Goal: Transaction & Acquisition: Purchase product/service

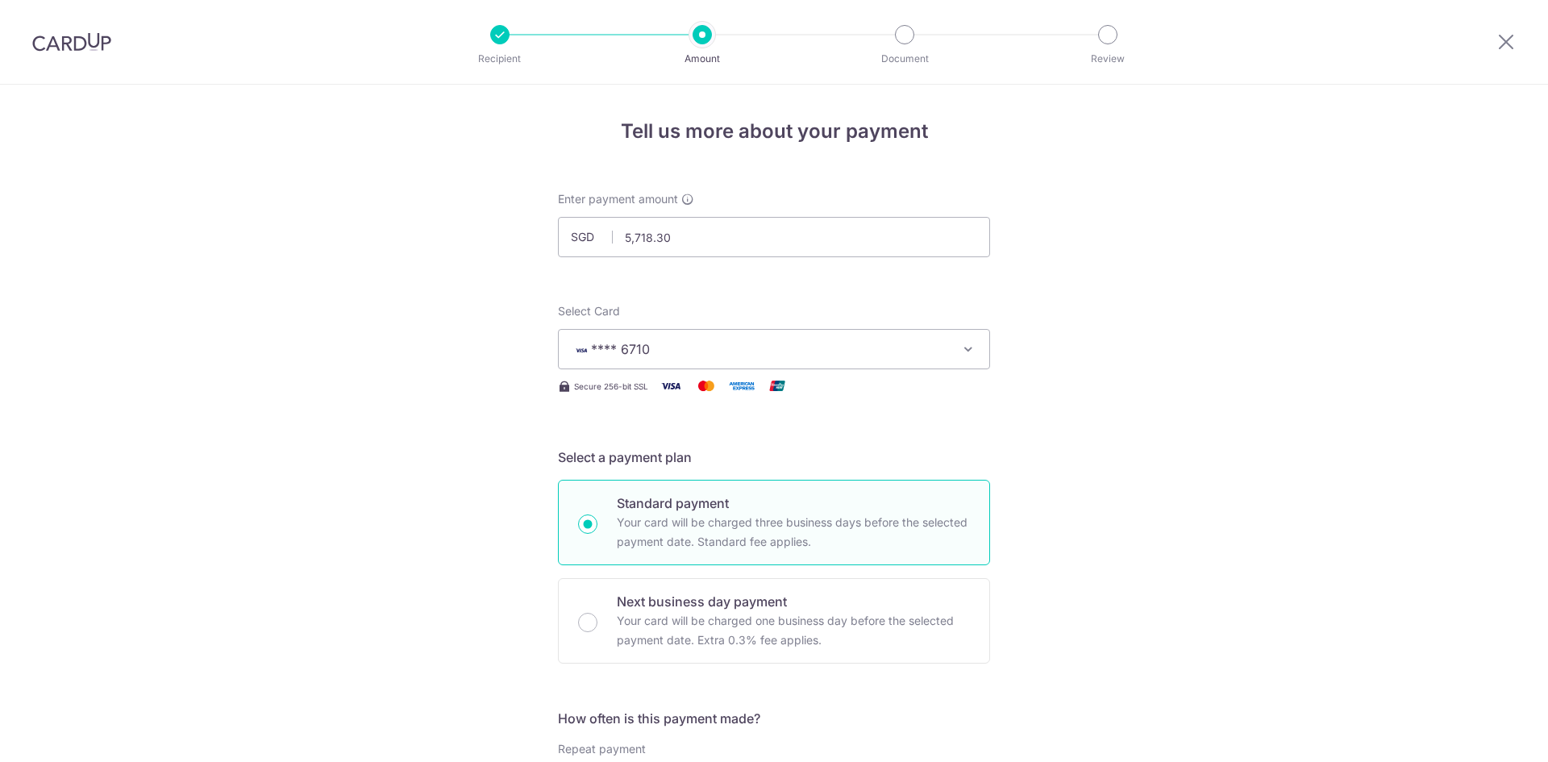
select select "3"
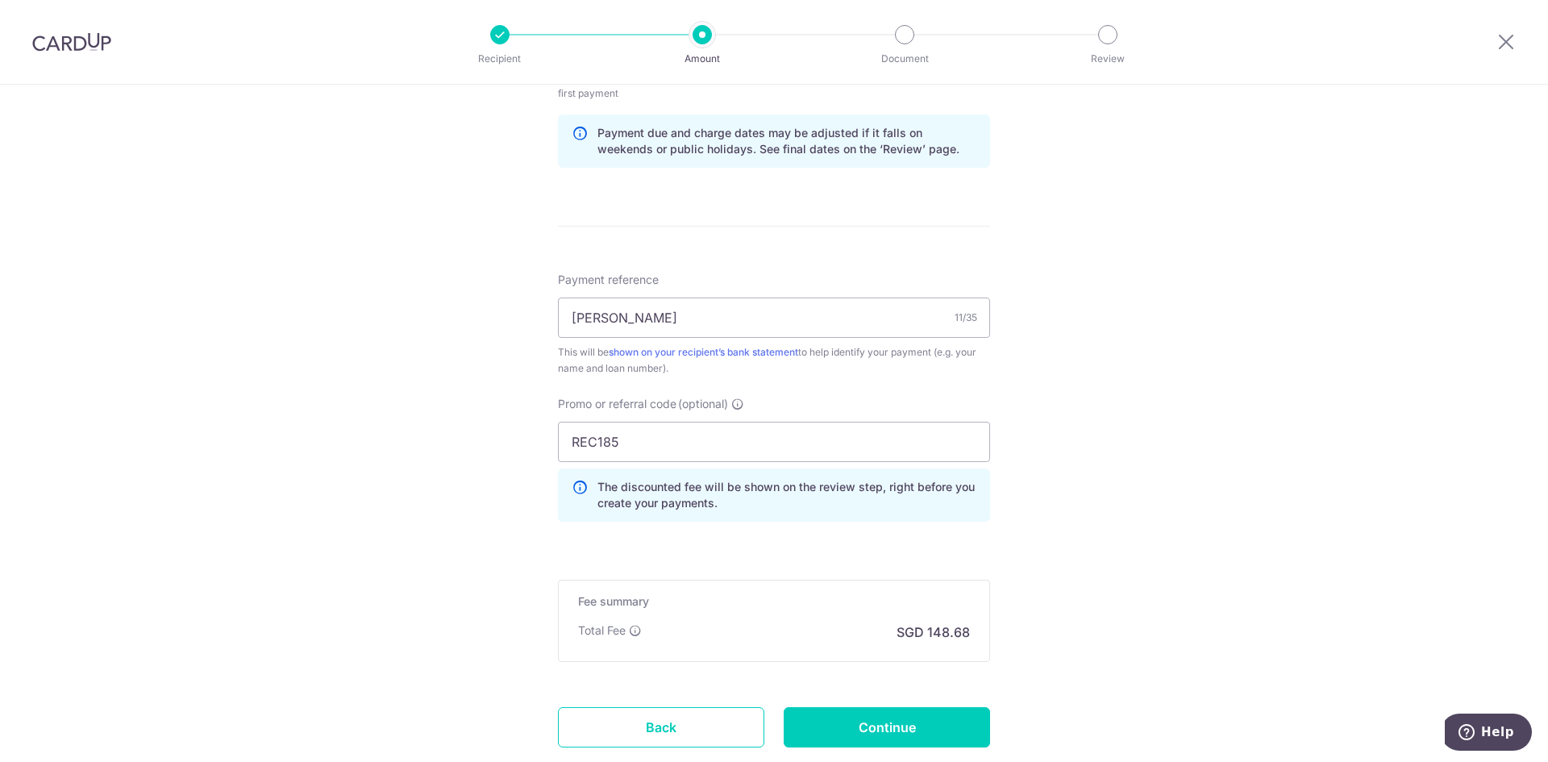
scroll to position [860, 0]
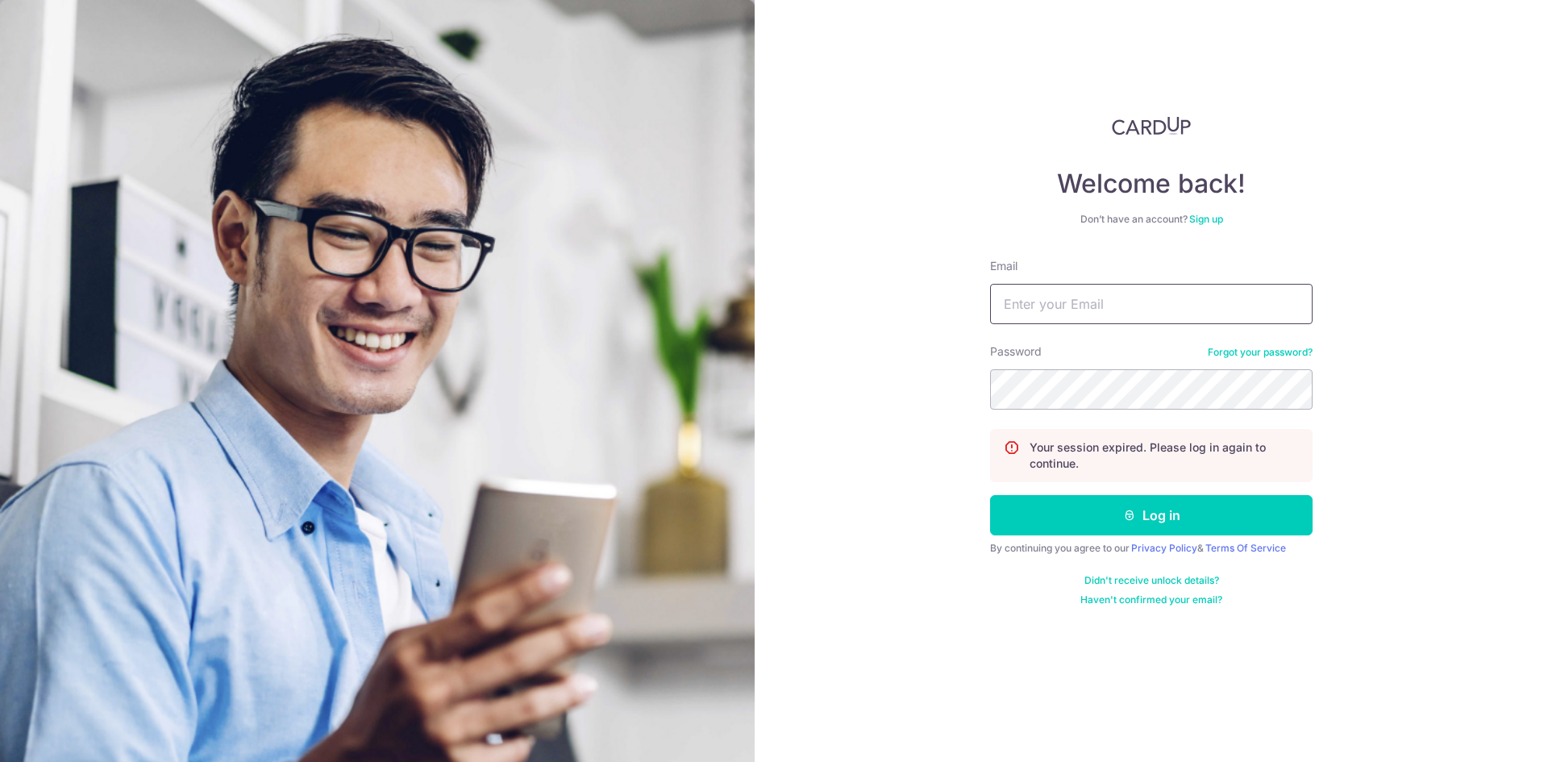
click at [1111, 300] on input "Email" at bounding box center [1151, 304] width 323 height 40
type input "ryantanxgo@gmail.com"
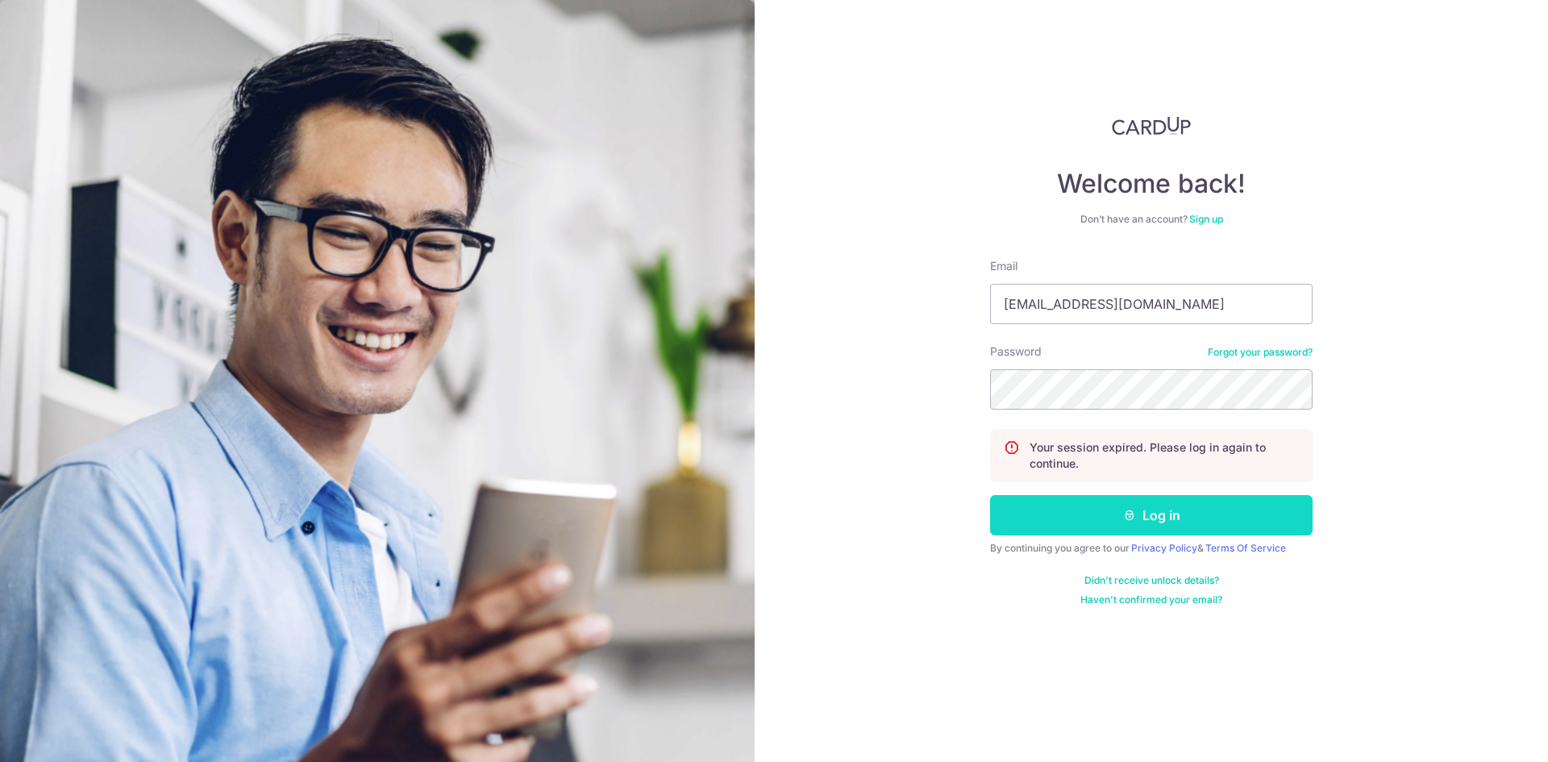
click at [1103, 513] on button "Log in" at bounding box center [1151, 515] width 323 height 40
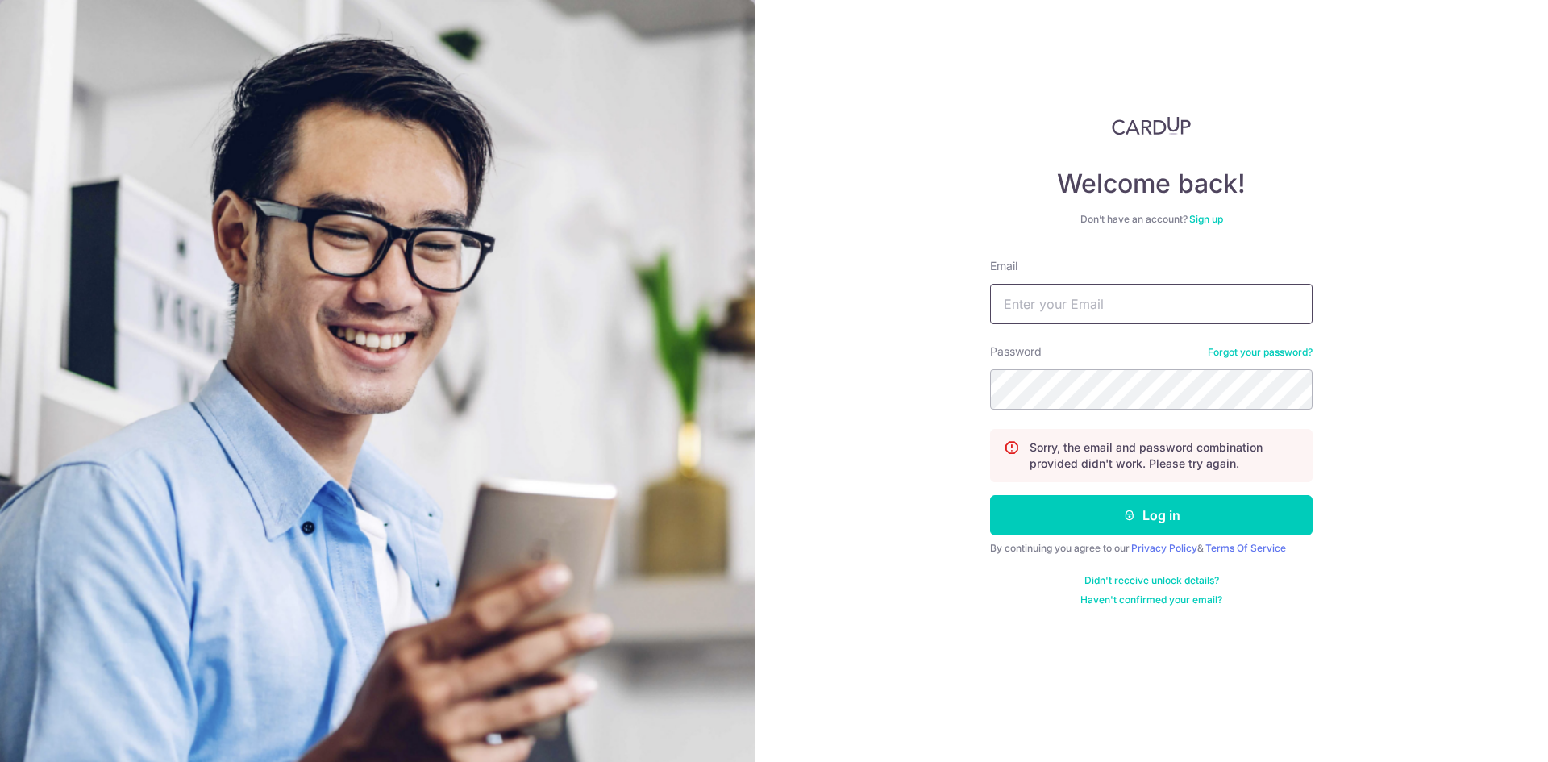
click at [1089, 290] on input "Email" at bounding box center [1151, 304] width 323 height 40
type input "ryantanxgo@gmail.com"
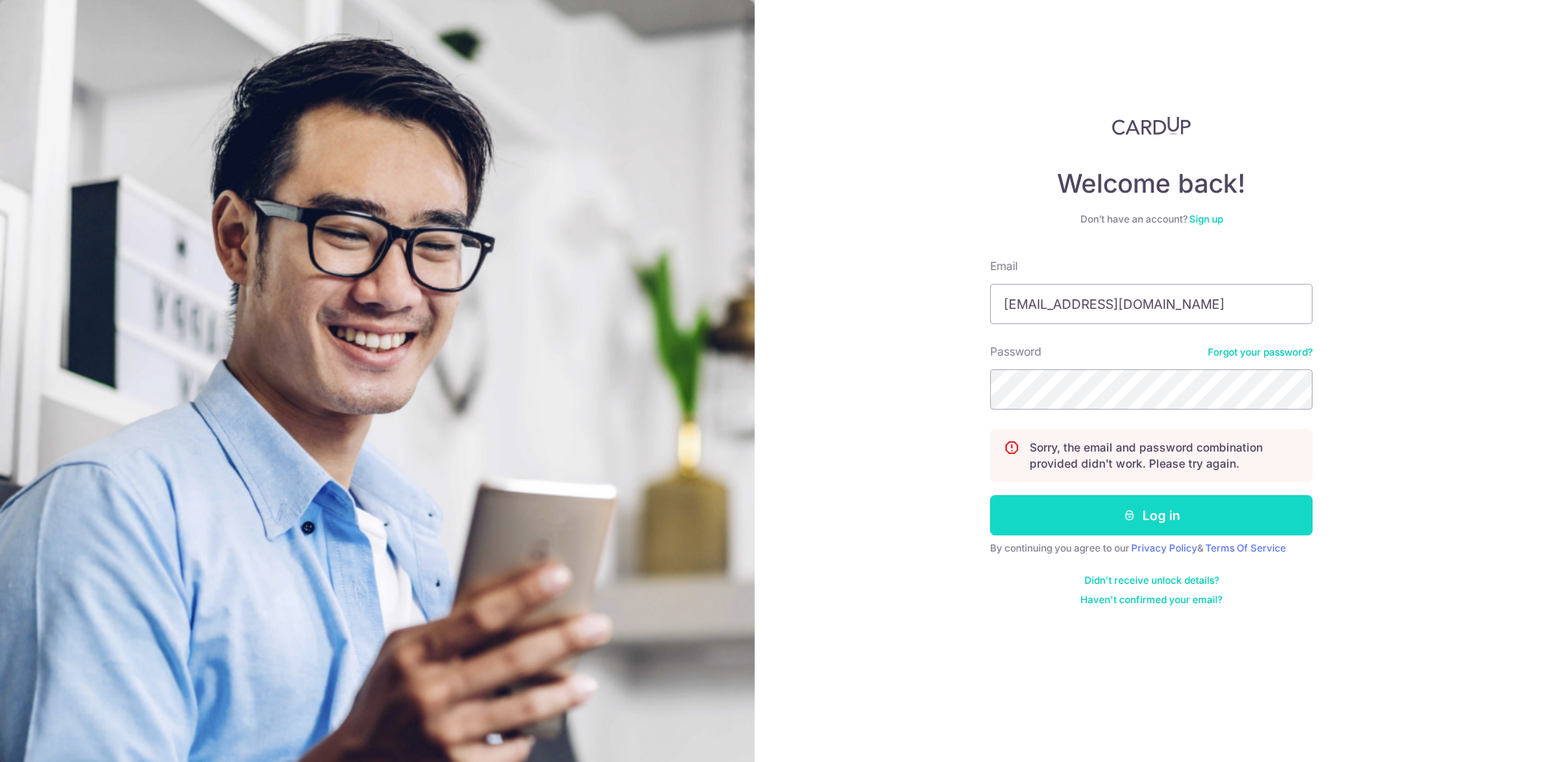
click at [1124, 525] on button "Log in" at bounding box center [1151, 515] width 323 height 40
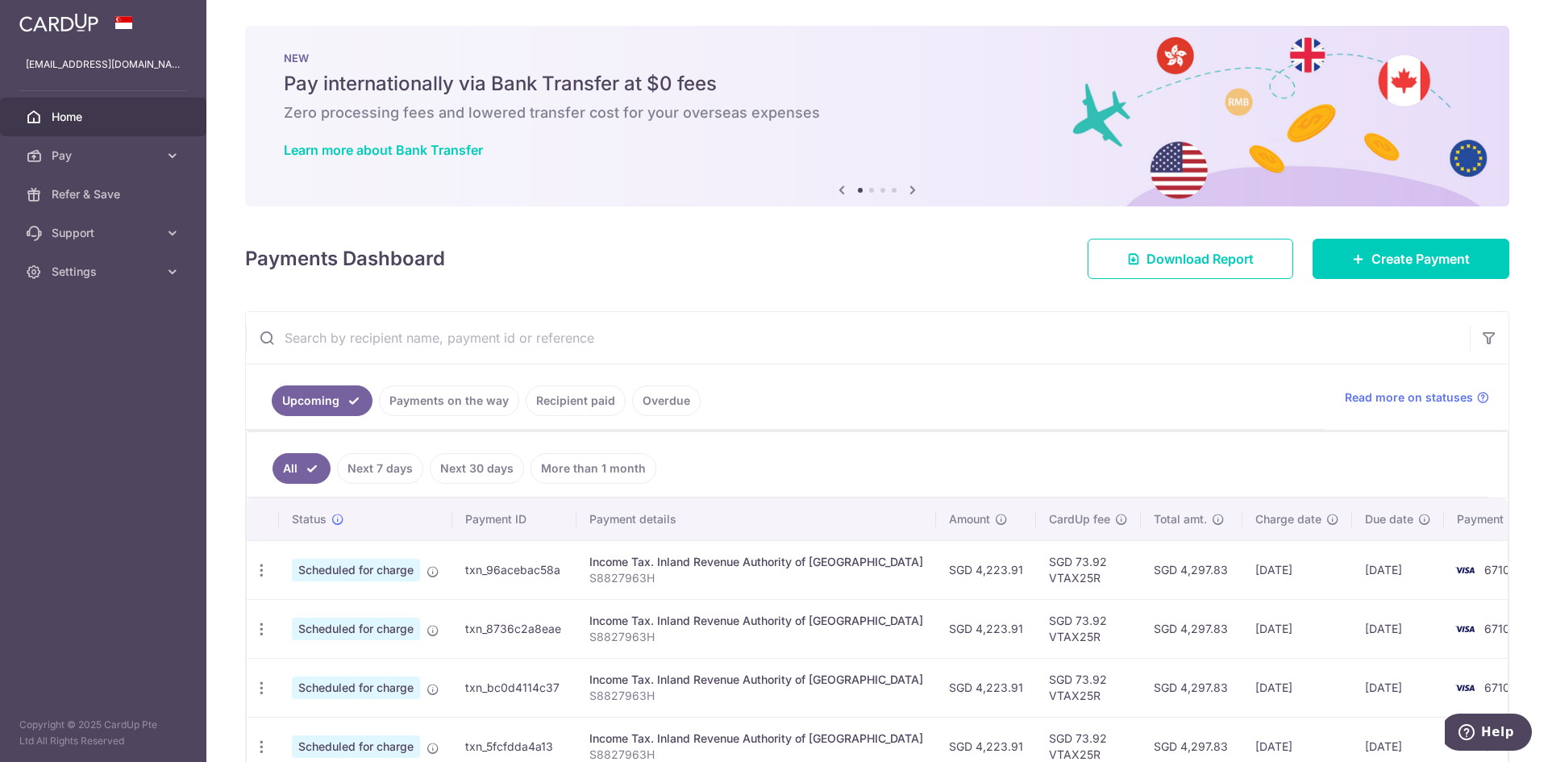
click at [409, 478] on link "Next 7 days" at bounding box center [380, 468] width 86 height 31
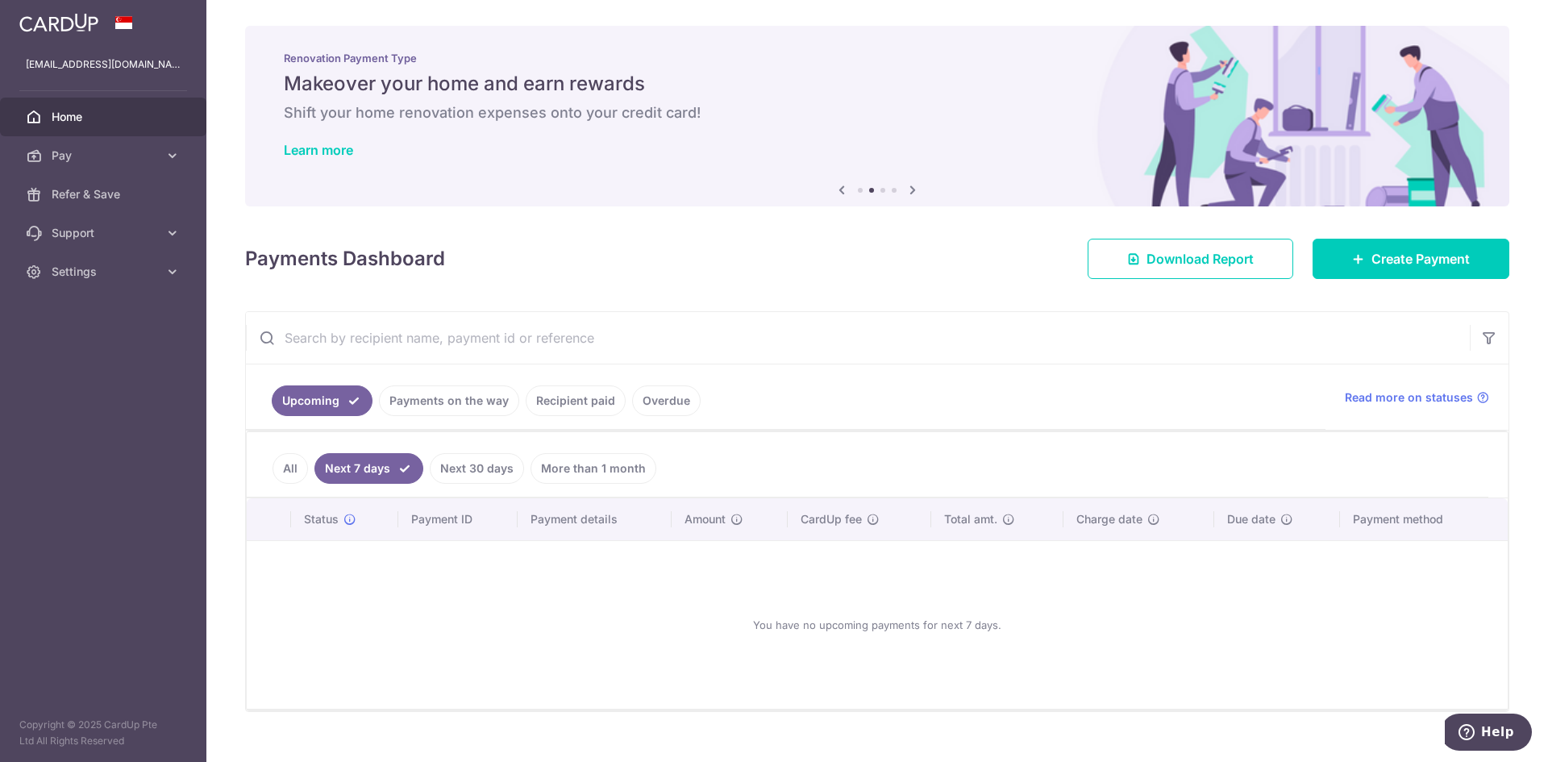
click at [477, 466] on link "Next 30 days" at bounding box center [477, 468] width 94 height 31
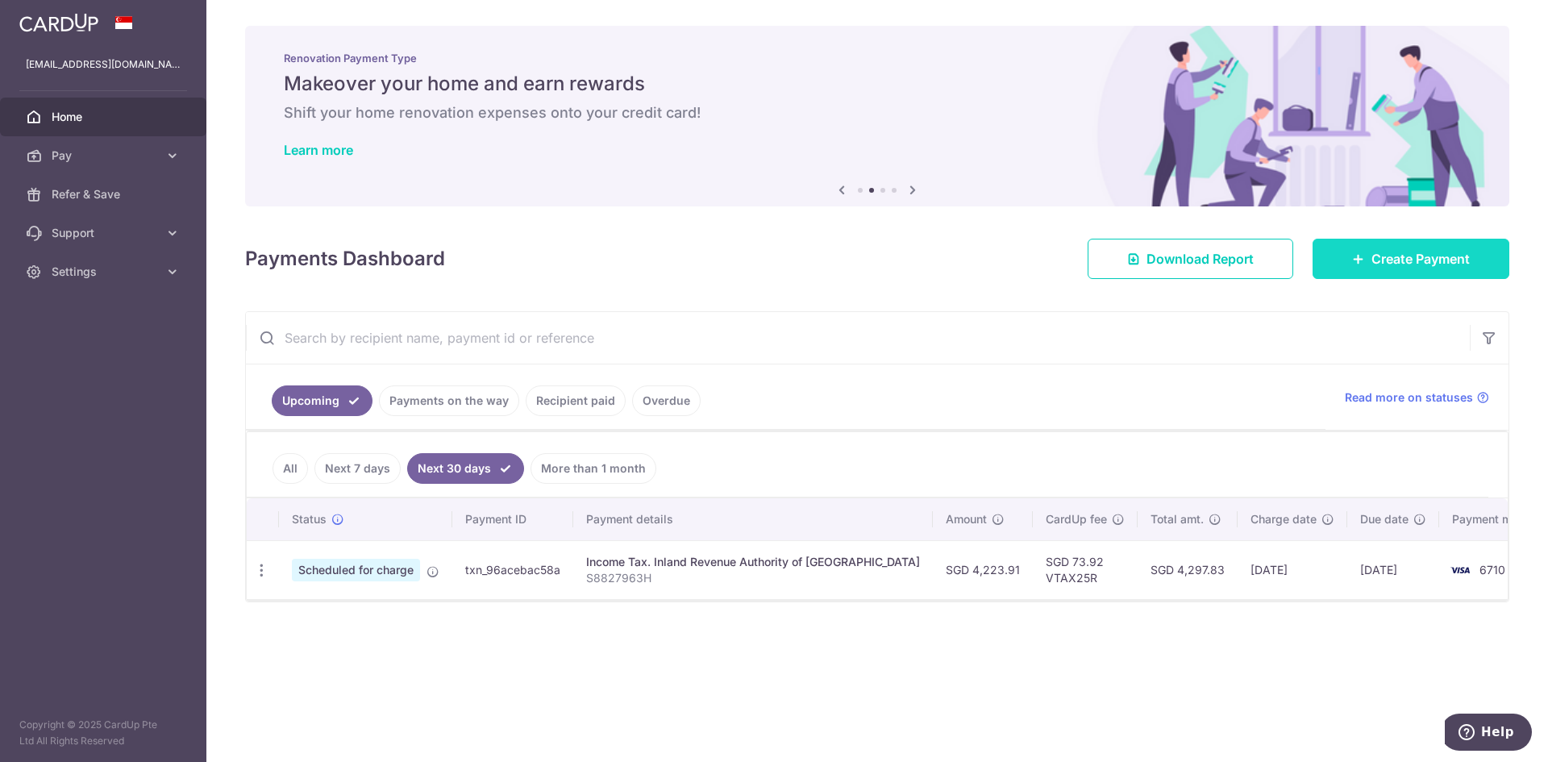
click at [1388, 267] on span "Create Payment" at bounding box center [1421, 258] width 98 height 19
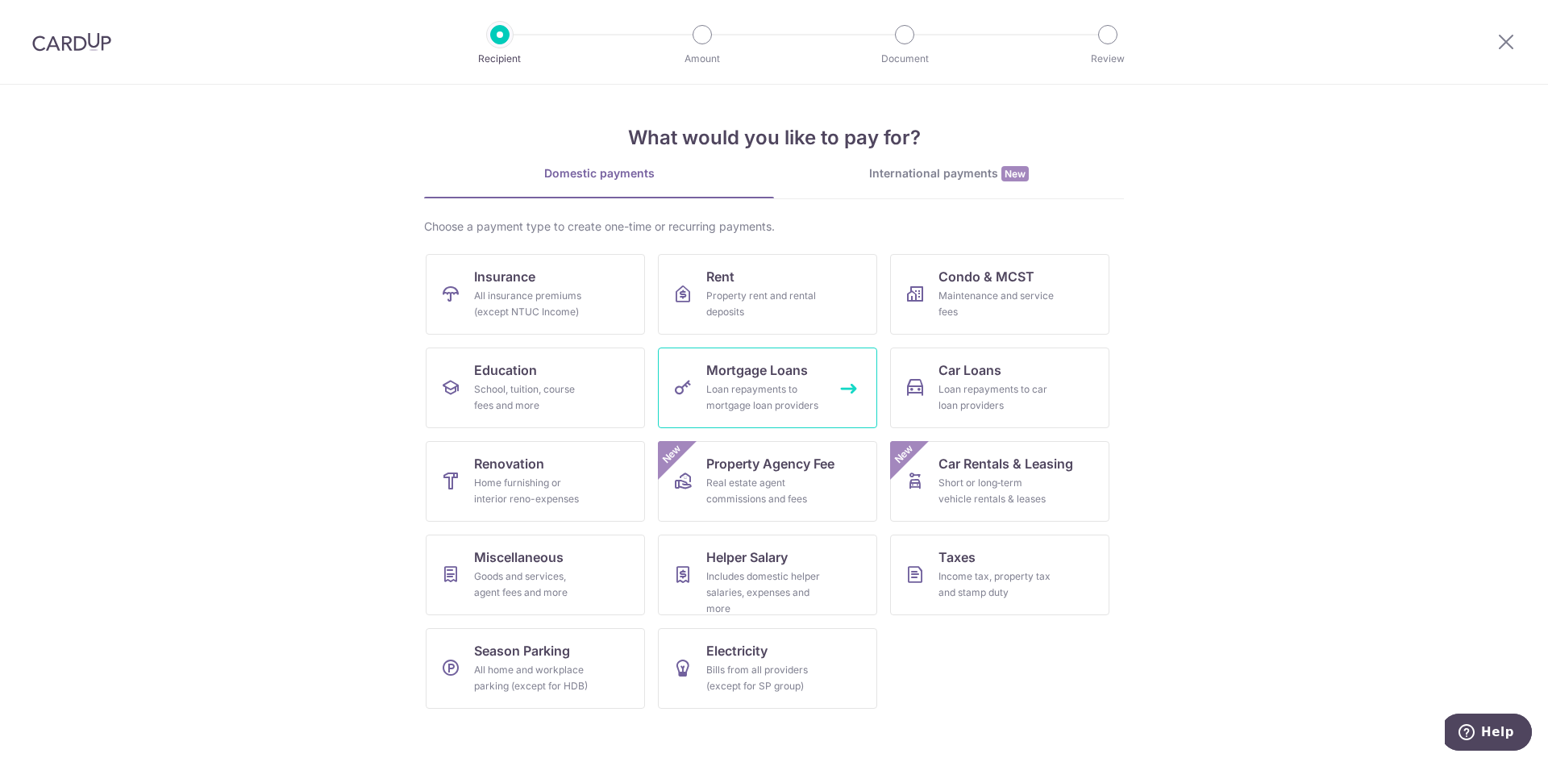
click at [753, 382] on div "Loan repayments to mortgage loan providers" at bounding box center [764, 397] width 116 height 32
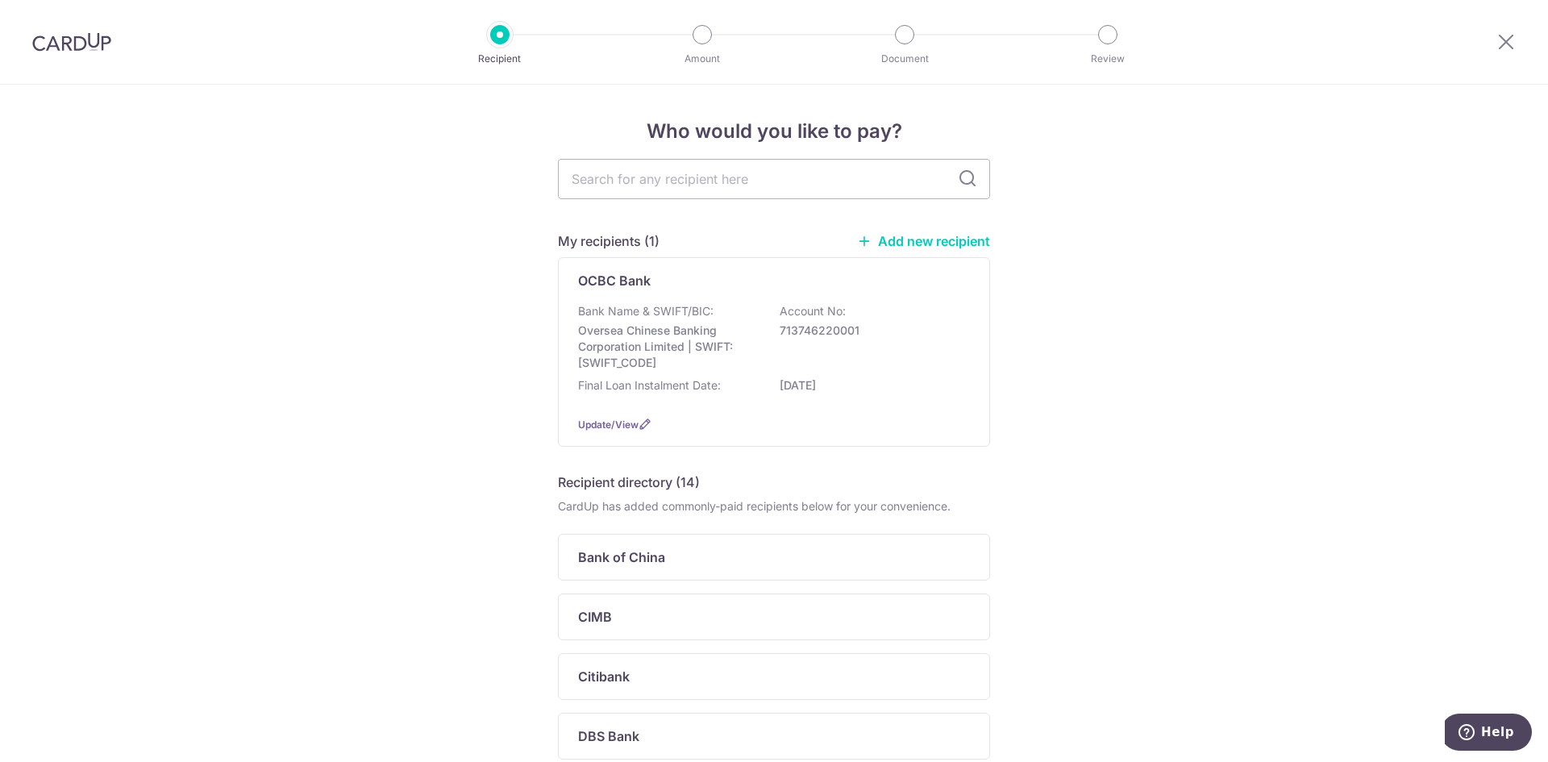
click at [565, 48] on div "Recipient Amount Document Review" at bounding box center [804, 42] width 692 height 84
click at [602, 423] on span "Update/View" at bounding box center [608, 424] width 60 height 12
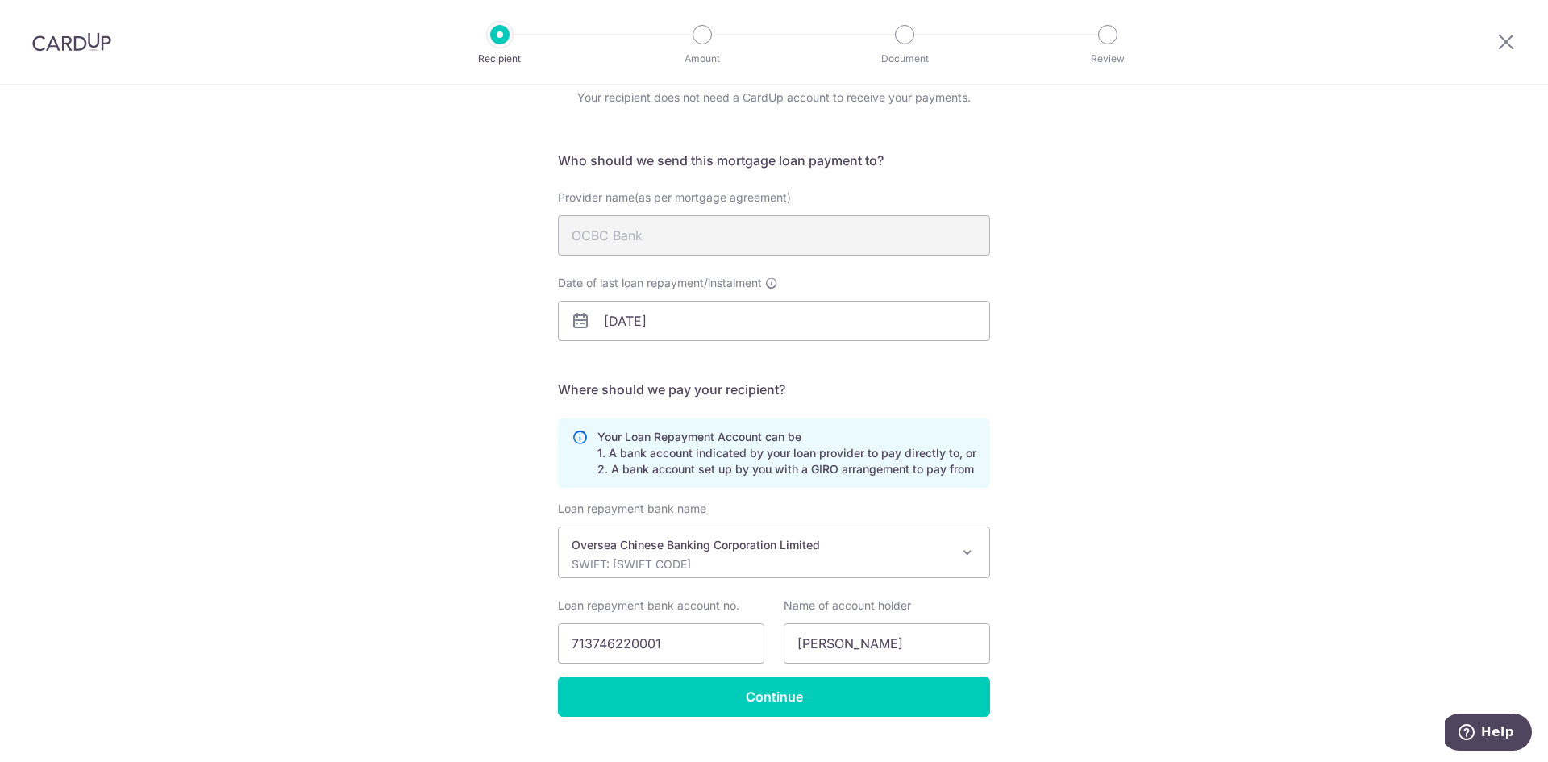
scroll to position [100, 0]
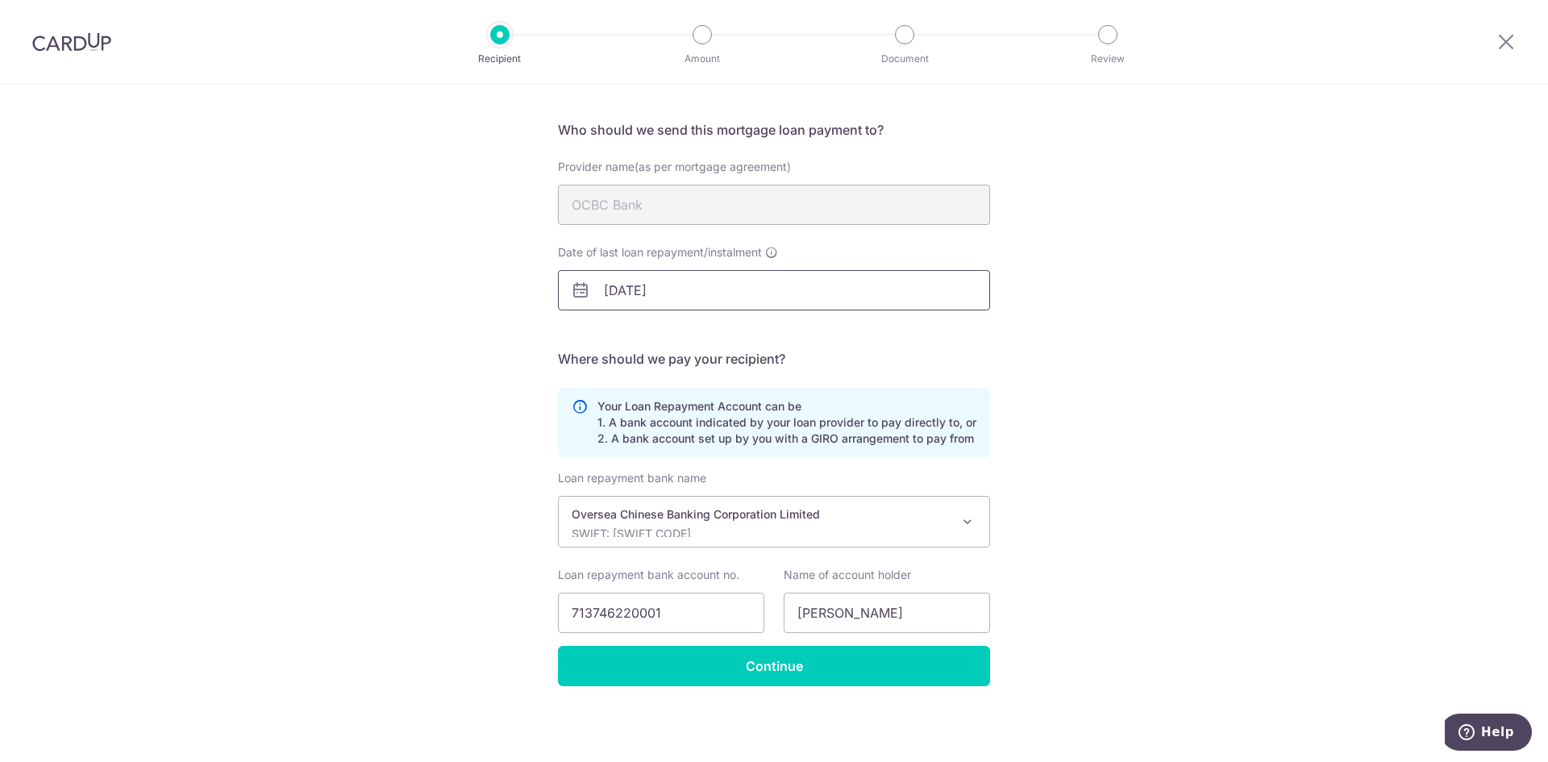
click at [672, 284] on input "[DATE]" at bounding box center [774, 290] width 432 height 40
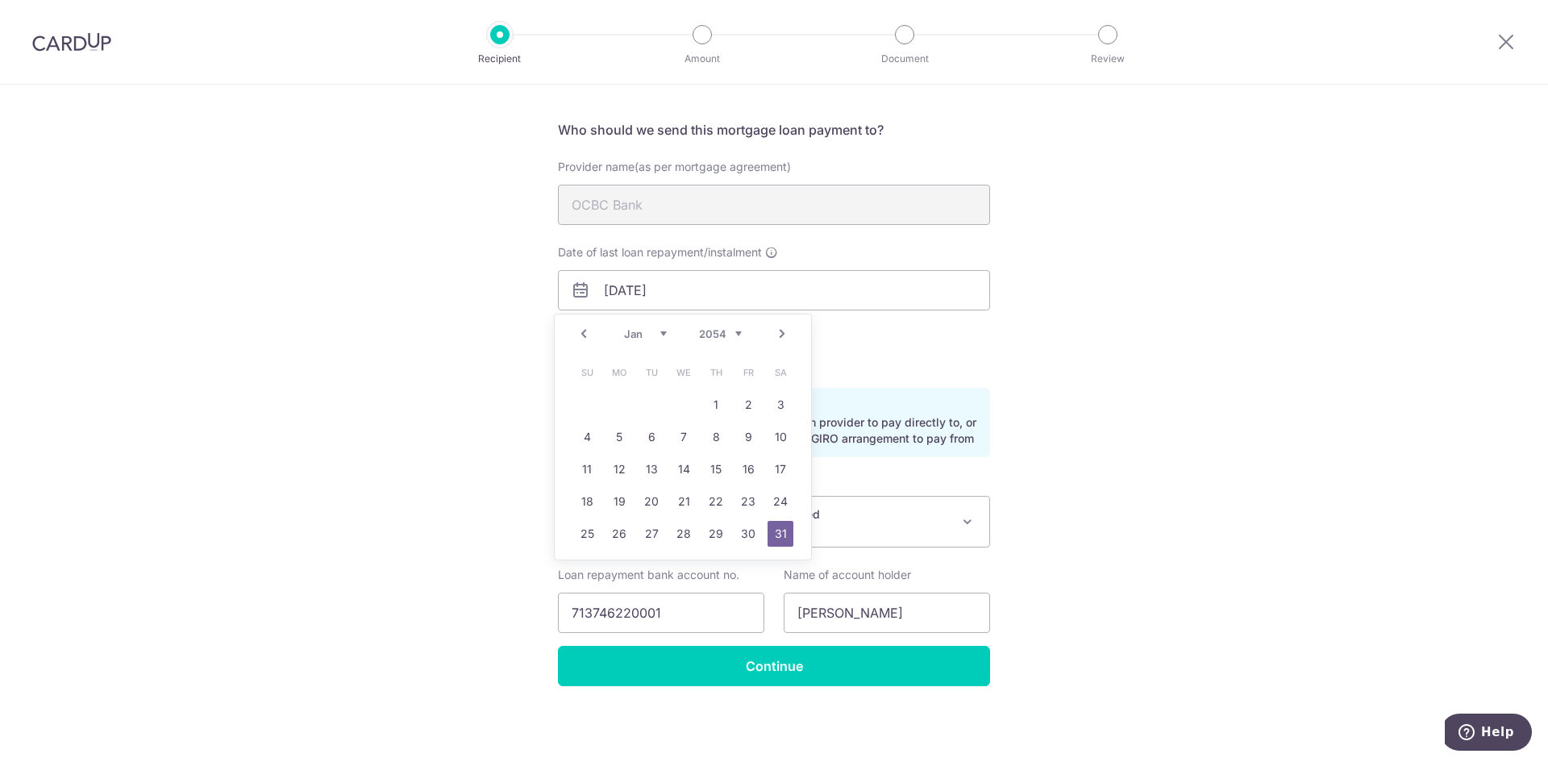
click at [1129, 401] on div "Recipient Details Your recipient does not need a CardUp account to receive your…" at bounding box center [774, 373] width 1548 height 777
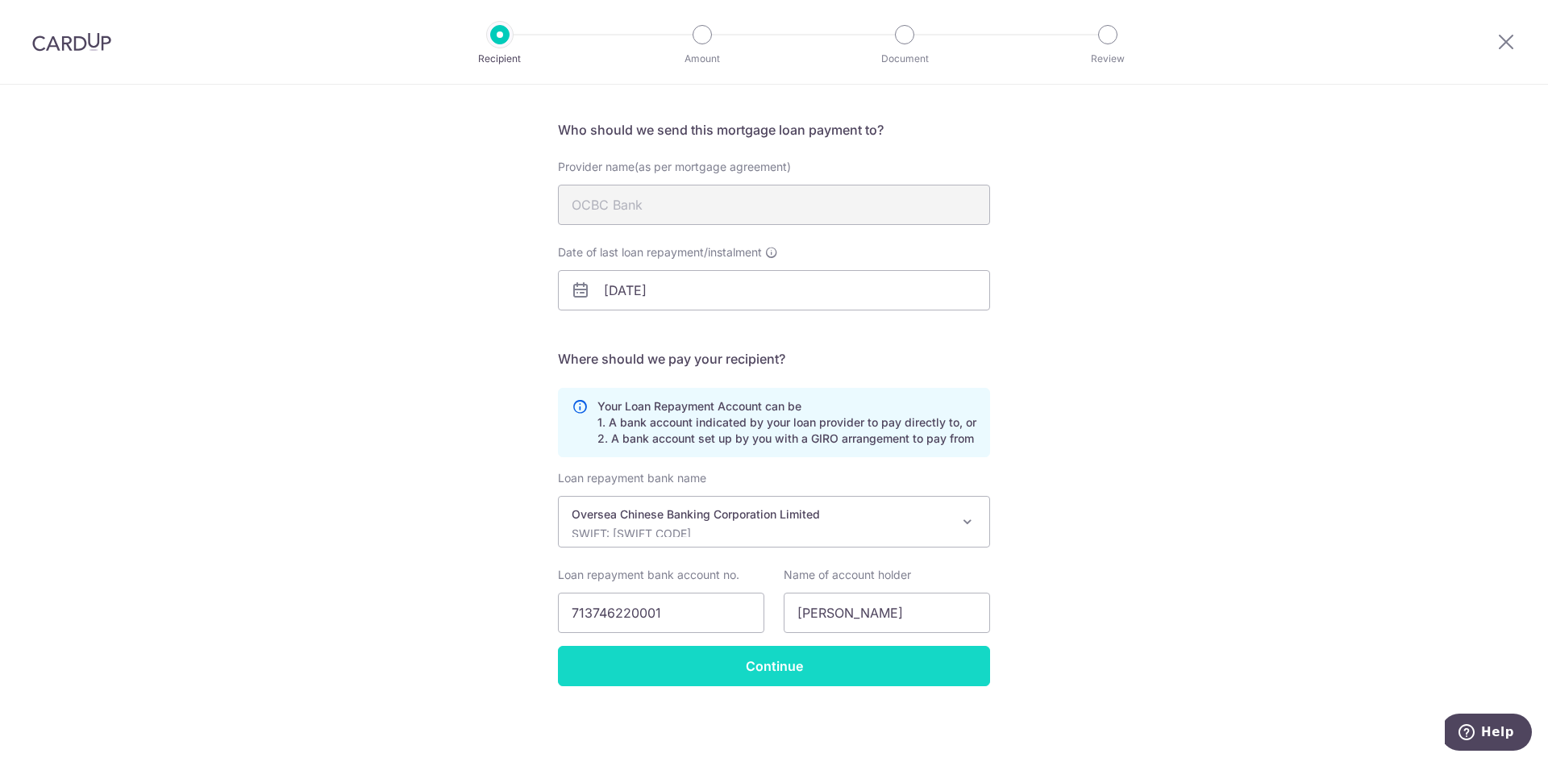
click at [677, 664] on input "Continue" at bounding box center [774, 666] width 432 height 40
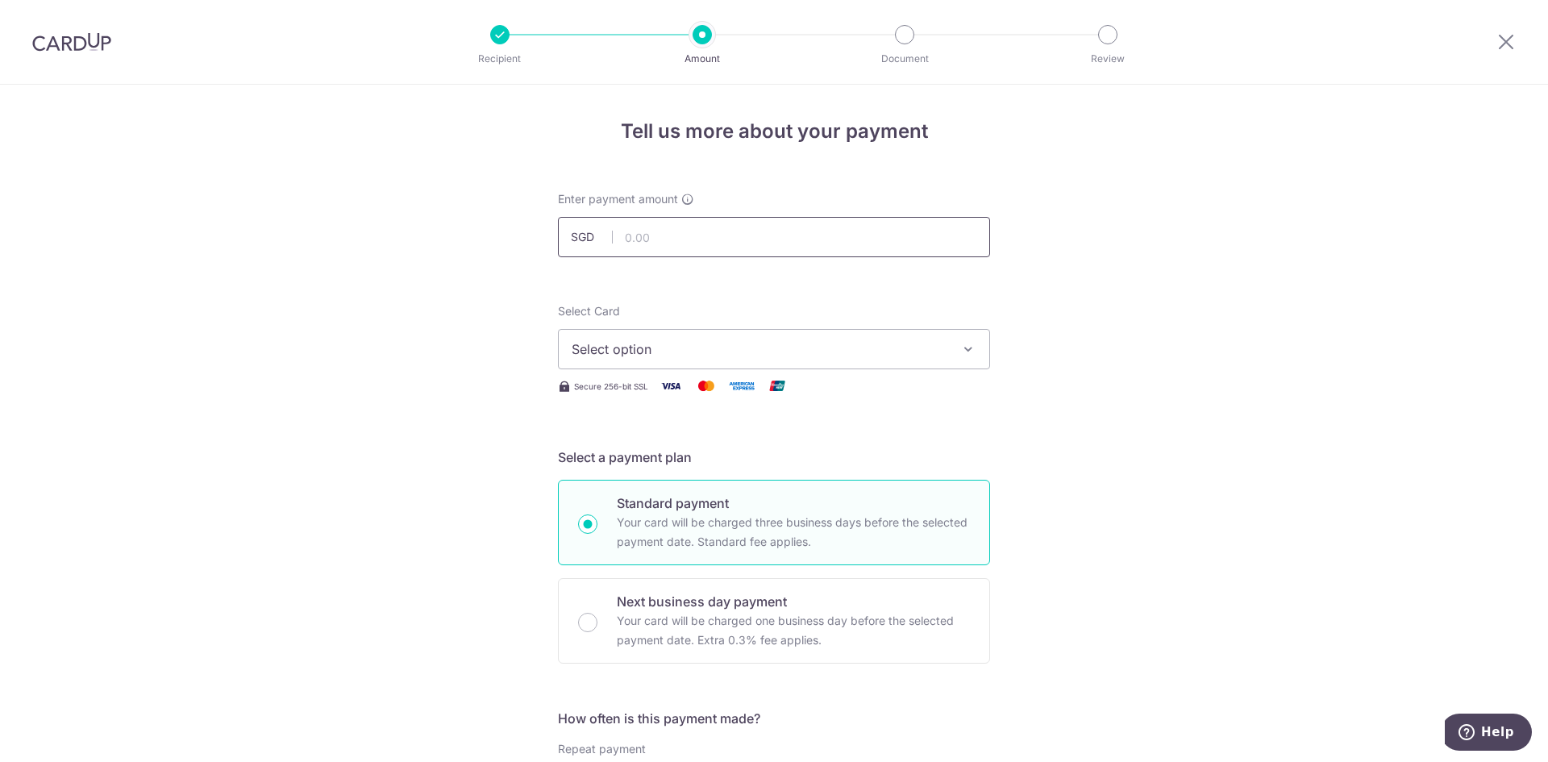
click at [674, 227] on input "text" at bounding box center [774, 237] width 432 height 40
click at [714, 235] on input "text" at bounding box center [774, 237] width 432 height 40
paste input "5,718.30"
type input "5,718.30"
click at [610, 344] on span "Select option" at bounding box center [760, 348] width 376 height 19
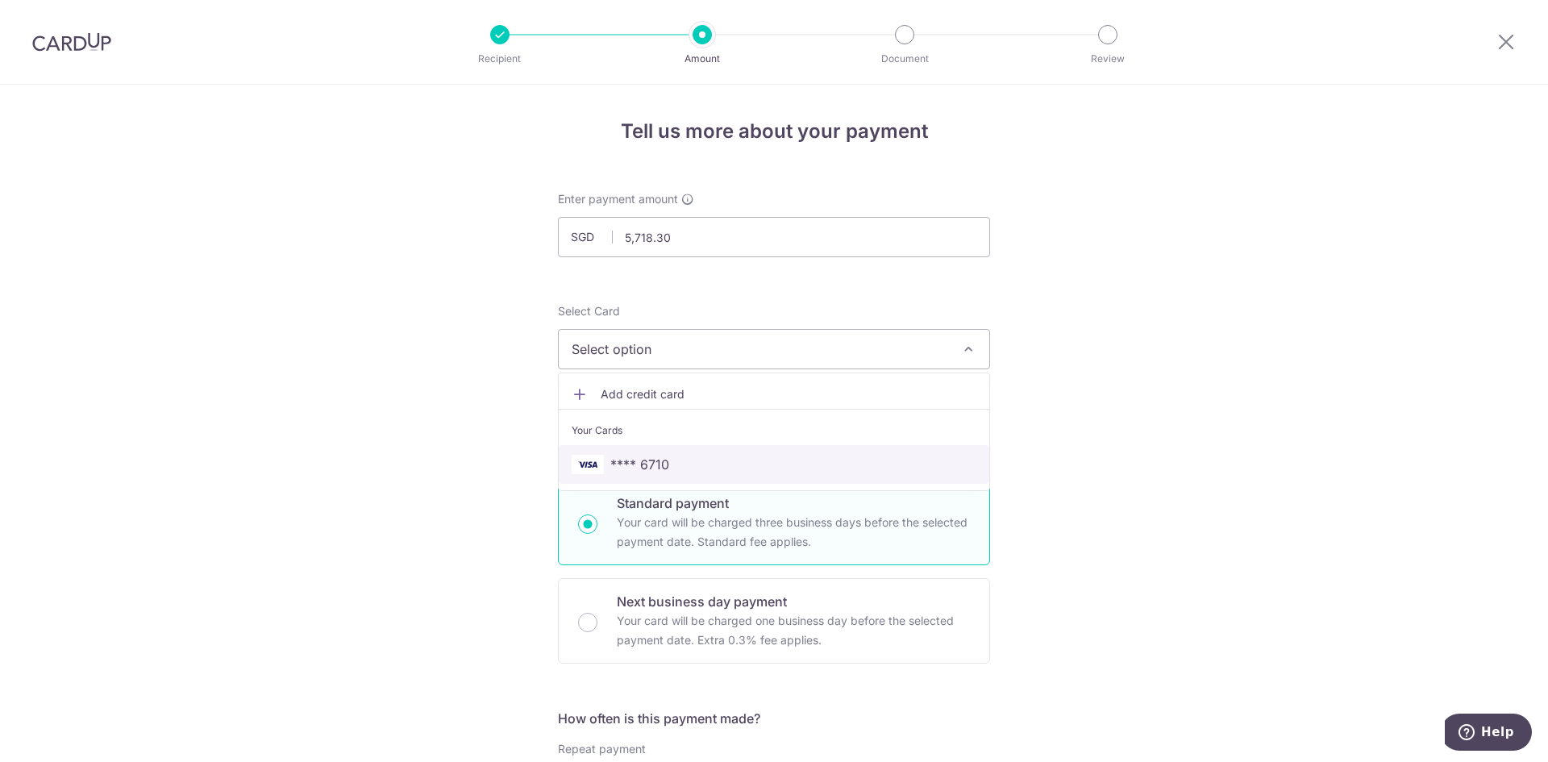
drag, startPoint x: 618, startPoint y: 458, endPoint x: 456, endPoint y: 467, distance: 161.5
click at [618, 458] on span "**** 6710" at bounding box center [639, 464] width 59 height 19
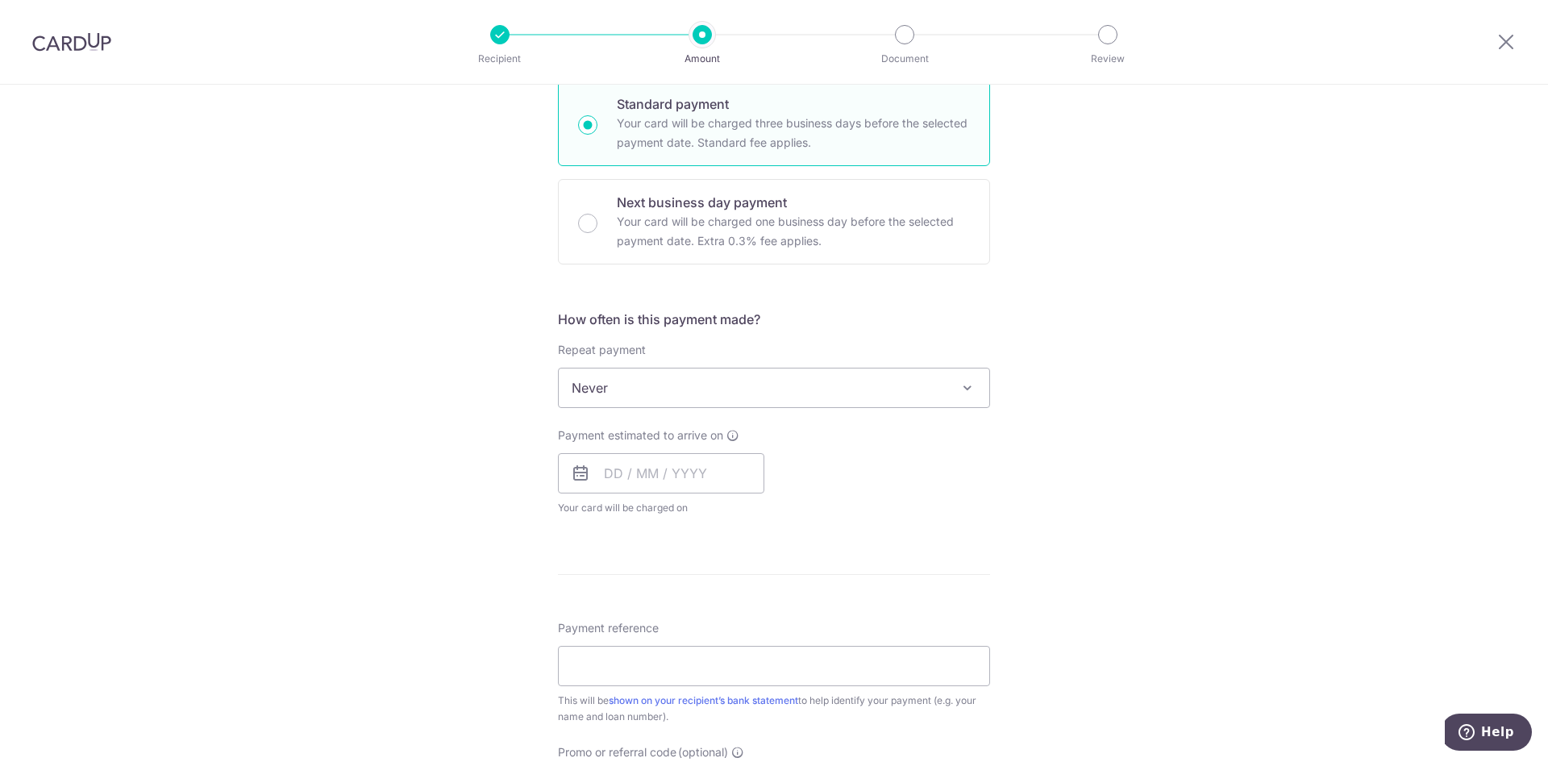
scroll to position [430, 0]
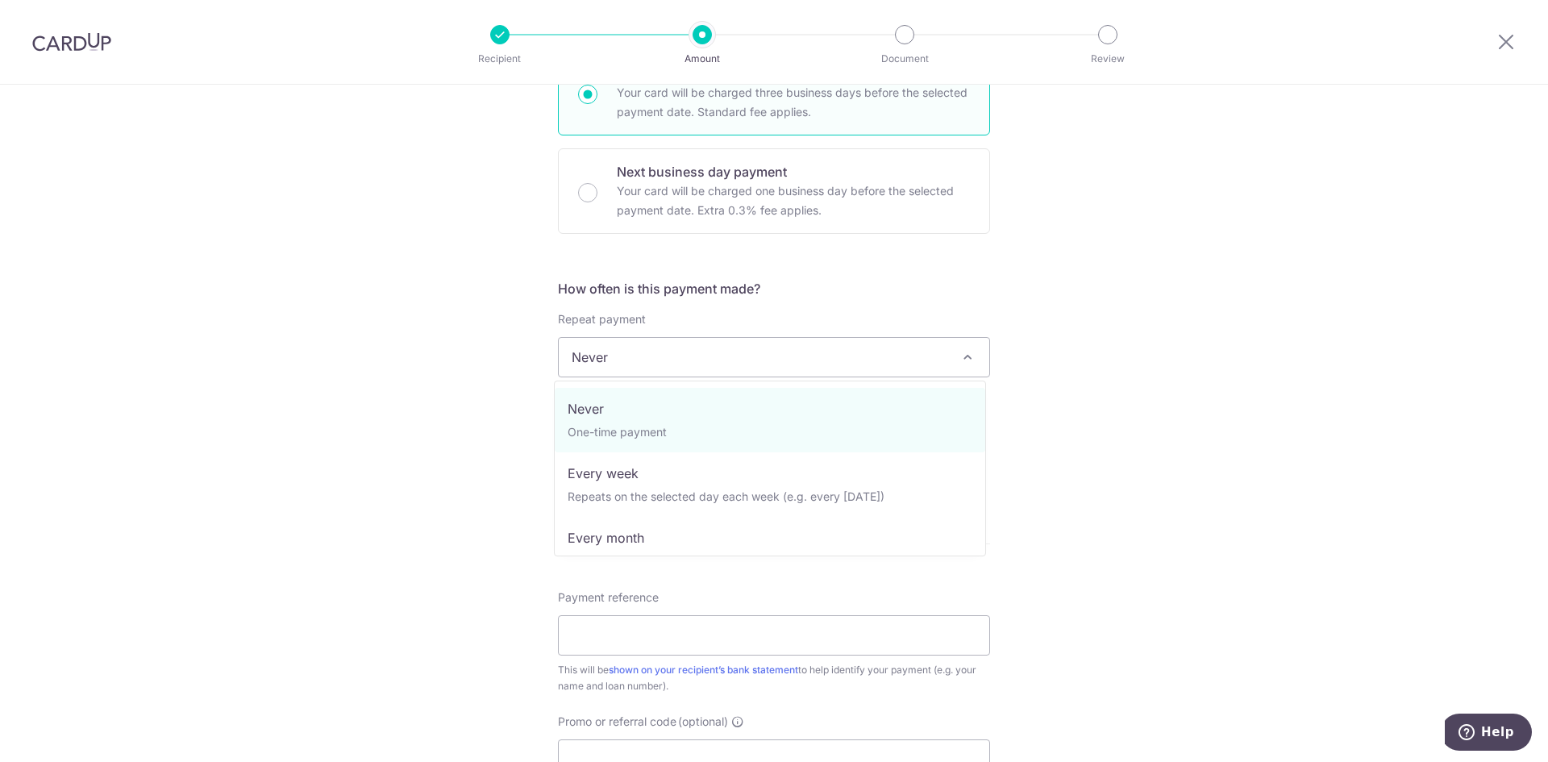
click at [622, 348] on span "Never" at bounding box center [774, 357] width 431 height 39
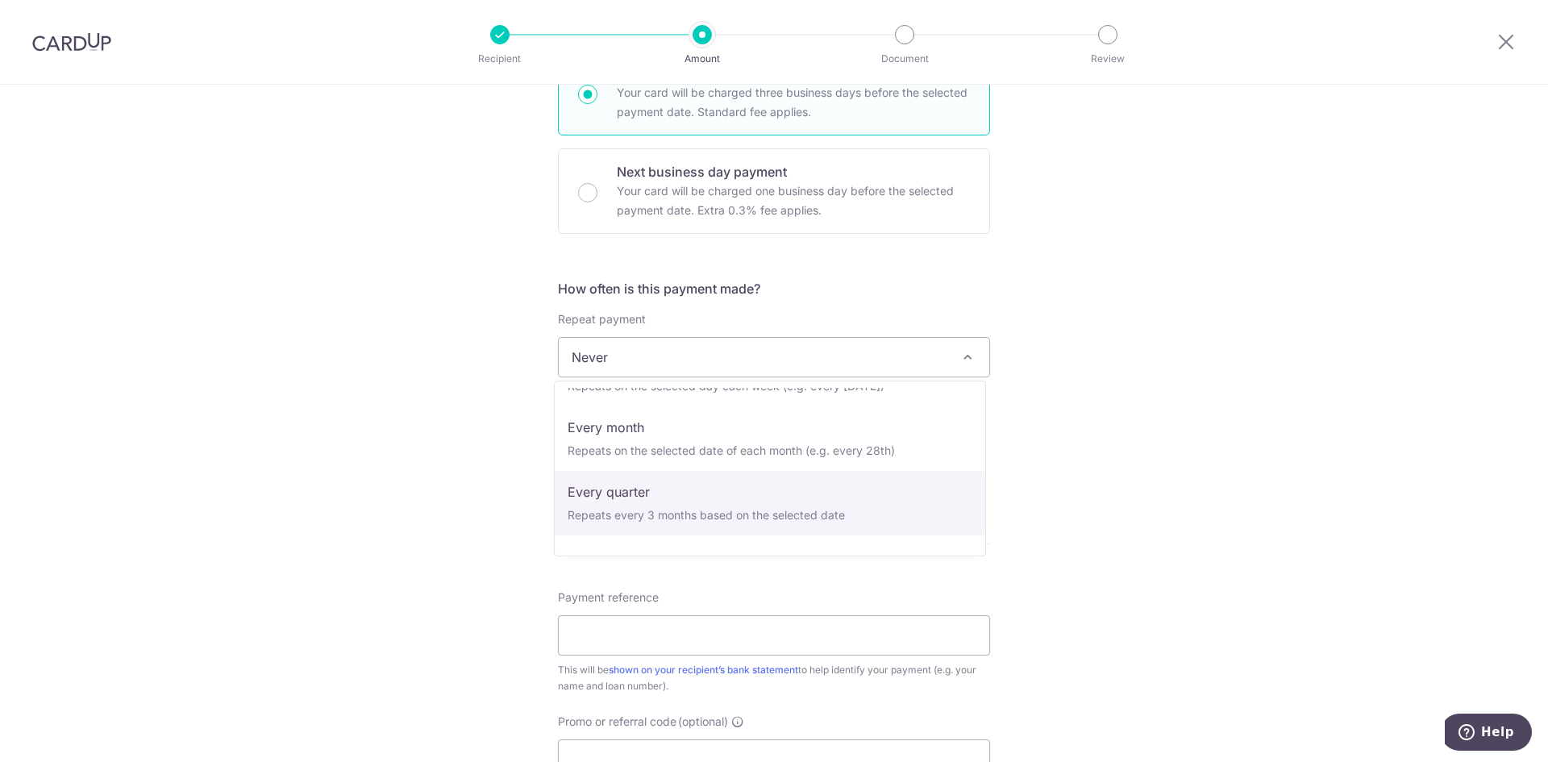
scroll to position [0, 0]
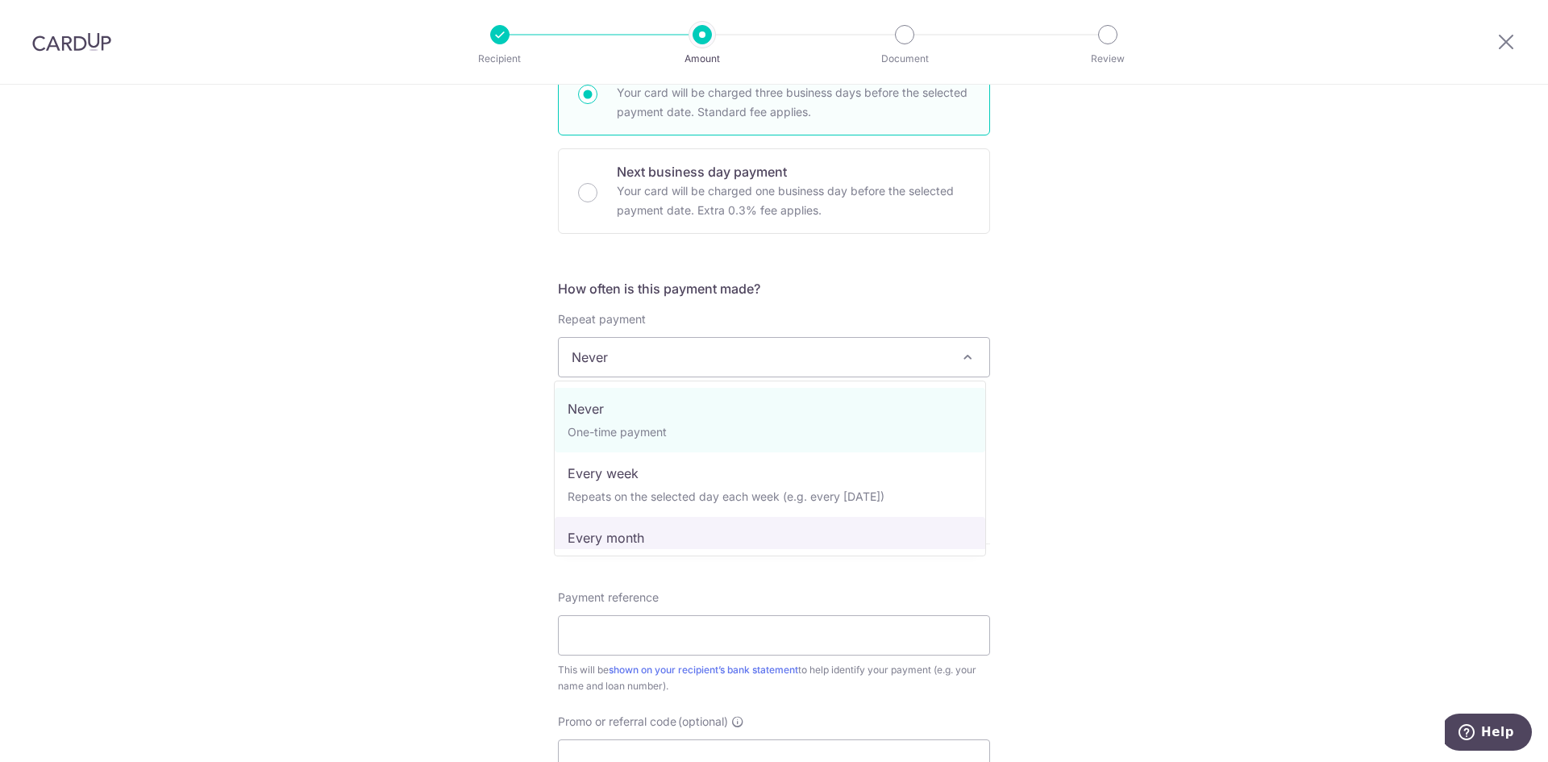
select select "3"
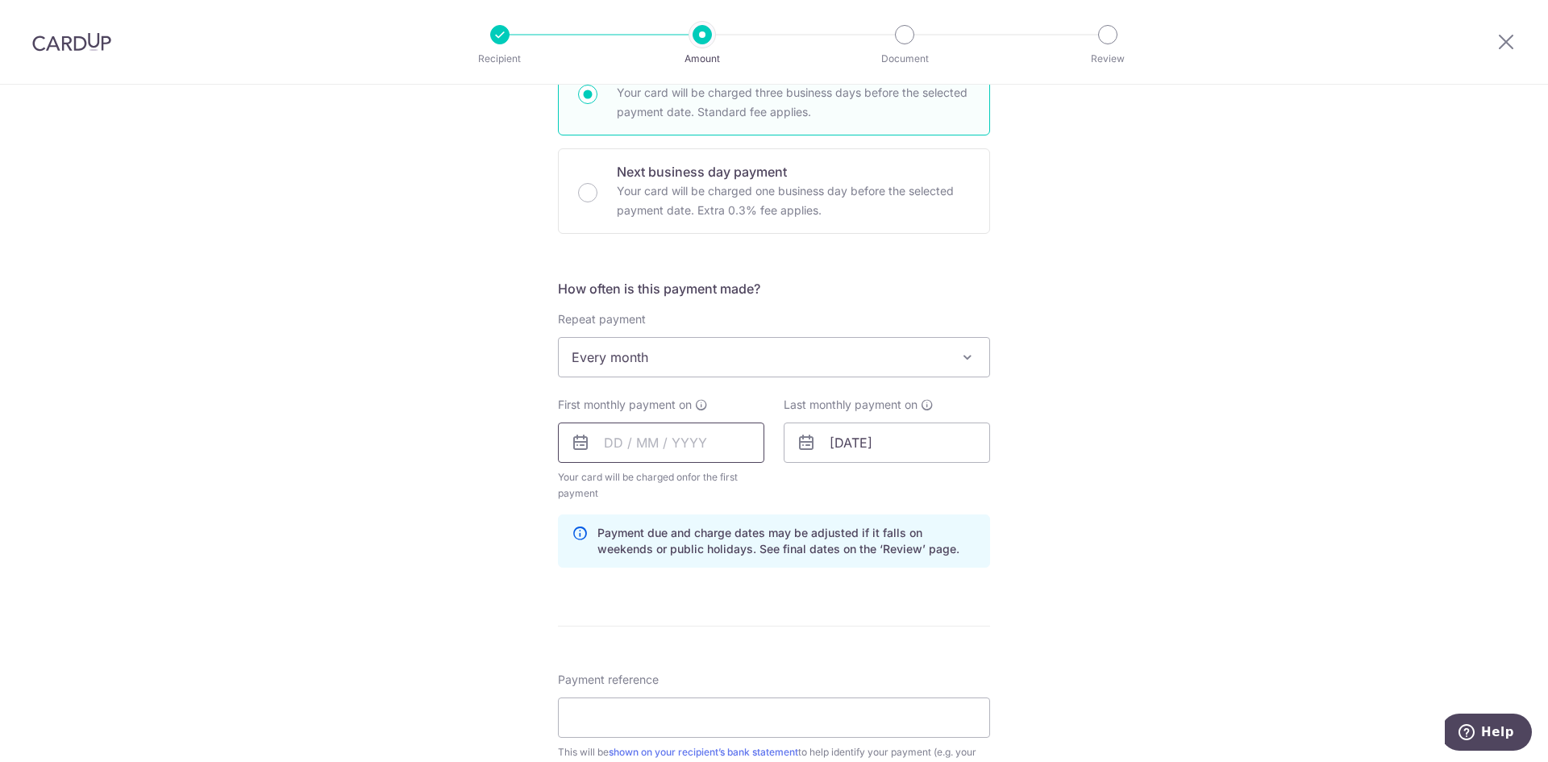
click at [607, 444] on input "text" at bounding box center [661, 443] width 206 height 40
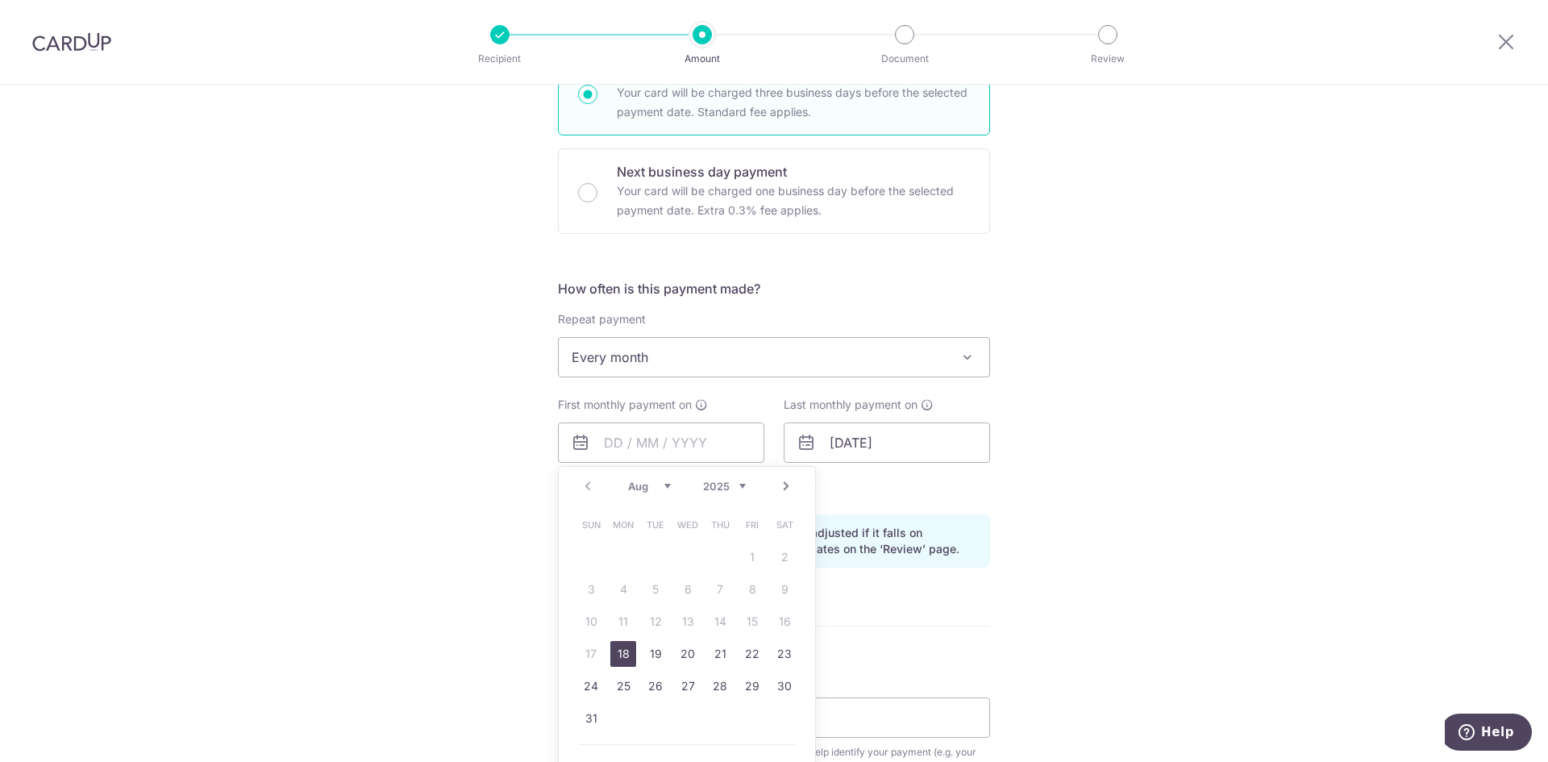
click at [777, 487] on link "Next" at bounding box center [786, 486] width 19 height 19
click at [656, 555] on link "2" at bounding box center [656, 557] width 26 height 26
type input "[DATE]"
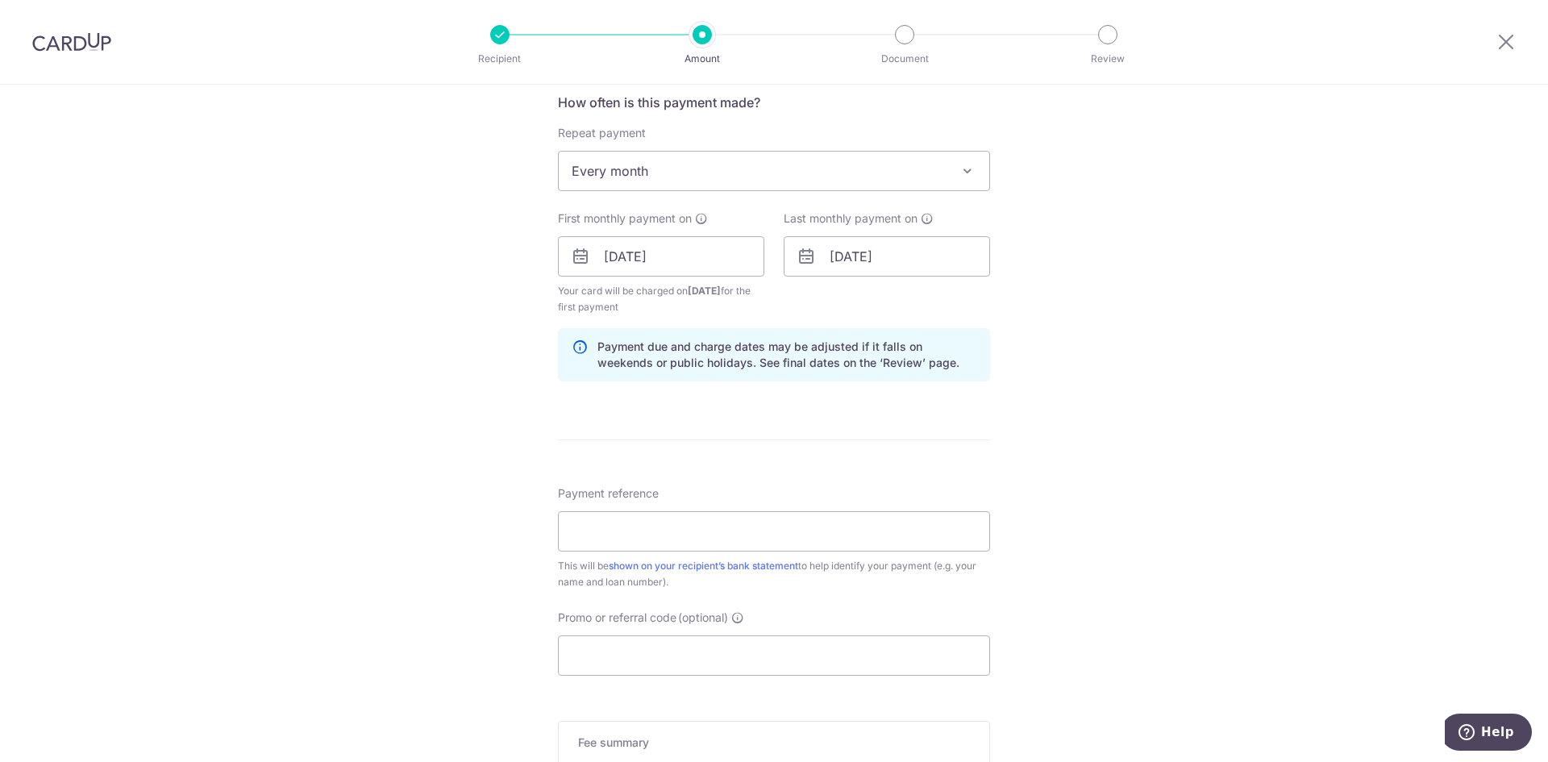
scroll to position [645, 0]
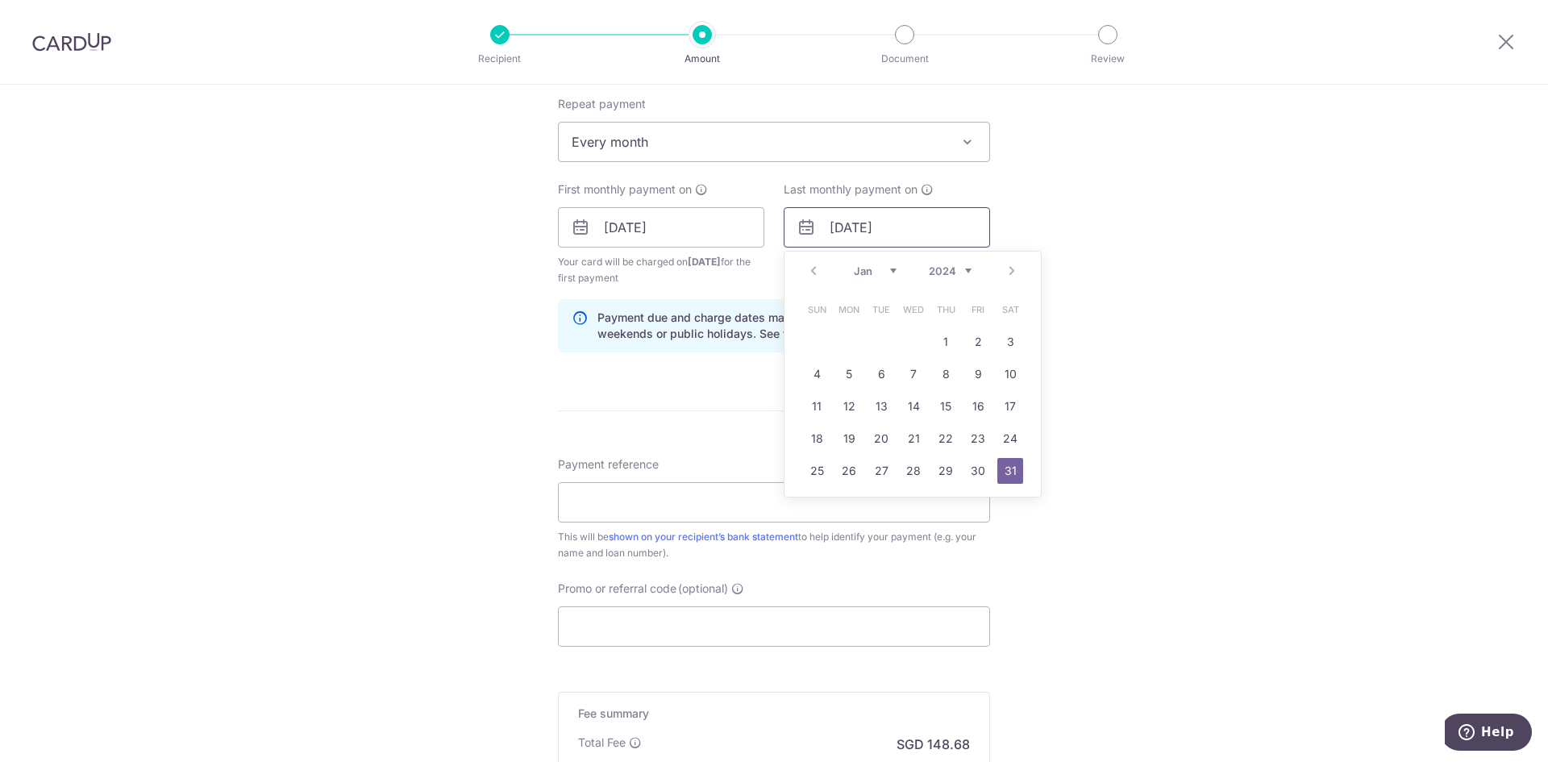
drag, startPoint x: 838, startPoint y: 228, endPoint x: 827, endPoint y: 230, distance: 11.4
click at [827, 230] on input "31/01/2054" at bounding box center [887, 227] width 206 height 40
click at [1101, 225] on div "Tell us more about your payment Enter payment amount SGD 5,718.30 5718.30 Selec…" at bounding box center [774, 210] width 1548 height 1541
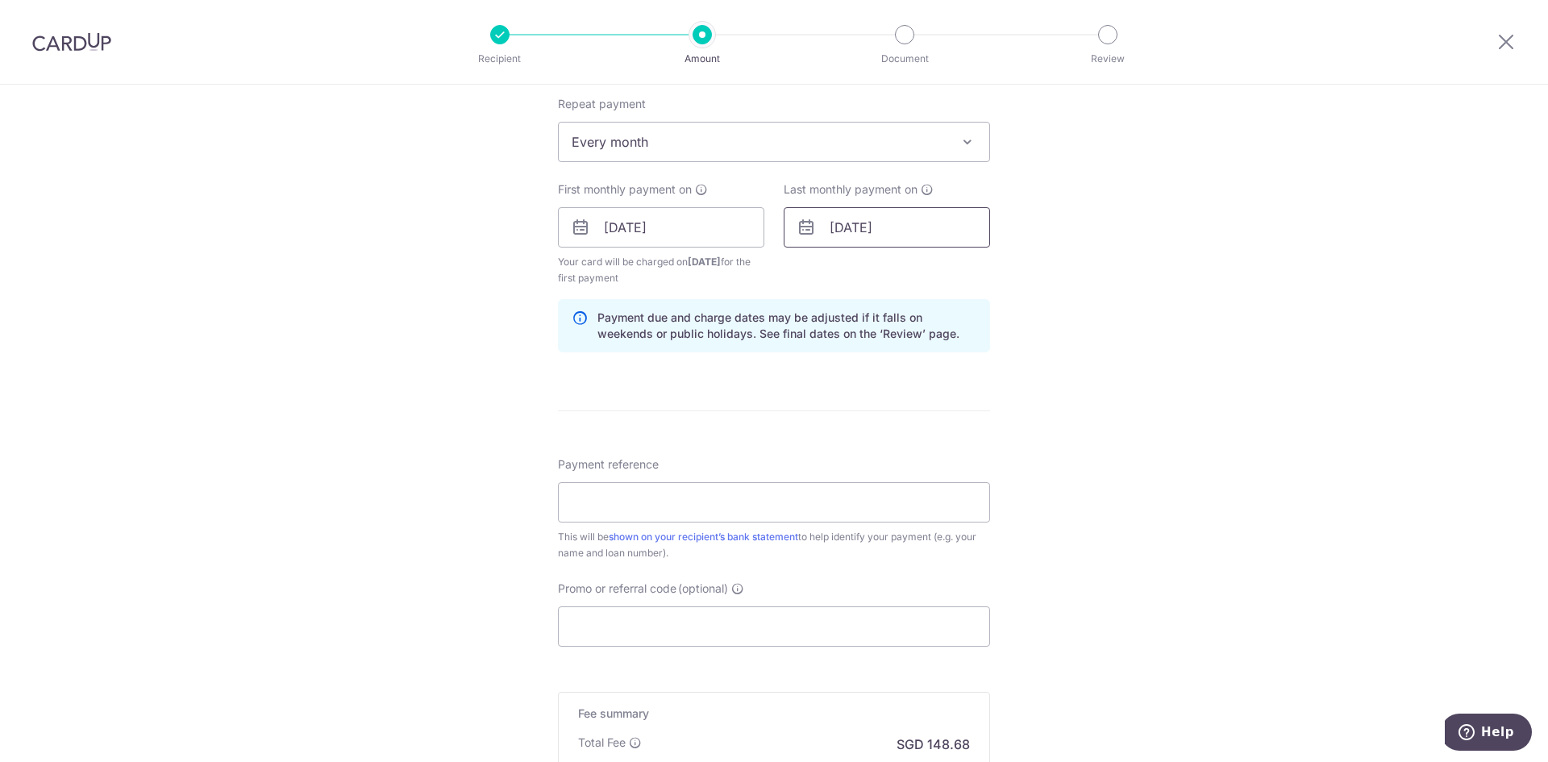
click at [815, 229] on input "2/01/2054" at bounding box center [887, 227] width 206 height 40
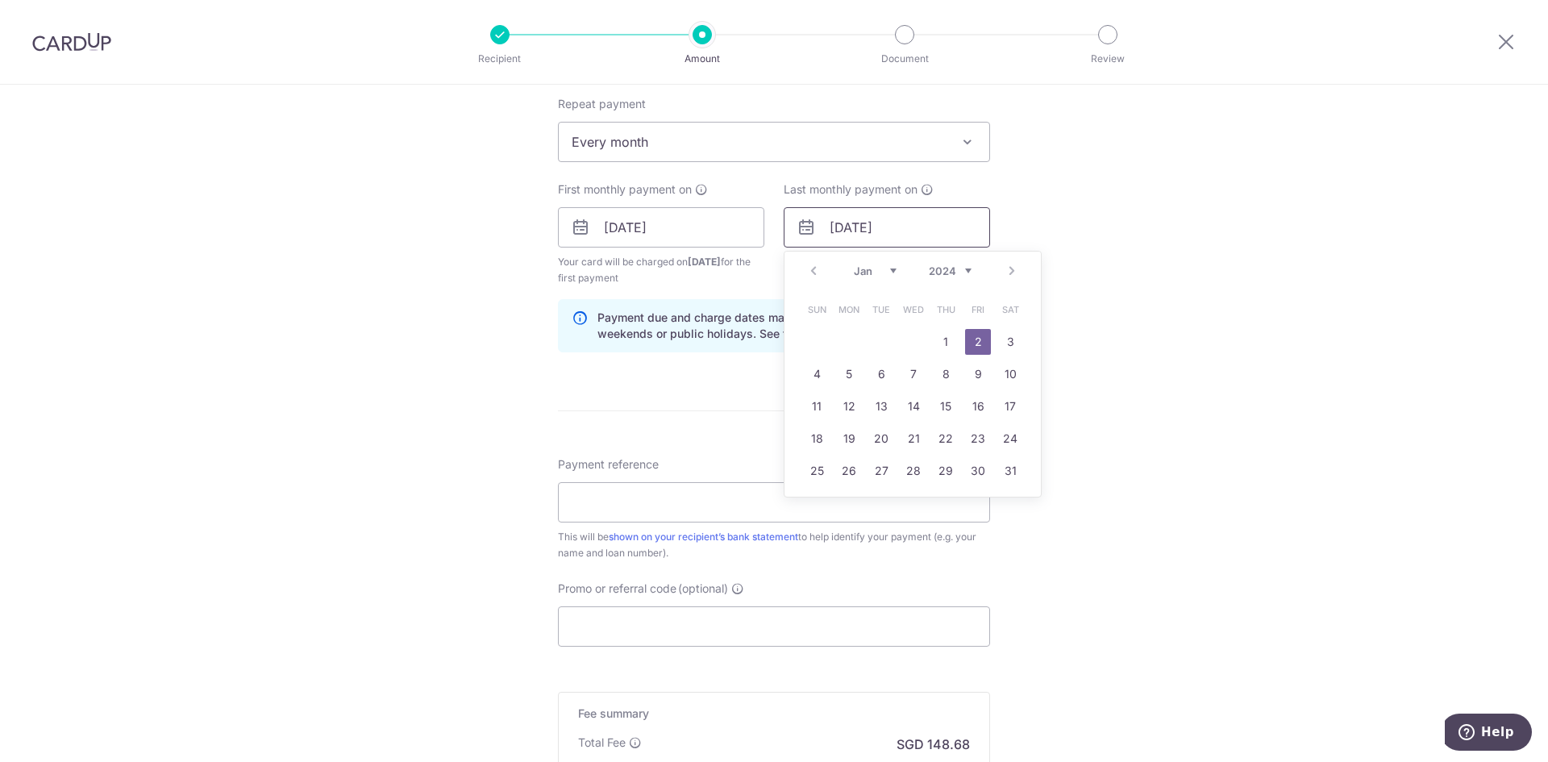
type input "[DATE]"
click at [1160, 249] on div "Tell us more about your payment Enter payment amount SGD 5,718.30 5718.30 Selec…" at bounding box center [774, 210] width 1548 height 1541
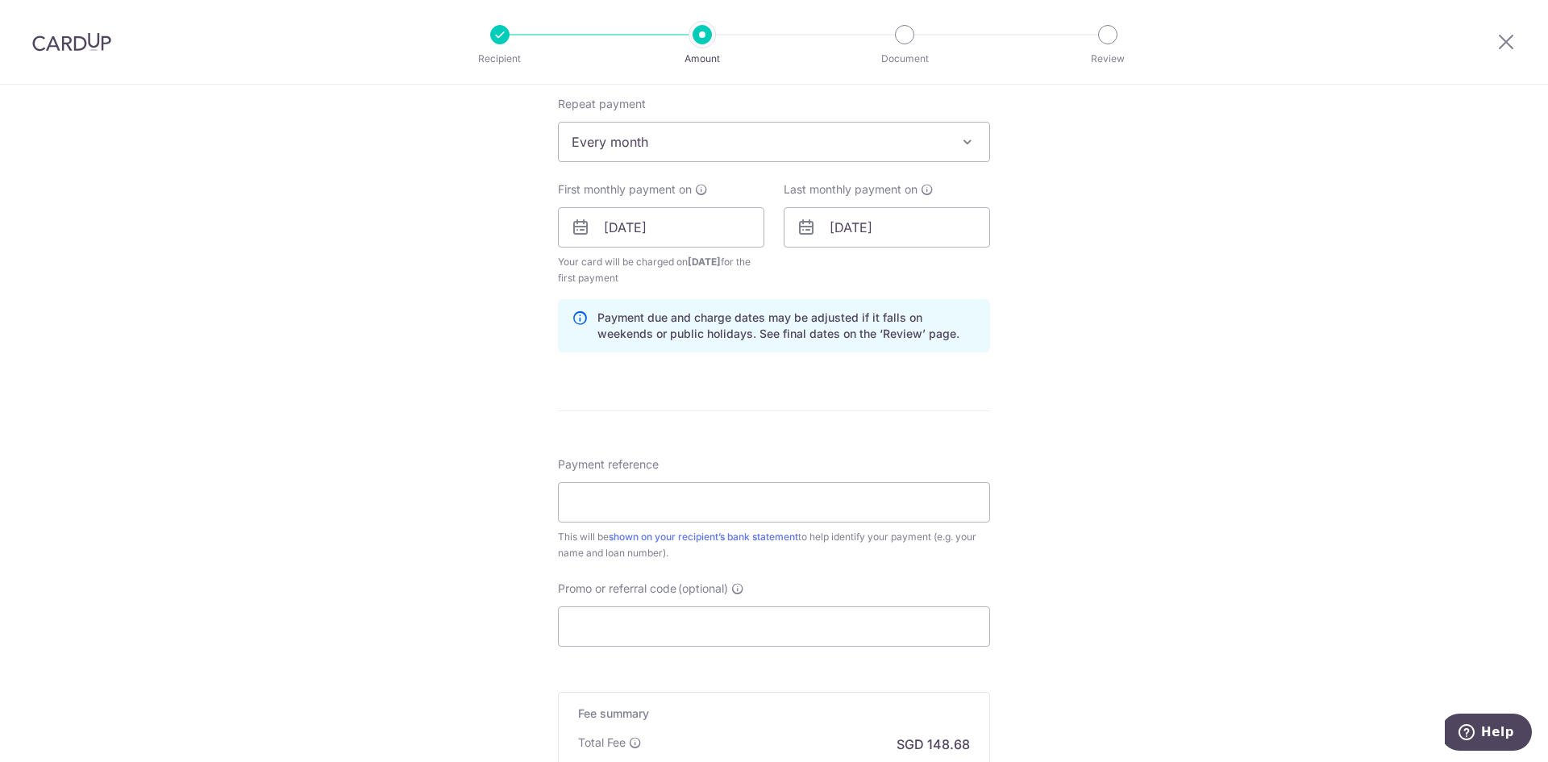
scroll to position [860, 0]
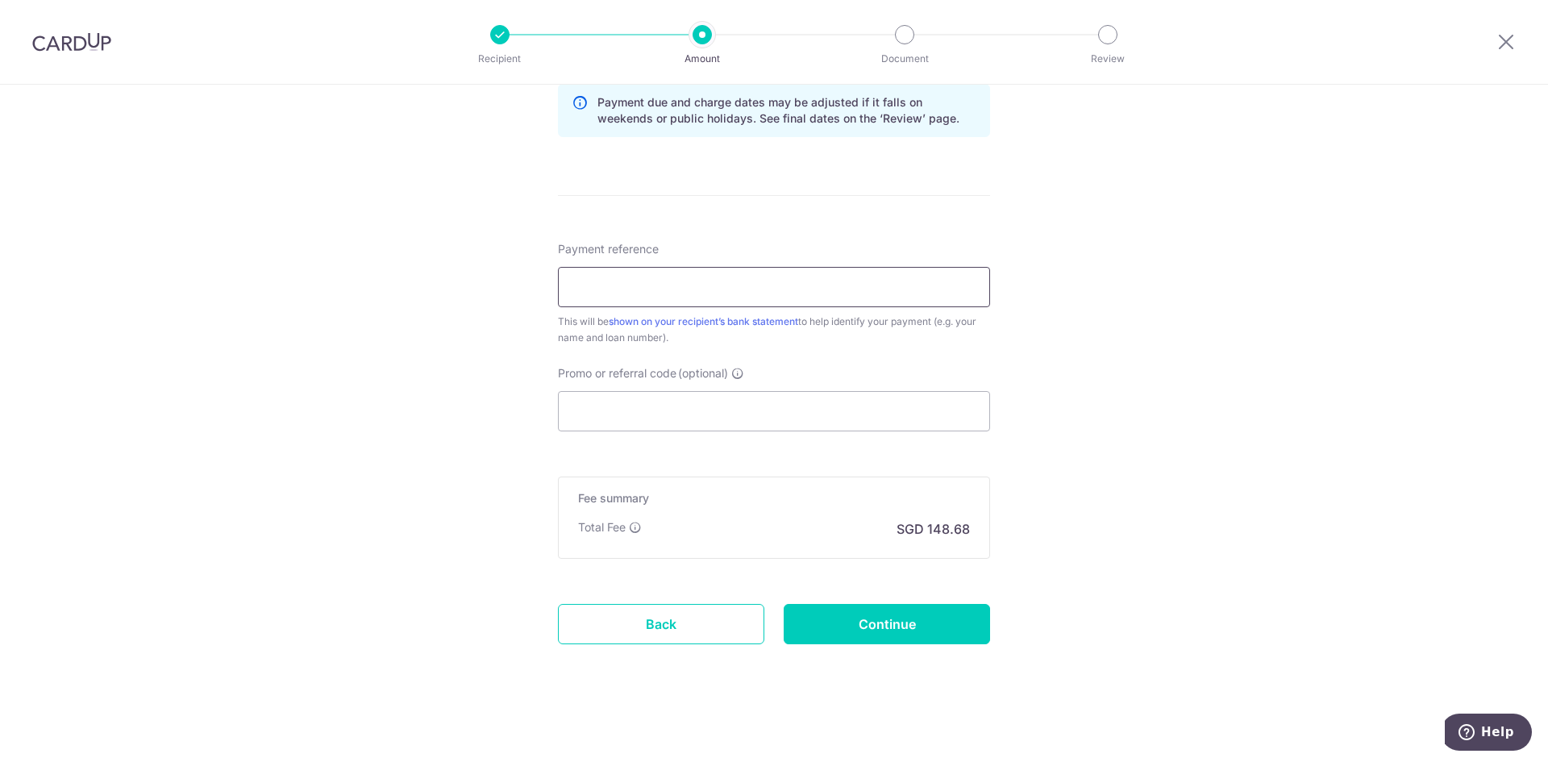
click at [640, 283] on input "Payment reference" at bounding box center [774, 287] width 432 height 40
click at [663, 284] on input "Payment reference" at bounding box center [774, 287] width 432 height 40
paste input "LOAN PAYMENT 580017768400000"
click at [803, 285] on input "LOAN PAYMENT 580017768400000 Ryan" at bounding box center [774, 287] width 432 height 40
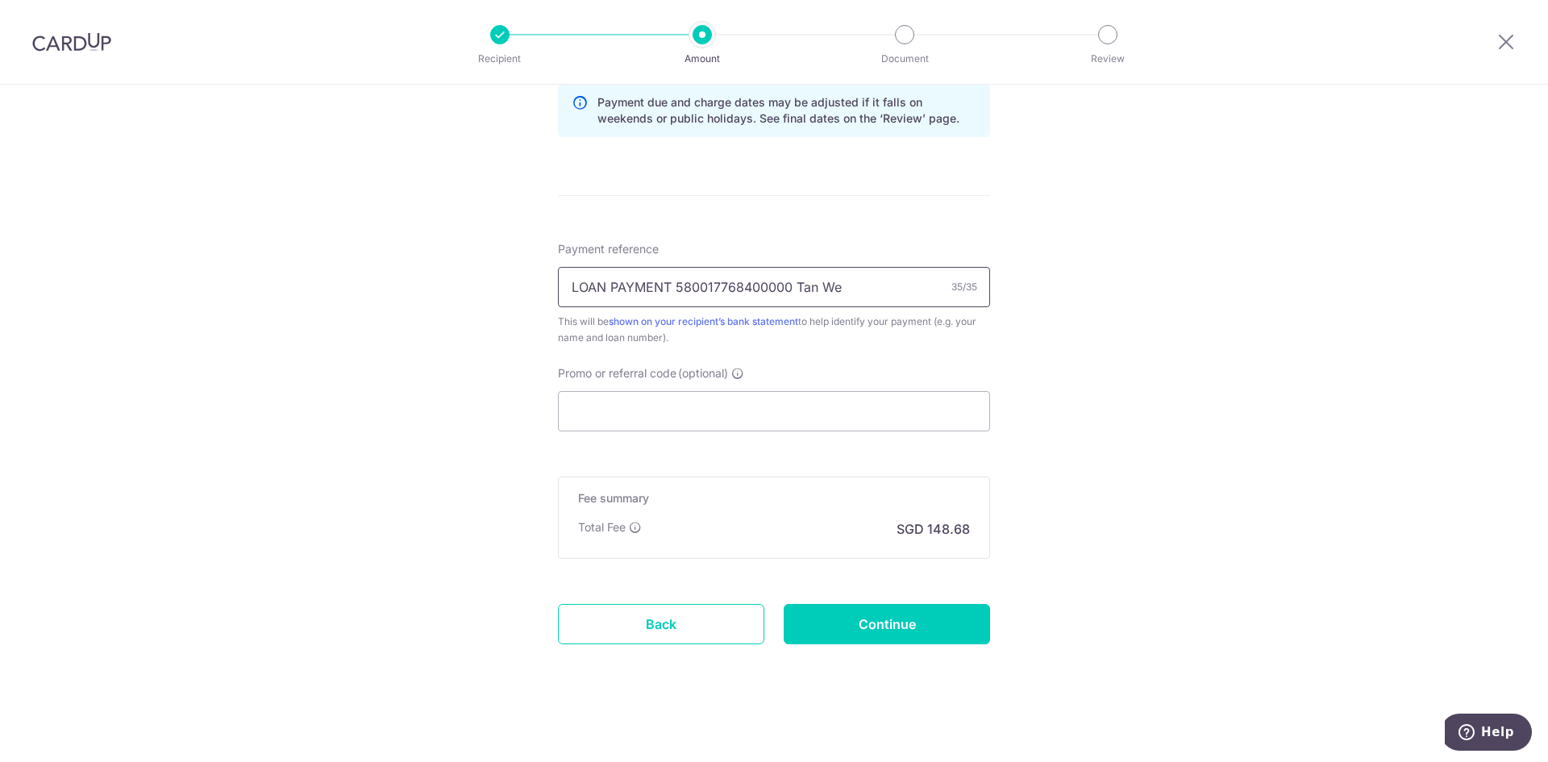
drag, startPoint x: 901, startPoint y: 291, endPoint x: 791, endPoint y: 298, distance: 109.9
click at [791, 298] on input "LOAN PAYMENT 580017768400000 Tan We" at bounding box center [774, 287] width 432 height 40
type input "LOAN PAYMENT 580017768400000"
click at [672, 409] on input "Promo or referral code (optional)" at bounding box center [774, 411] width 432 height 40
click at [702, 398] on input "Promo or referral code (optional)" at bounding box center [774, 411] width 432 height 40
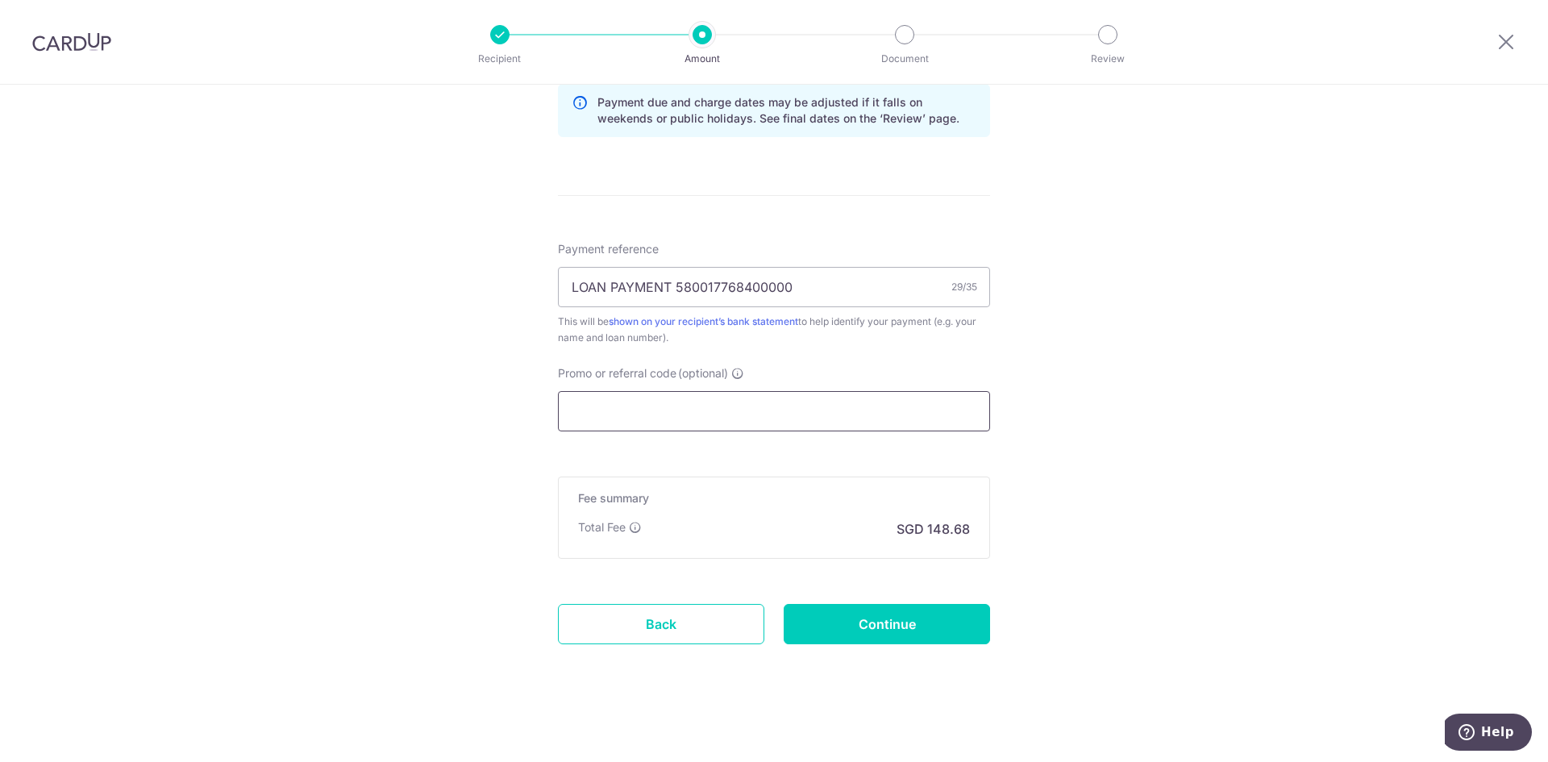
paste input "REC185"
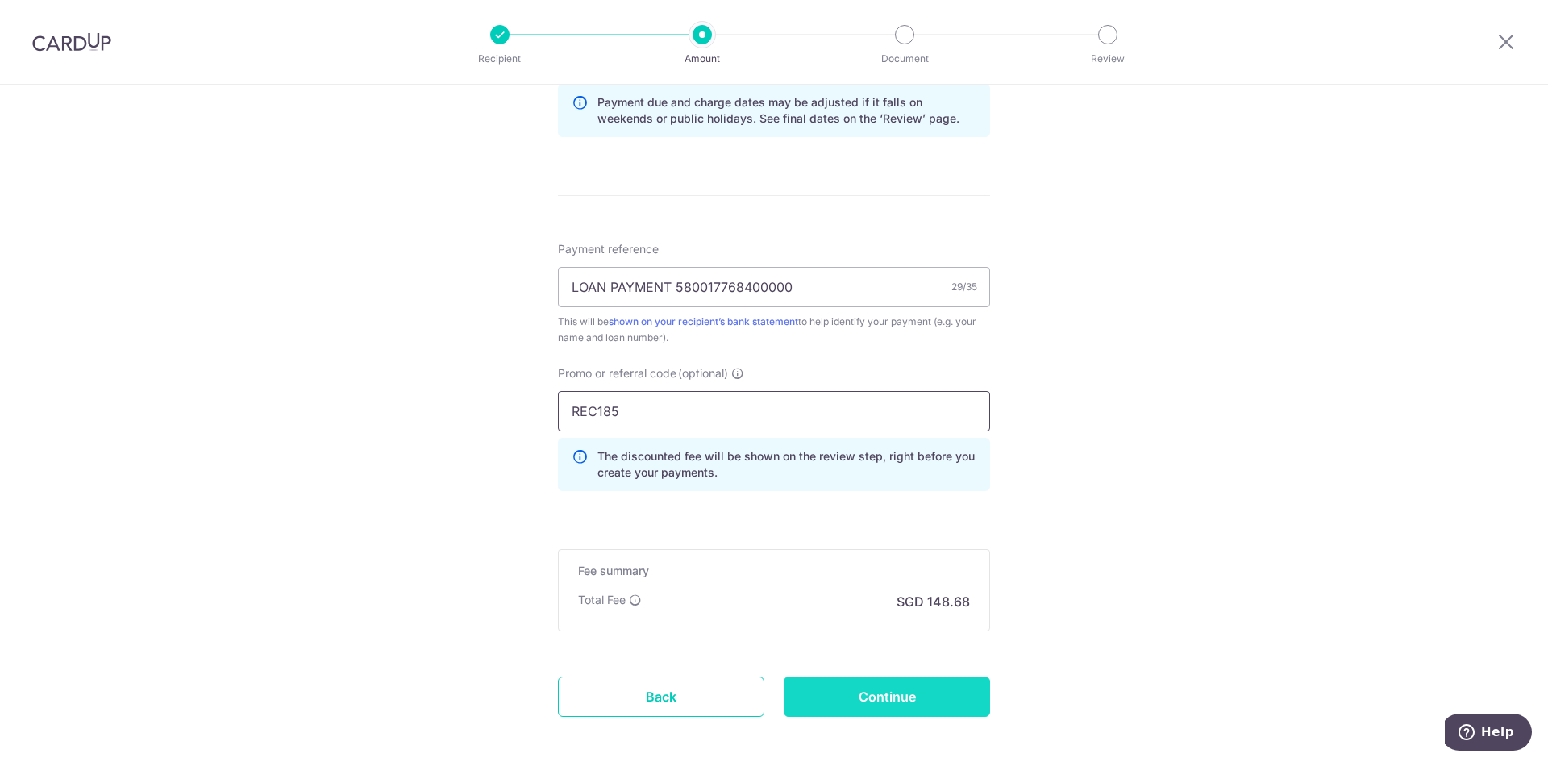
type input "REC185"
click at [854, 706] on input "Continue" at bounding box center [887, 697] width 206 height 40
type input "Create Schedule"
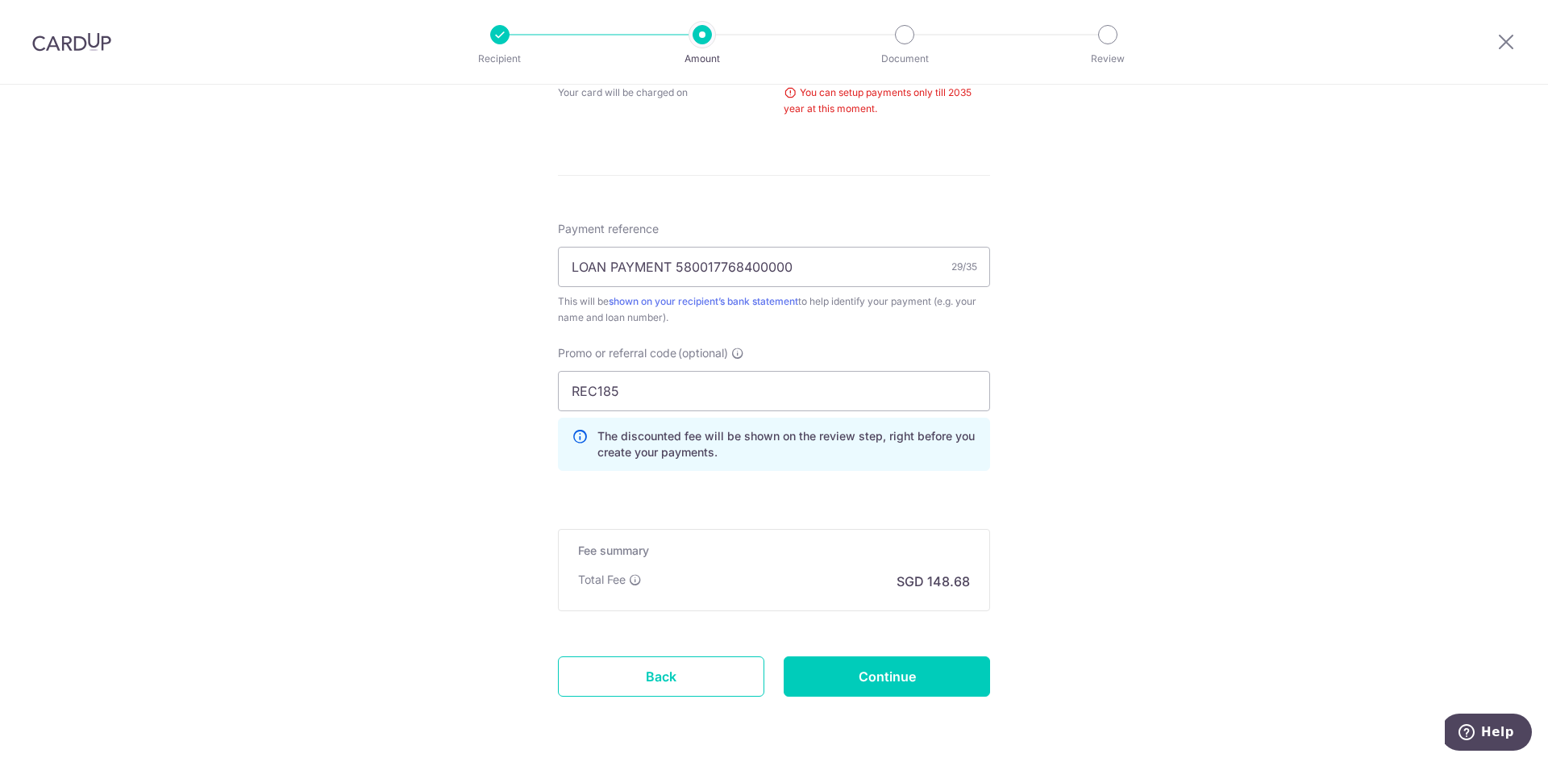
scroll to position [599, 0]
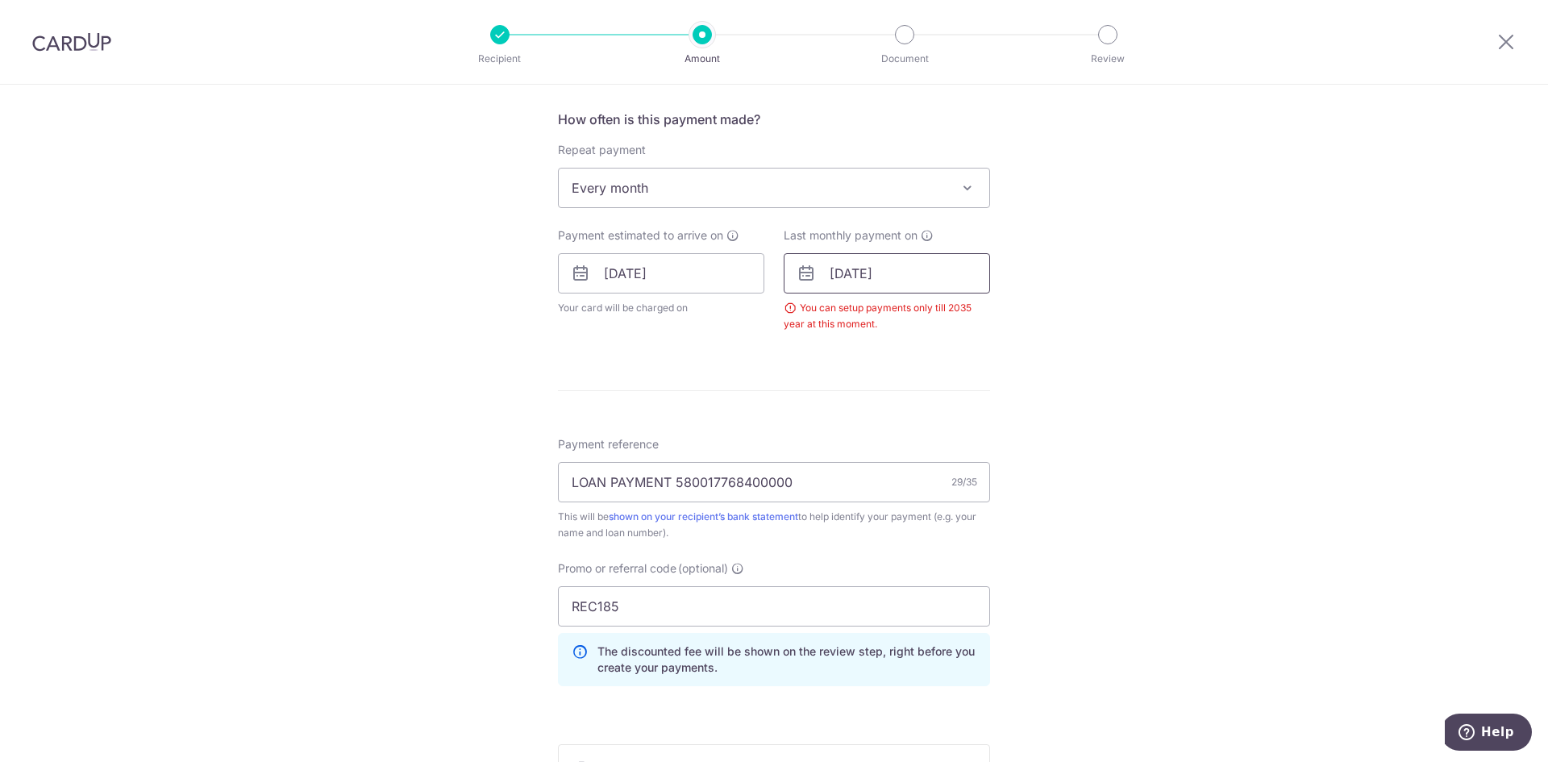
click at [918, 276] on input "[DATE]" at bounding box center [887, 273] width 206 height 40
type input "[DATE]"
click at [1114, 387] on div "Tell us more about your payment Enter payment amount SGD 5,718.30 5718.30 Selec…" at bounding box center [774, 259] width 1548 height 1547
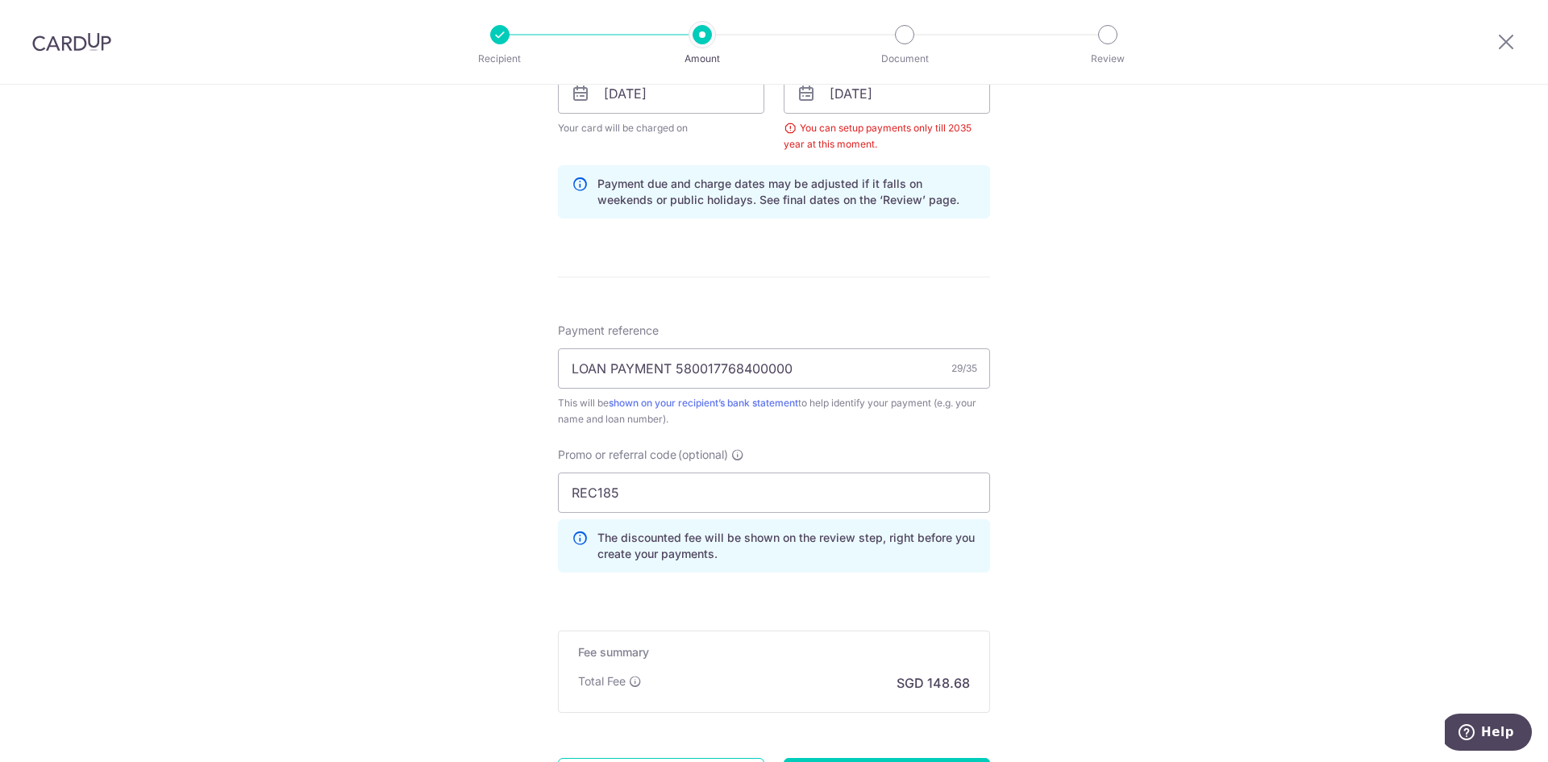
scroll to position [936, 0]
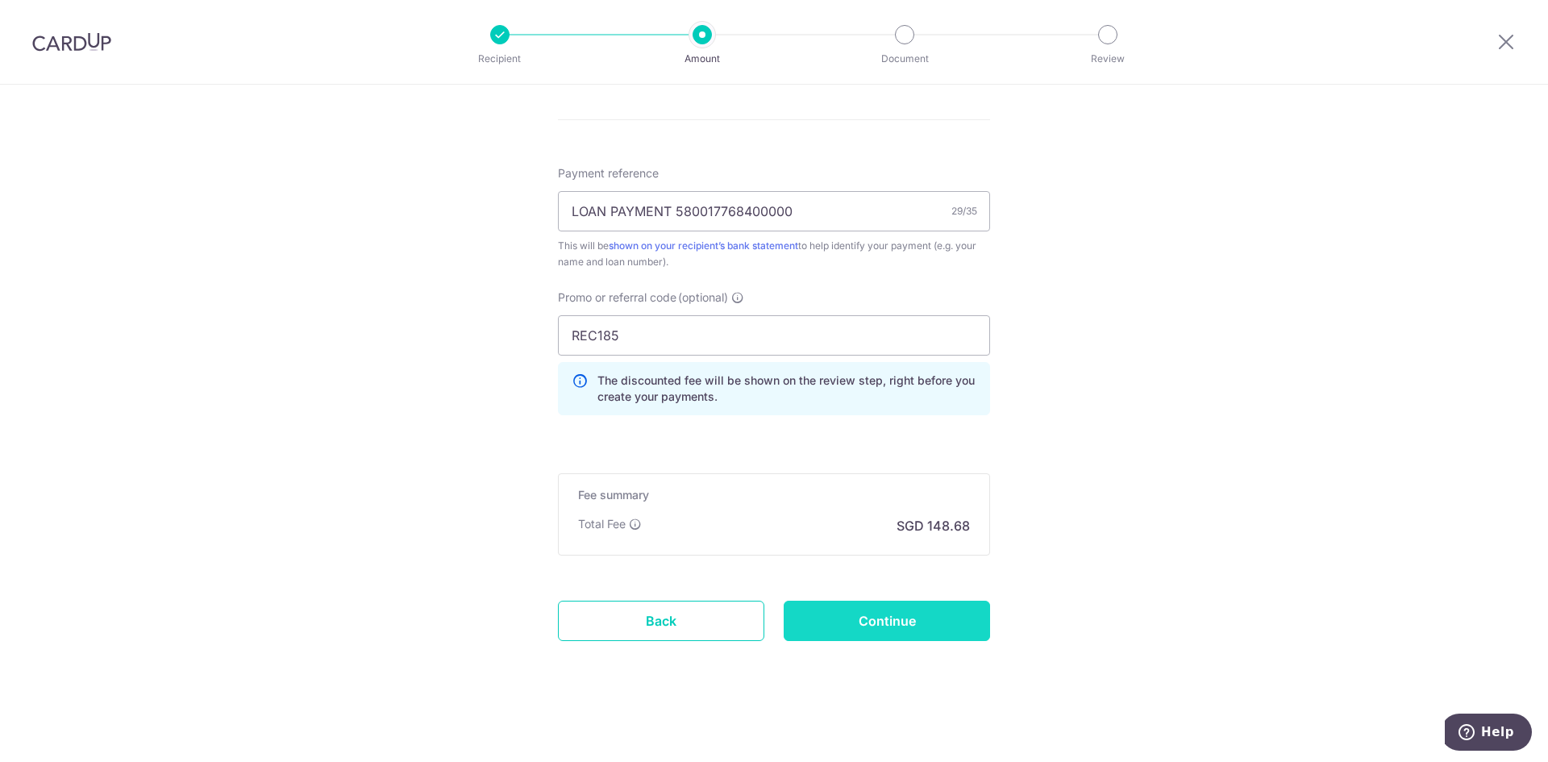
click at [884, 623] on input "Continue" at bounding box center [887, 621] width 206 height 40
type input "Create Schedule"
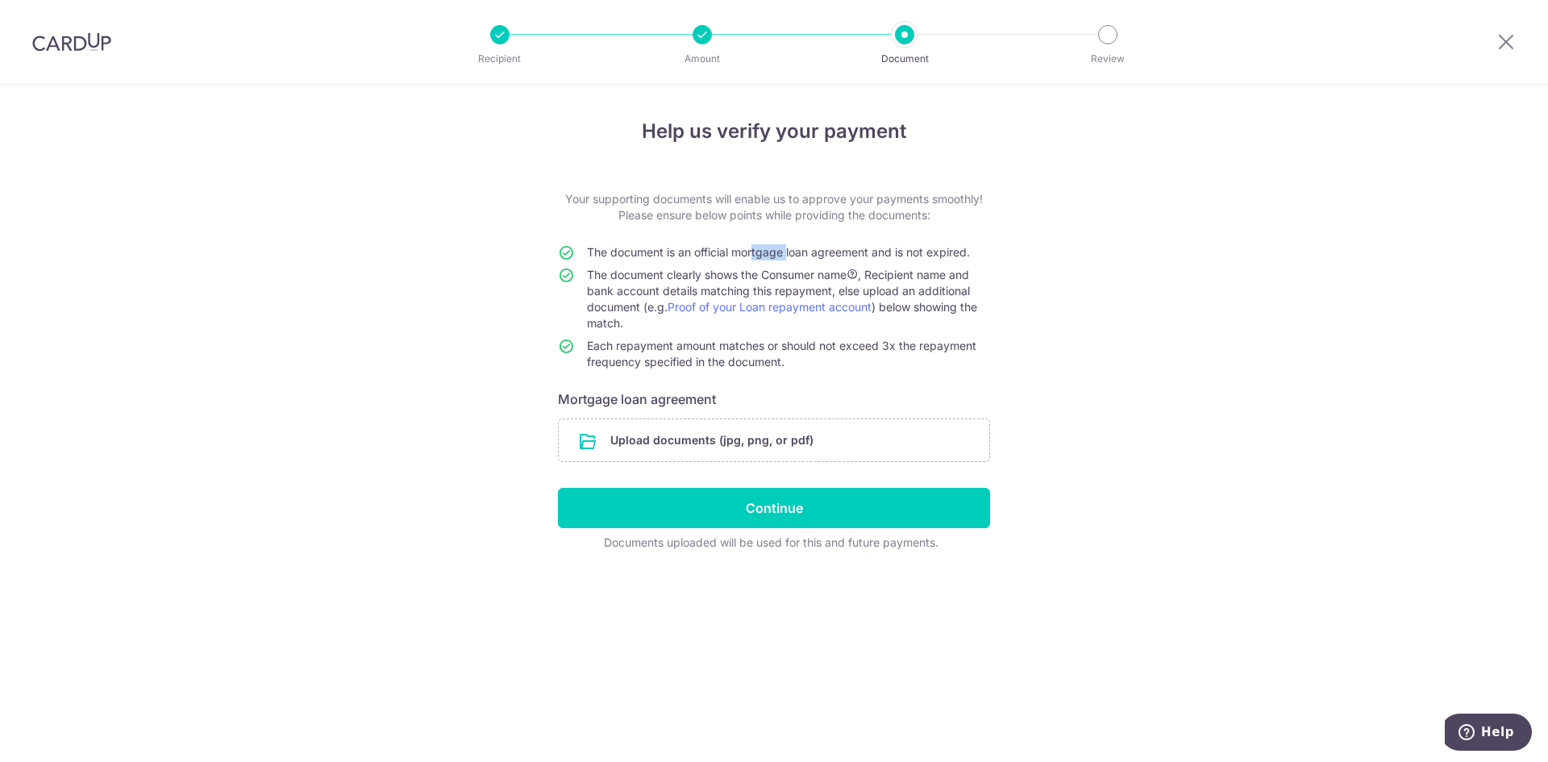
drag, startPoint x: 750, startPoint y: 247, endPoint x: 785, endPoint y: 256, distance: 36.0
click at [785, 256] on span "The document is an official mortgage loan agreement and is not expired." at bounding box center [778, 252] width 383 height 14
click at [758, 310] on link "Proof of your Loan repayment account" at bounding box center [770, 307] width 204 height 14
drag, startPoint x: 697, startPoint y: 345, endPoint x: 697, endPoint y: 358, distance: 12.9
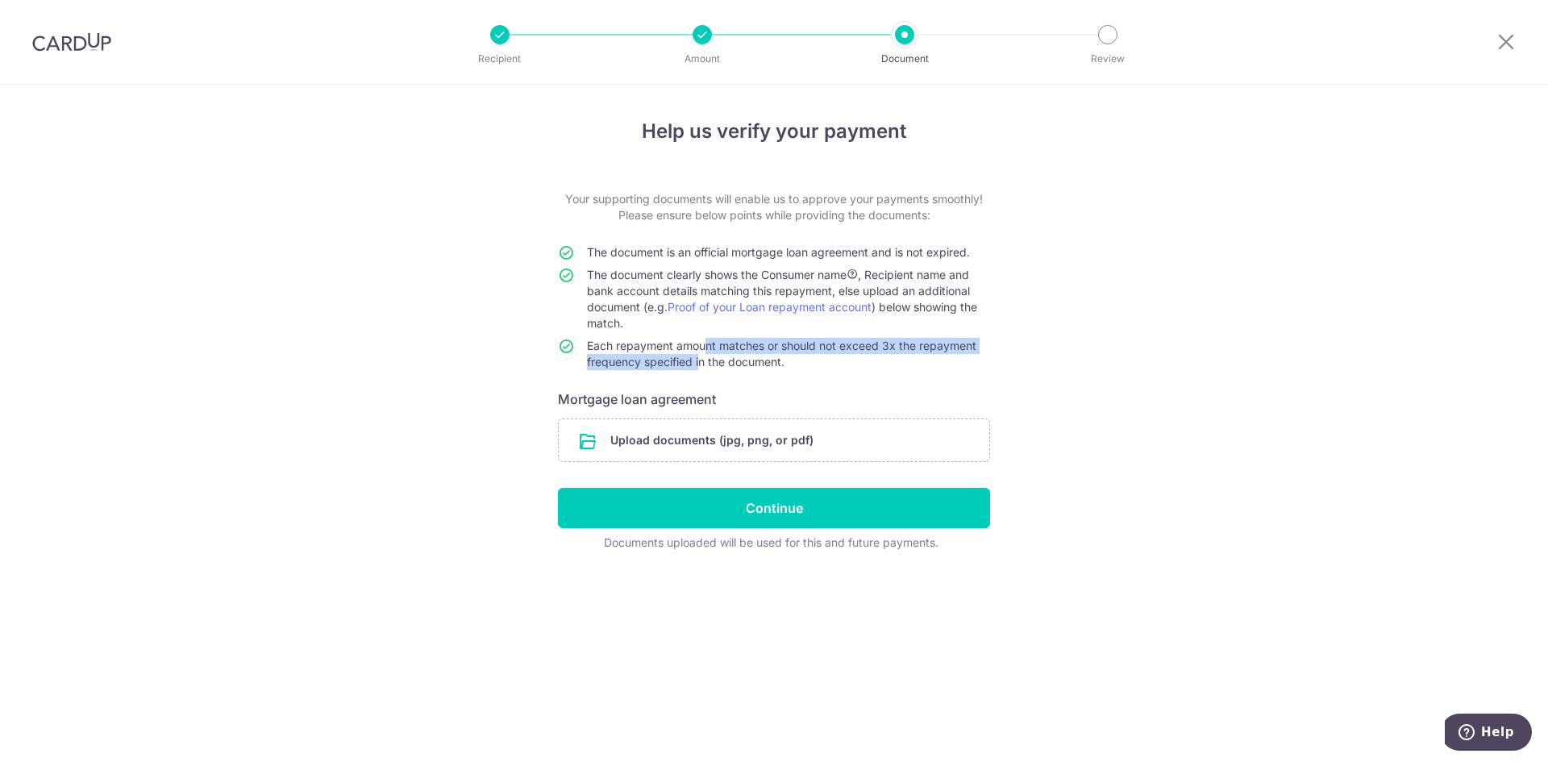
click at [697, 358] on span "Each repayment amount matches or should not exceed 3x the repayment frequency s…" at bounding box center [781, 354] width 389 height 30
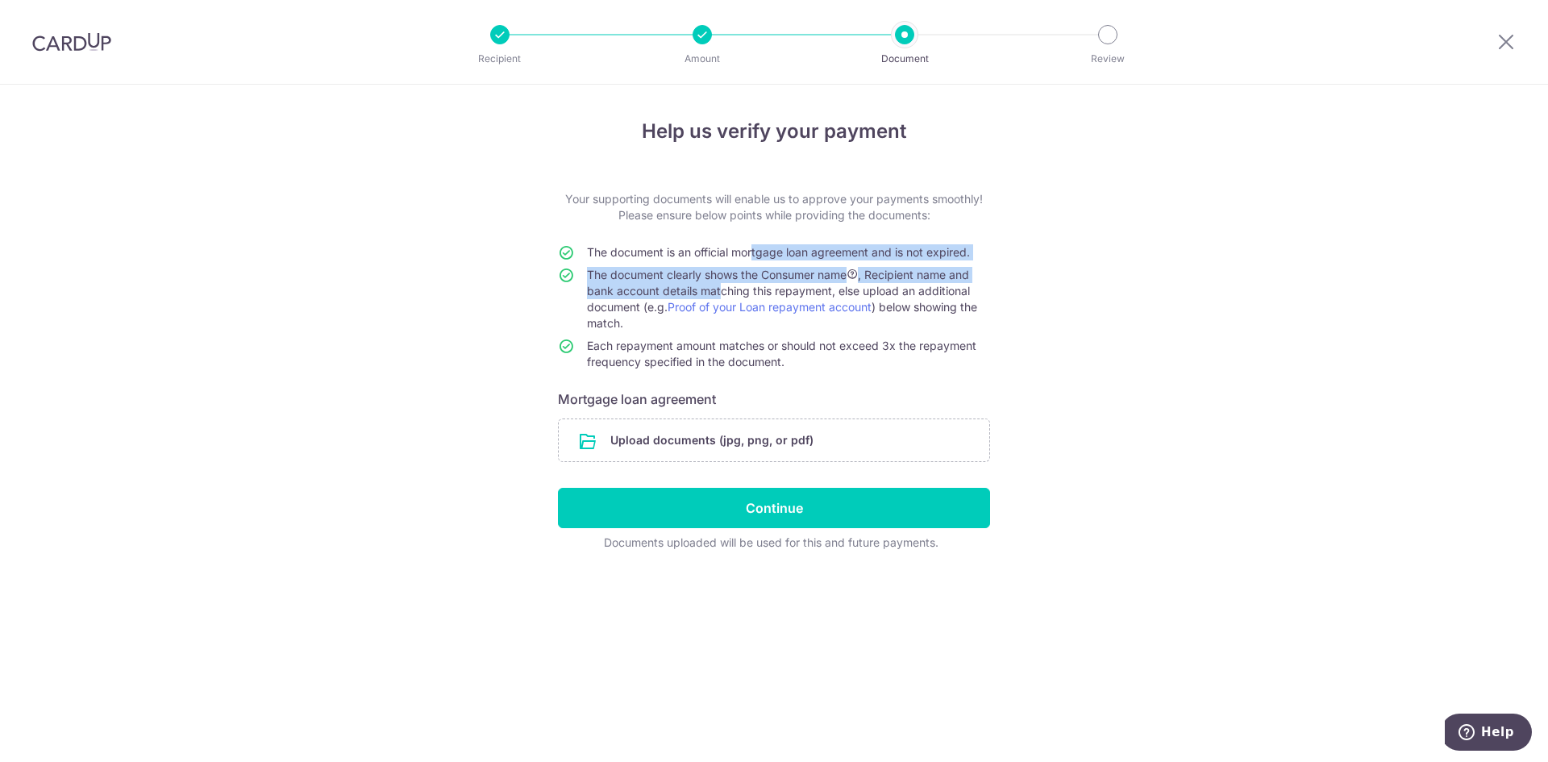
drag, startPoint x: 748, startPoint y: 248, endPoint x: 723, endPoint y: 285, distance: 45.4
click at [723, 285] on tbody "The document is an official mortgage loan agreement and is not expired. The doc…" at bounding box center [774, 310] width 432 height 132
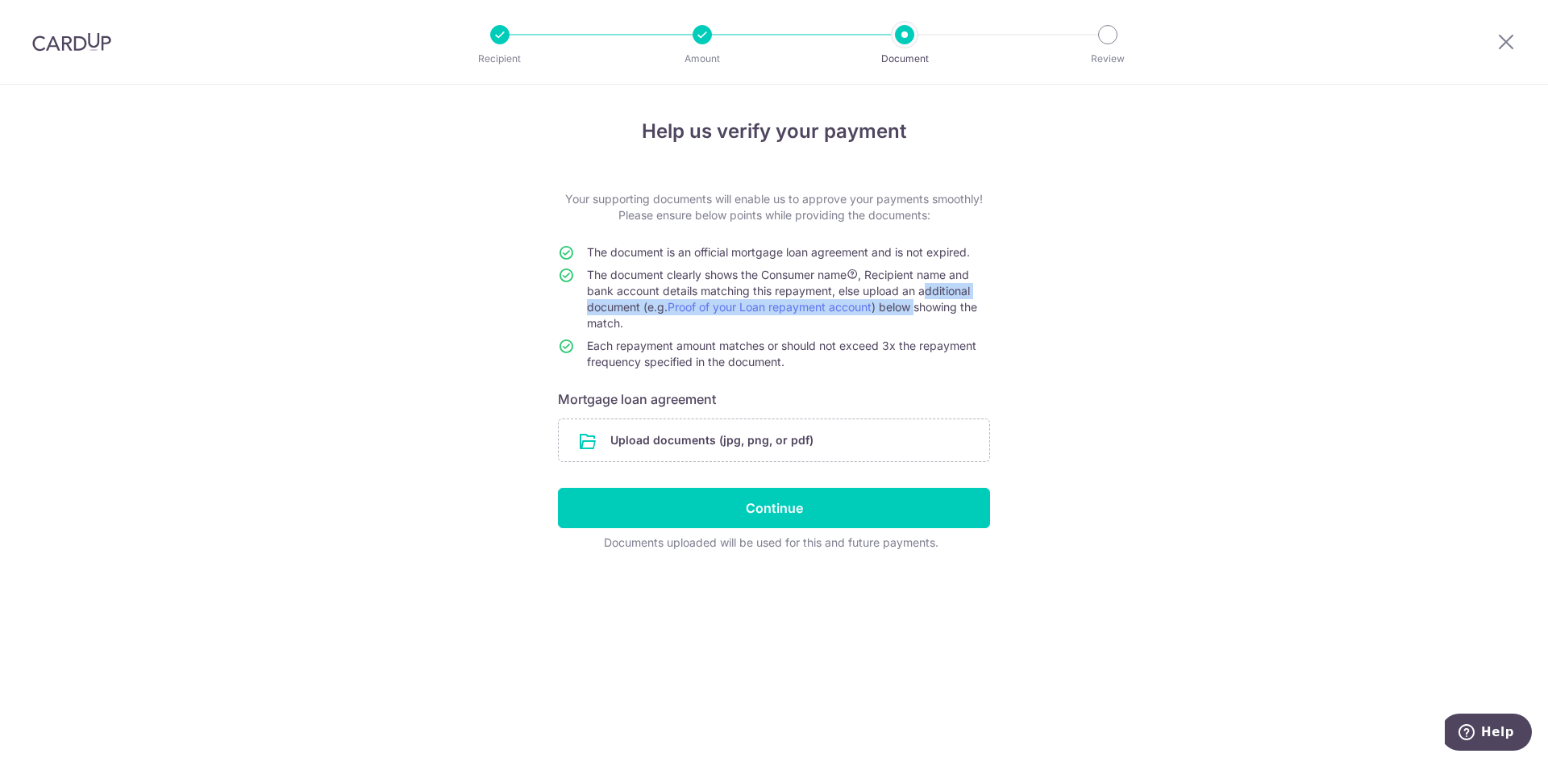
drag, startPoint x: 925, startPoint y: 291, endPoint x: 919, endPoint y: 313, distance: 22.5
click at [919, 313] on span "The document clearly shows the Consumer name , Recipient name and bank account …" at bounding box center [782, 299] width 390 height 62
drag, startPoint x: 881, startPoint y: 336, endPoint x: 871, endPoint y: 356, distance: 22.4
click at [871, 356] on tbody "The document is an official mortgage loan agreement and is not expired. The doc…" at bounding box center [774, 310] width 432 height 132
click at [871, 356] on td "Each repayment amount matches or should not exceed 3x the repayment frequency s…" at bounding box center [788, 357] width 403 height 39
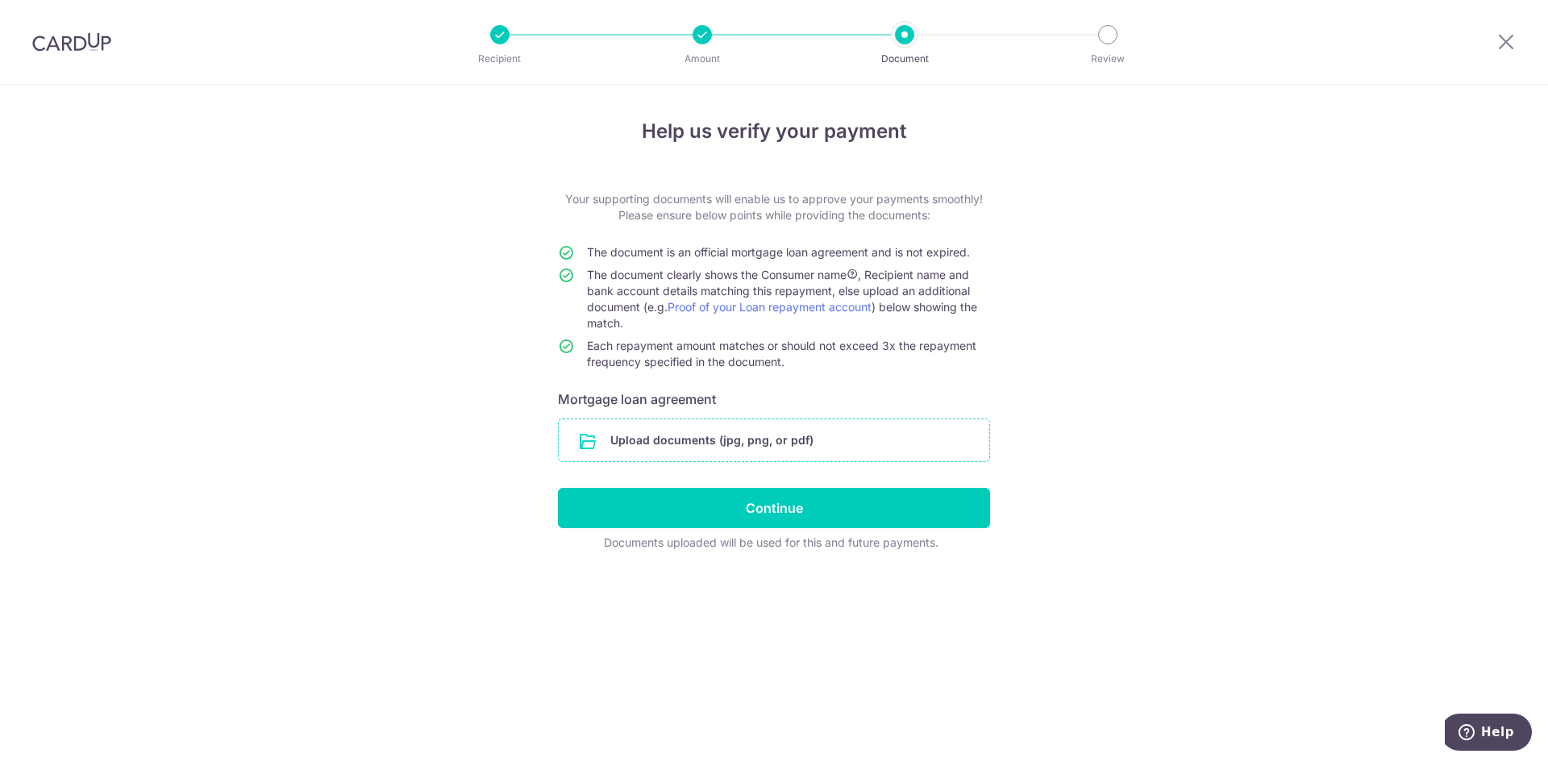
click at [748, 439] on input "file" at bounding box center [774, 440] width 431 height 42
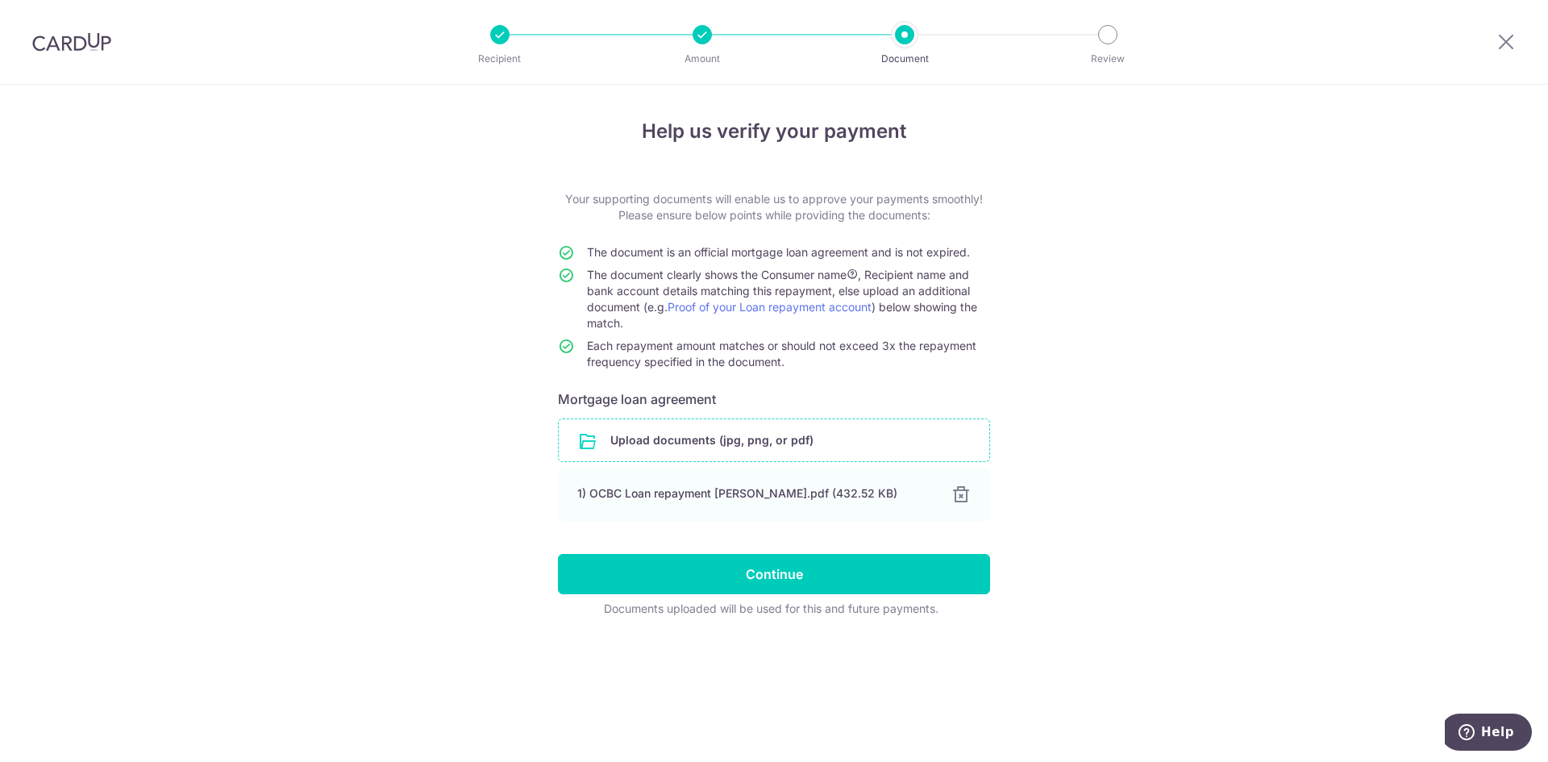
click at [718, 433] on input "file" at bounding box center [774, 440] width 431 height 42
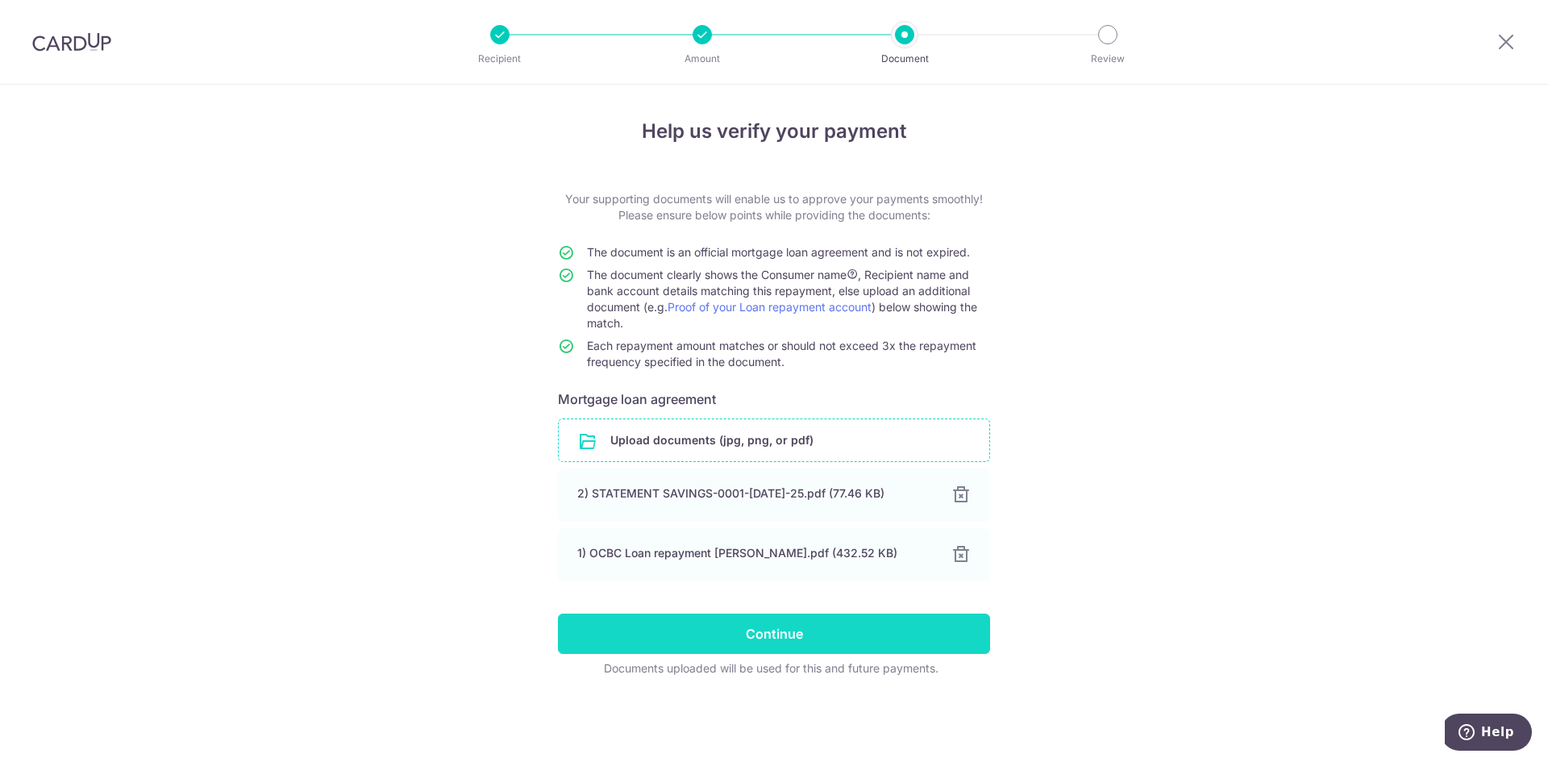
click at [793, 636] on input "Continue" at bounding box center [774, 634] width 432 height 40
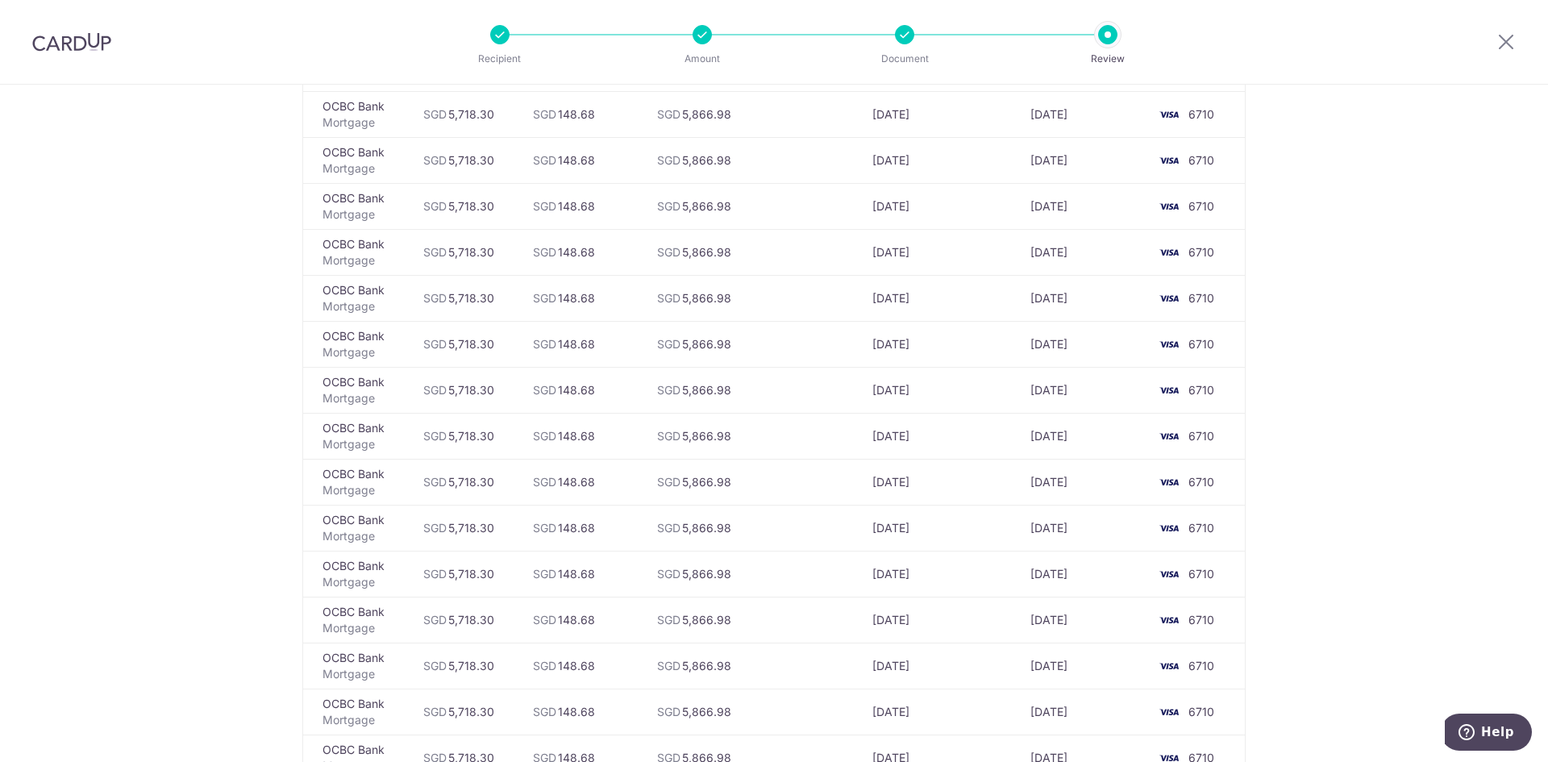
scroll to position [4953, 0]
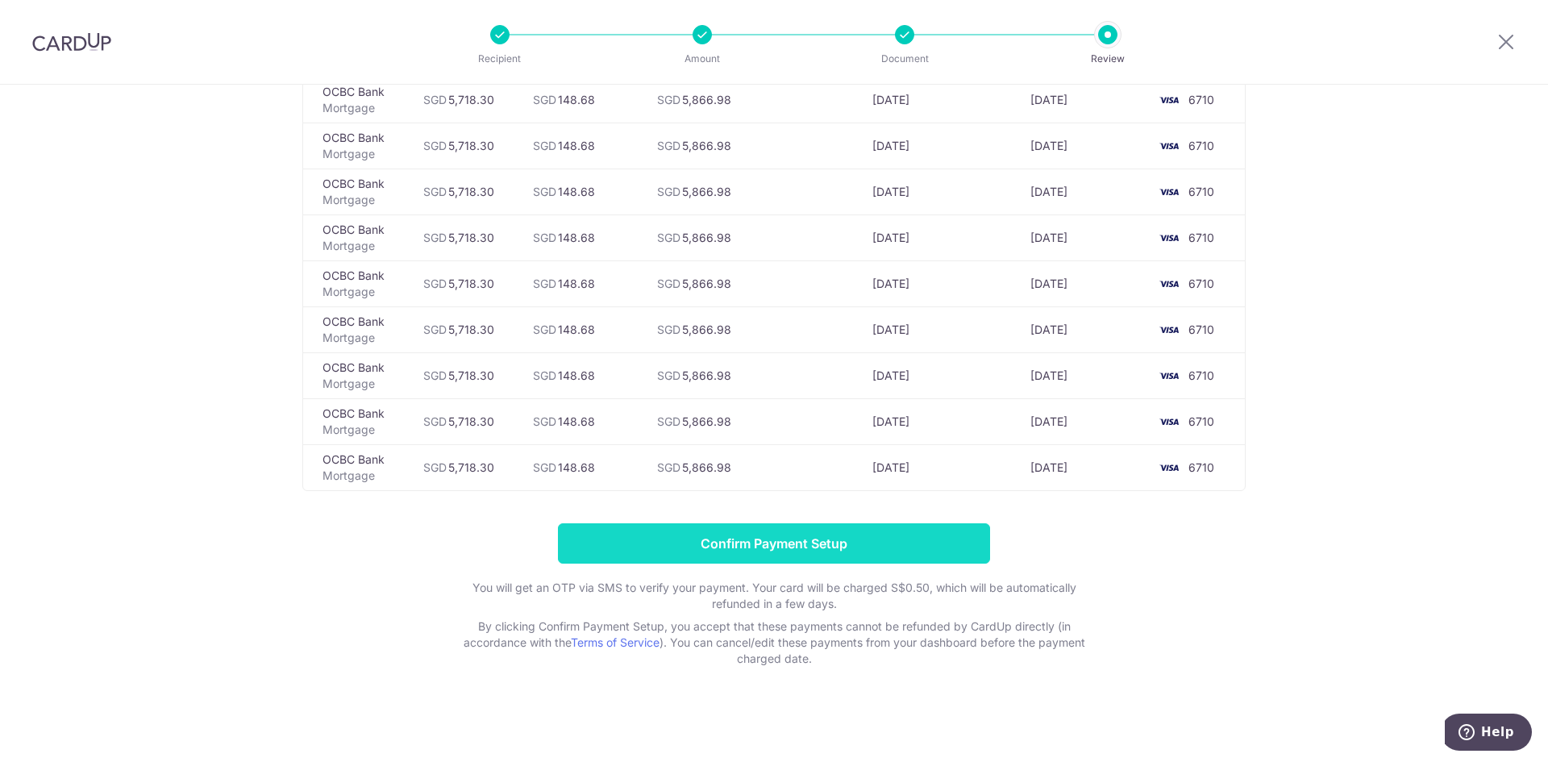
click at [690, 543] on input "Confirm Payment Setup" at bounding box center [774, 543] width 432 height 40
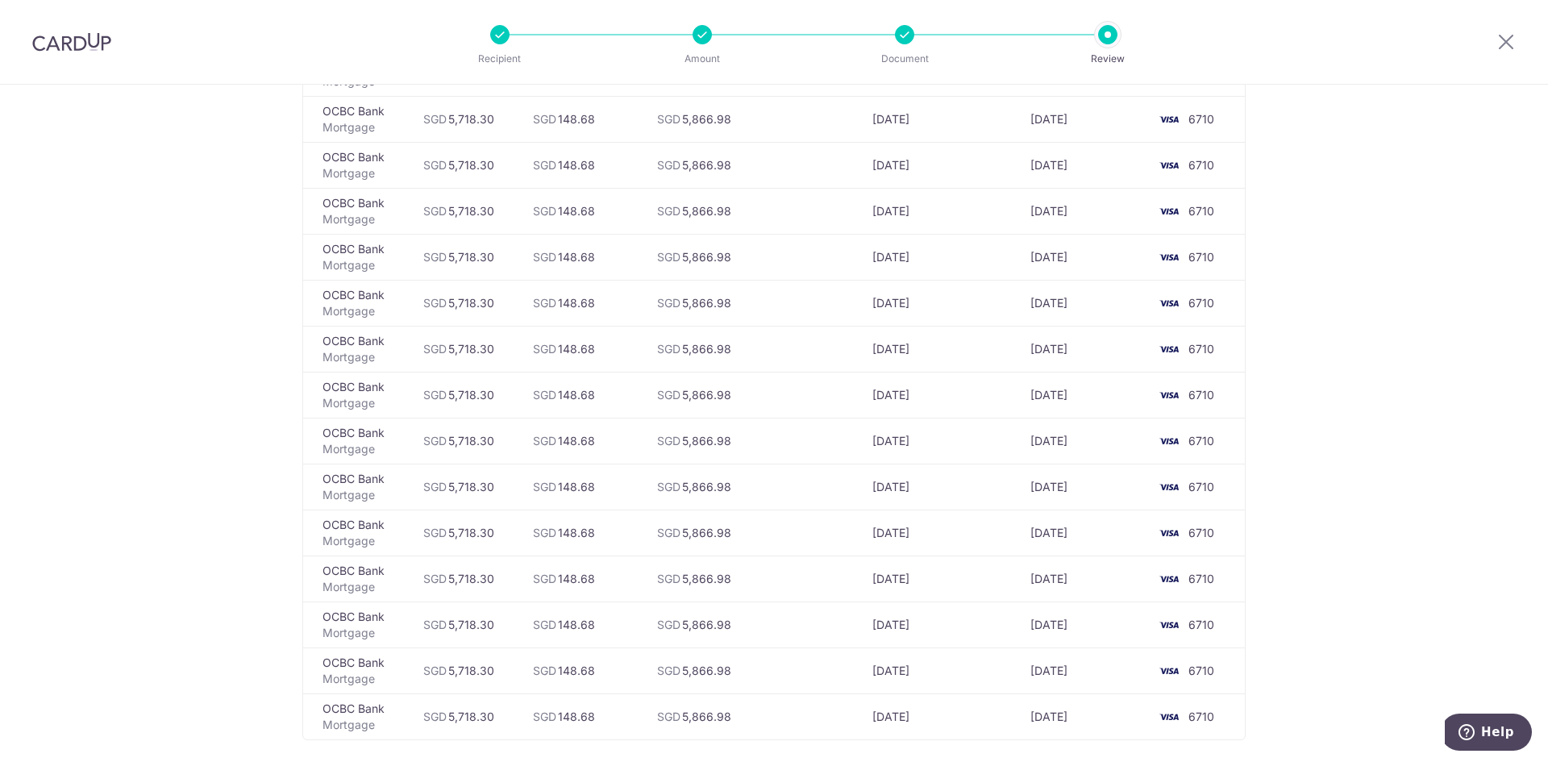
scroll to position [4953, 0]
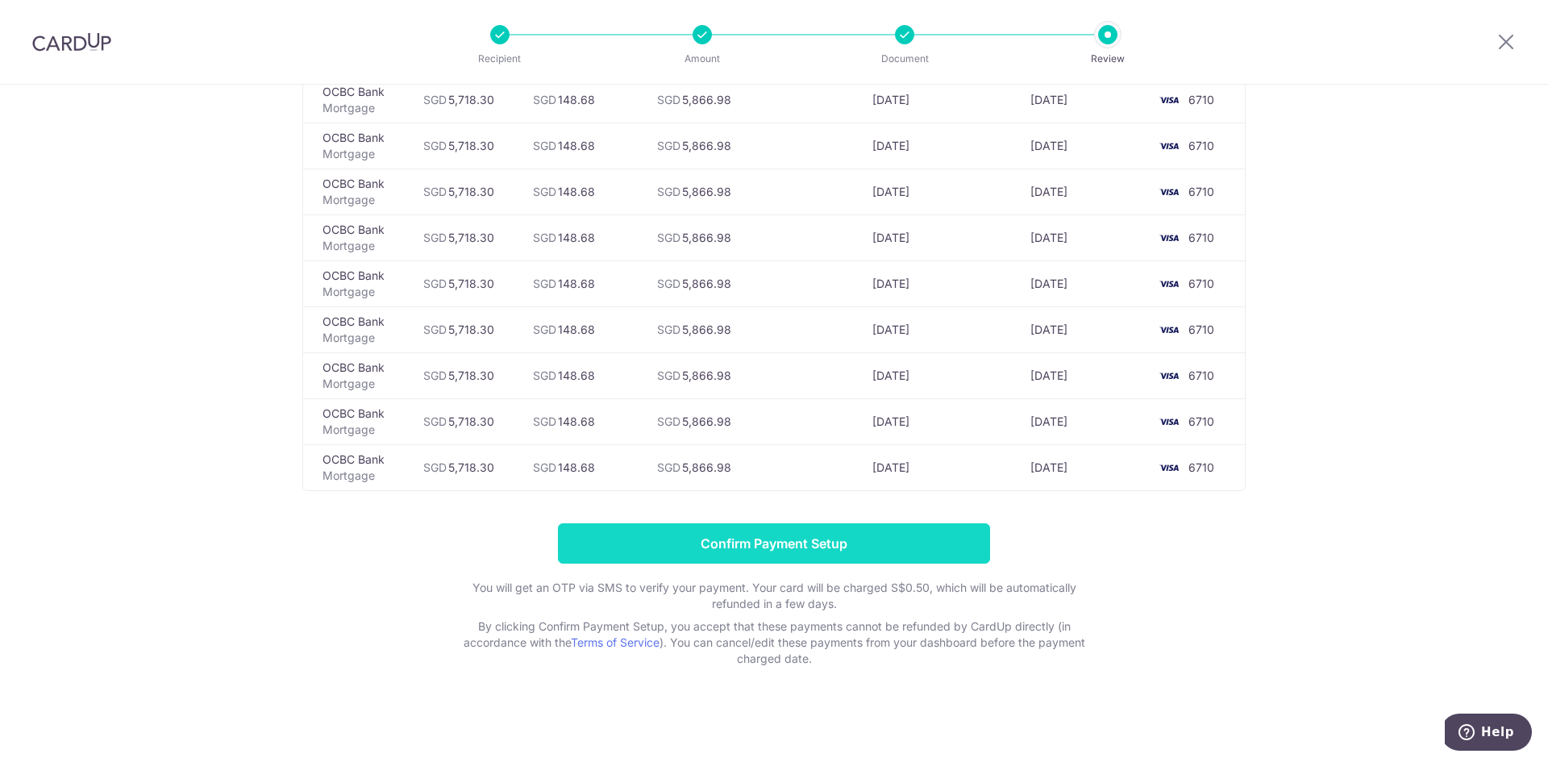
click at [722, 537] on input "Confirm Payment Setup" at bounding box center [774, 543] width 432 height 40
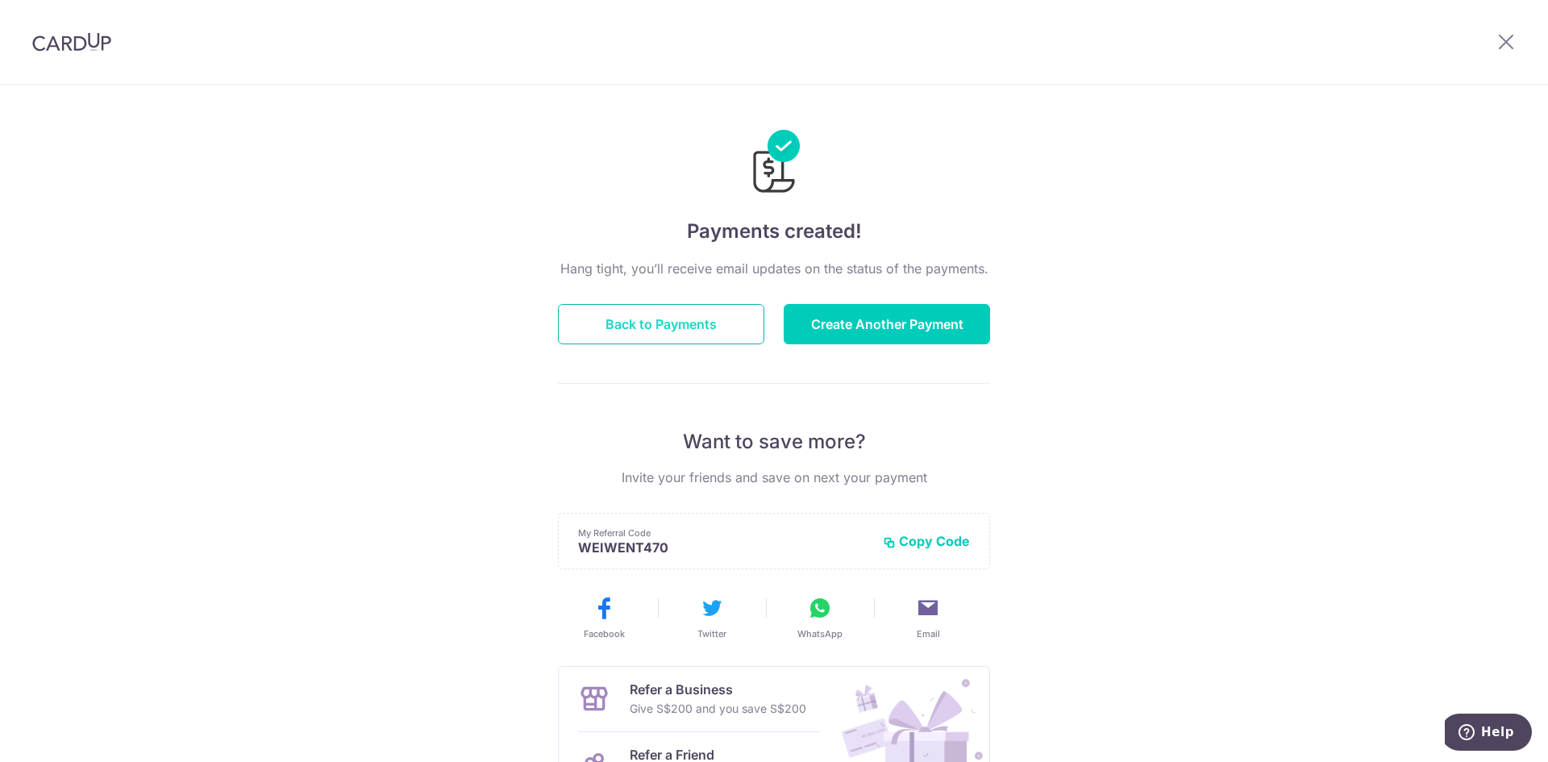
click at [695, 330] on button "Back to Payments" at bounding box center [661, 324] width 206 height 40
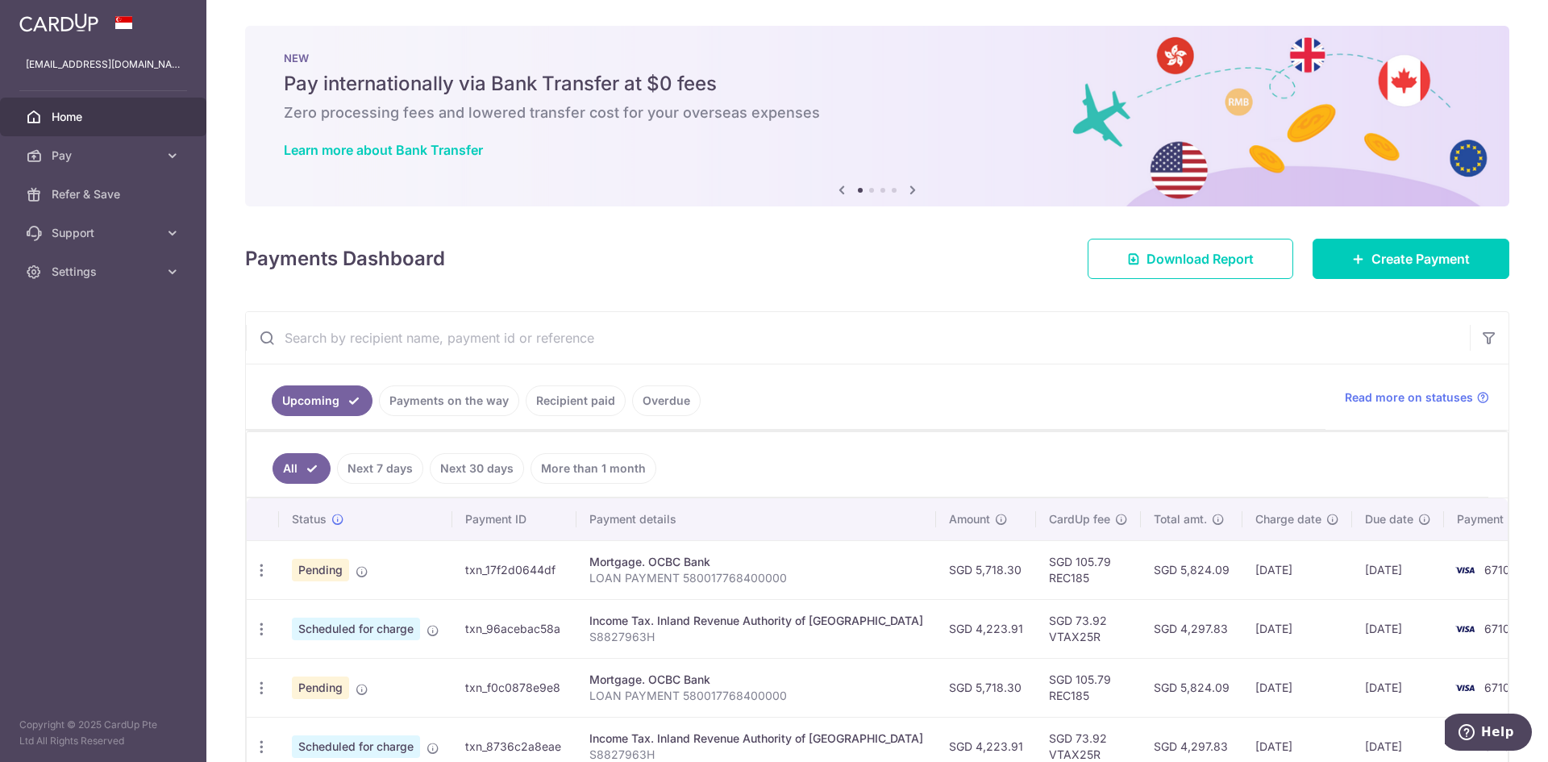
click at [910, 195] on icon at bounding box center [912, 190] width 19 height 20
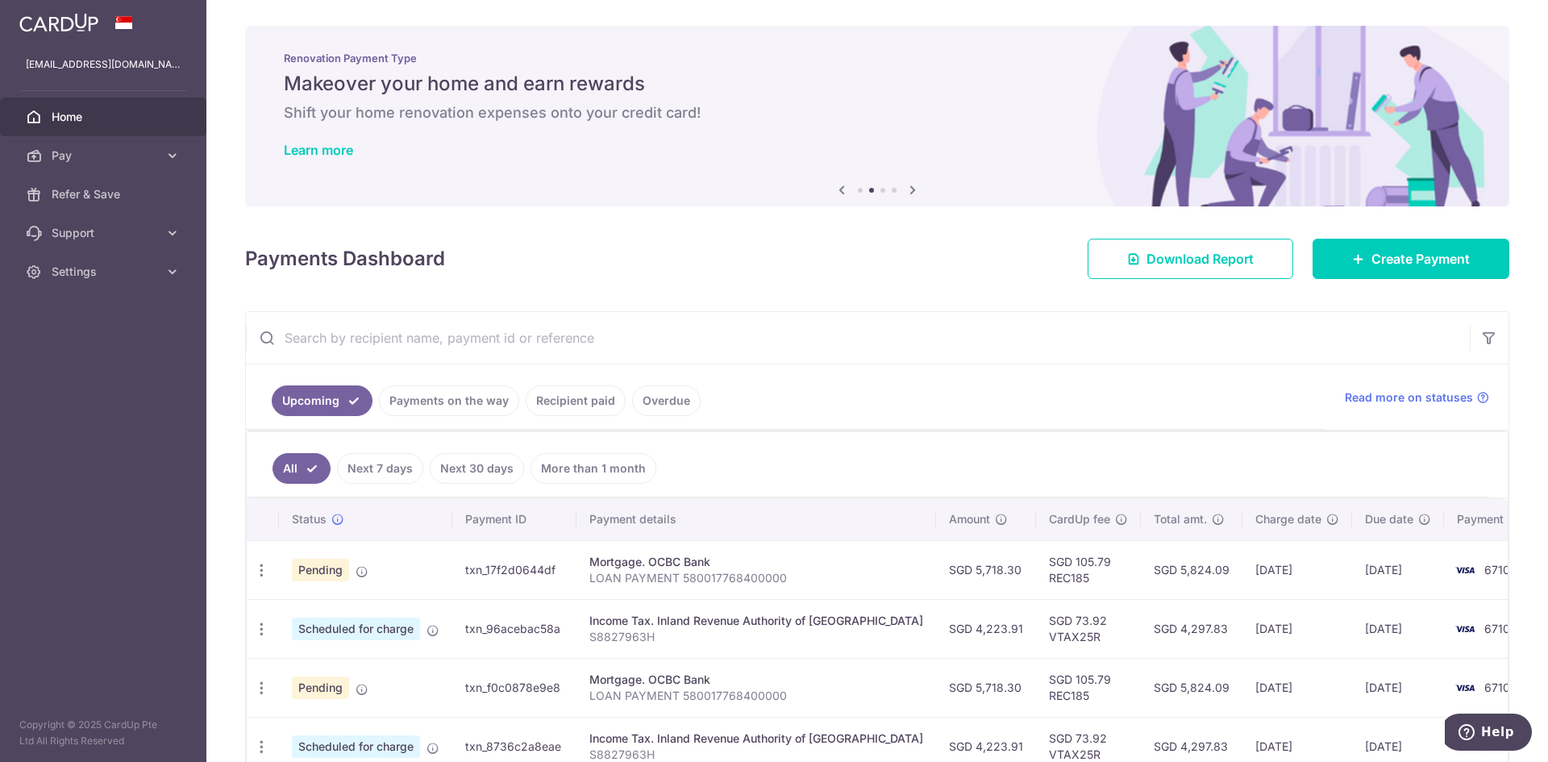
click at [910, 195] on icon at bounding box center [912, 190] width 19 height 20
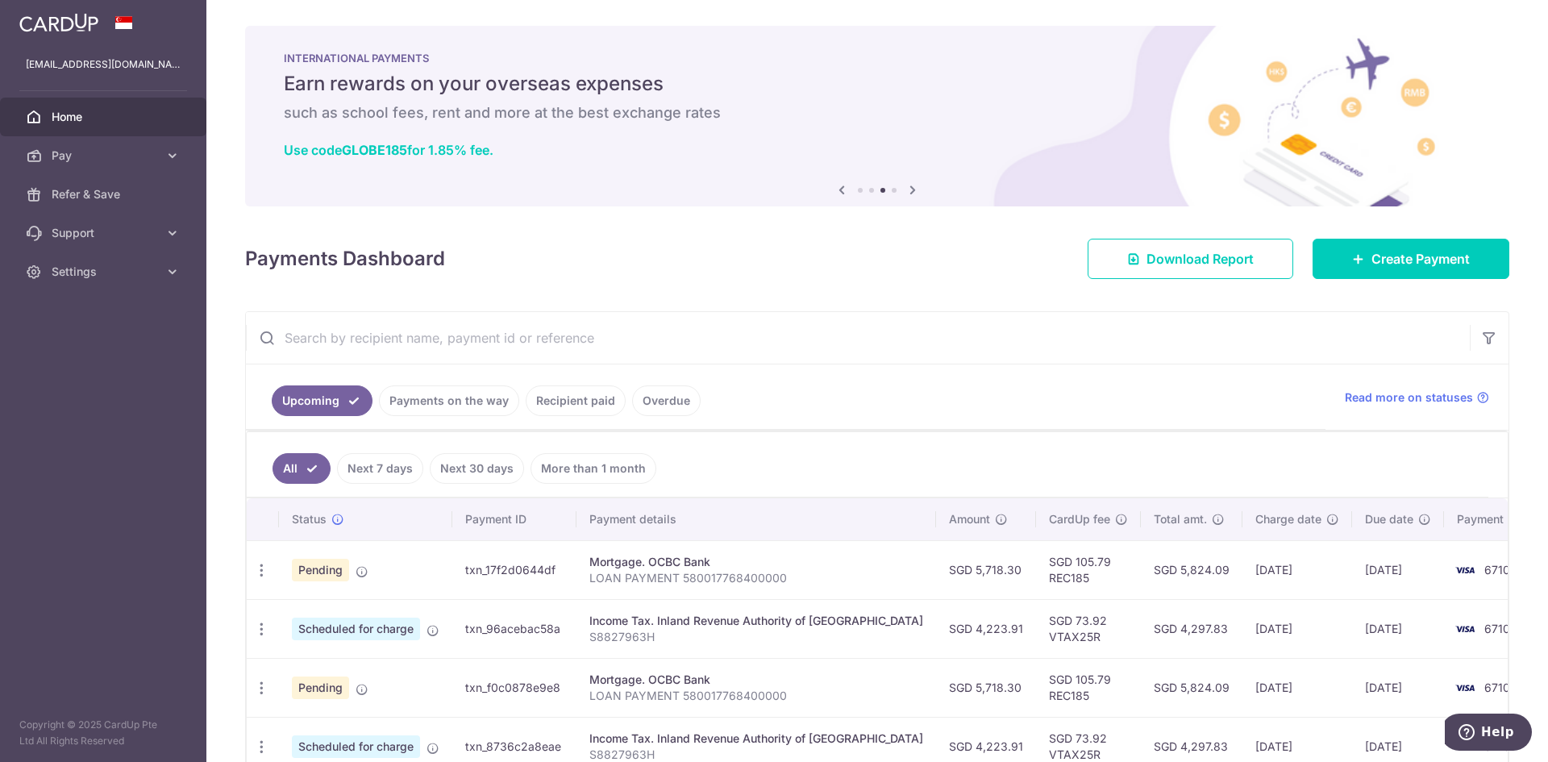
click at [910, 195] on icon at bounding box center [912, 190] width 19 height 20
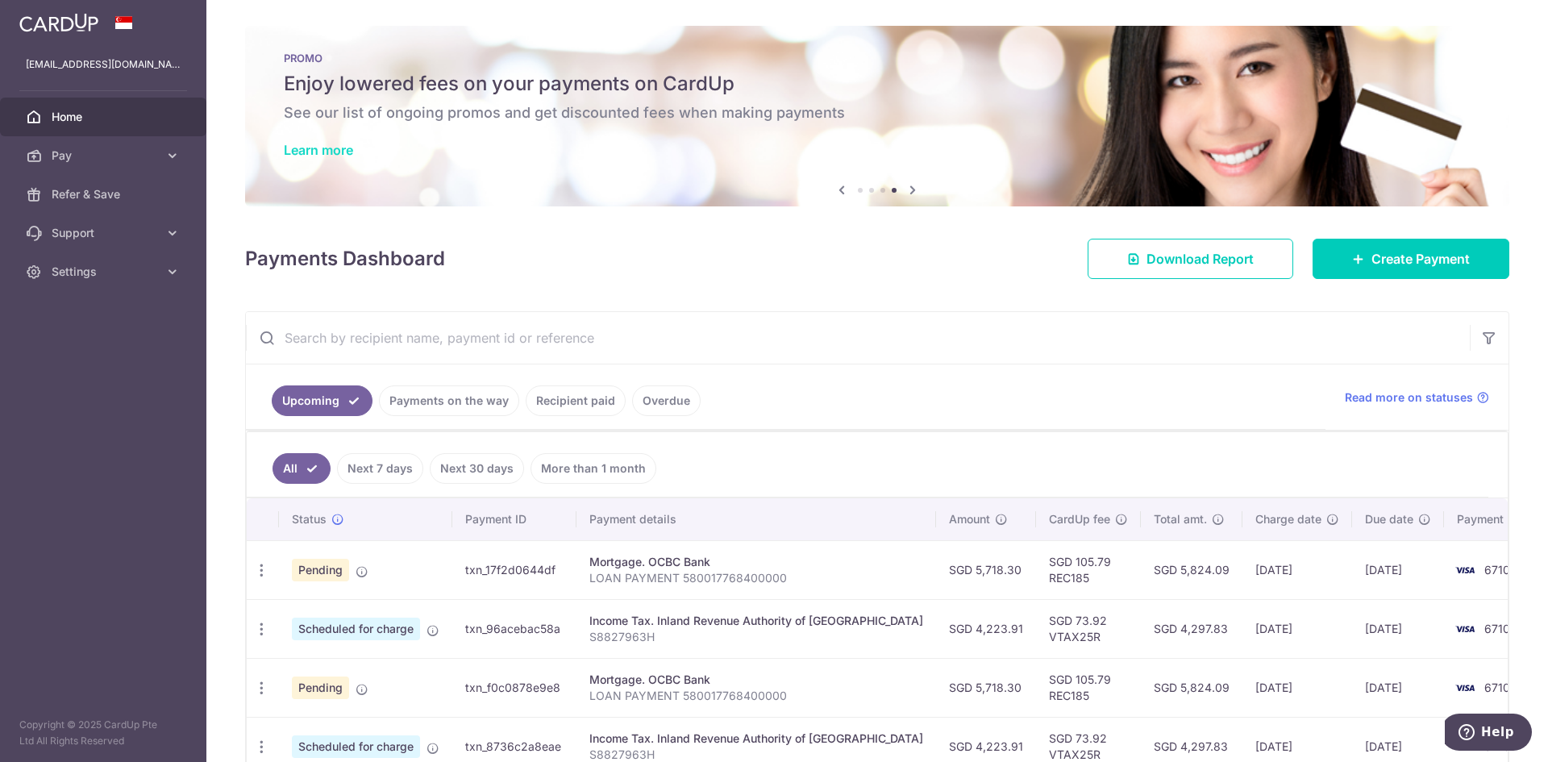
click at [332, 152] on link "Learn more" at bounding box center [318, 150] width 69 height 16
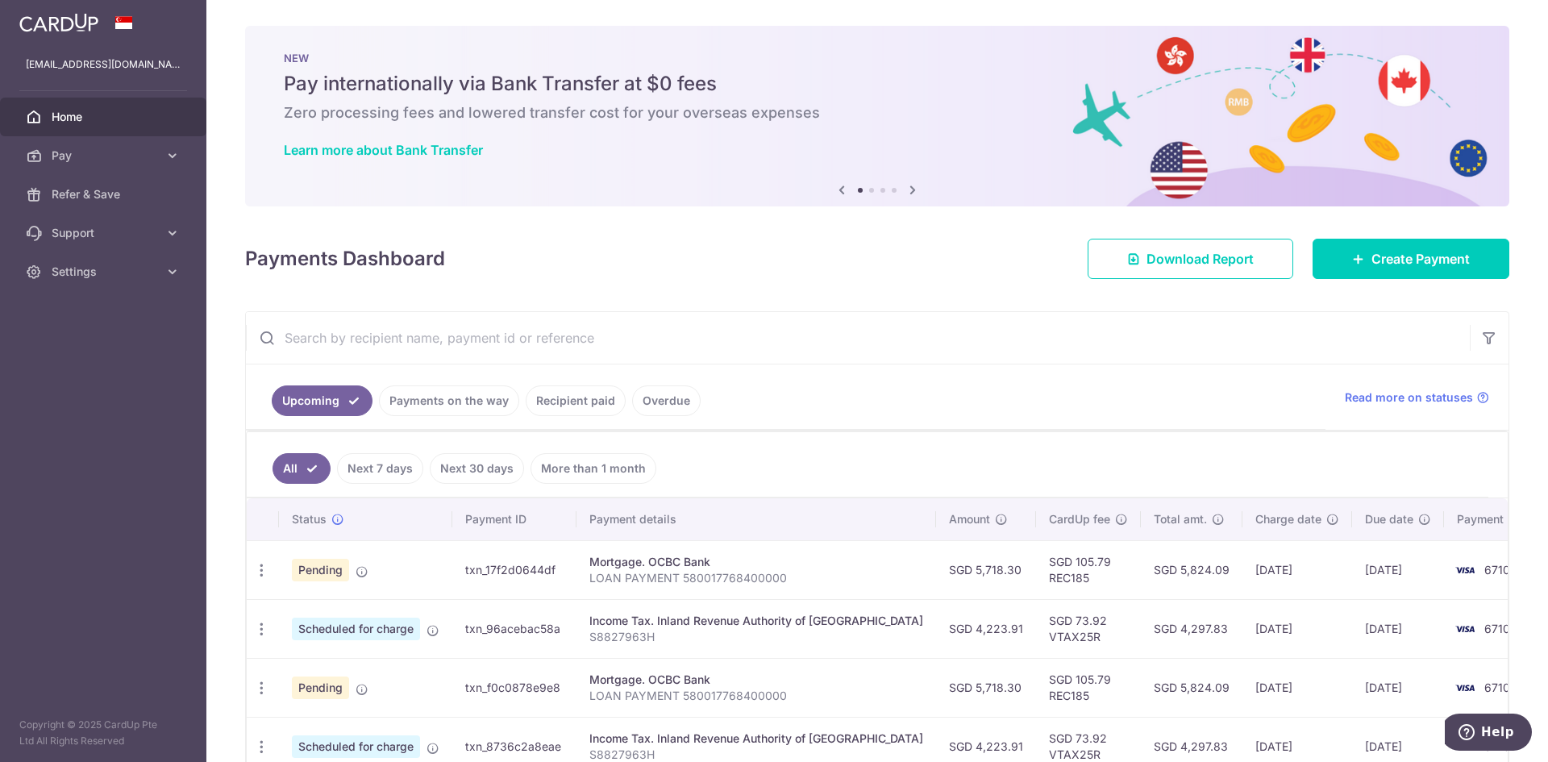
click at [63, 116] on span "Home" at bounding box center [105, 117] width 106 height 16
click at [86, 191] on span "Payments" at bounding box center [105, 194] width 106 height 16
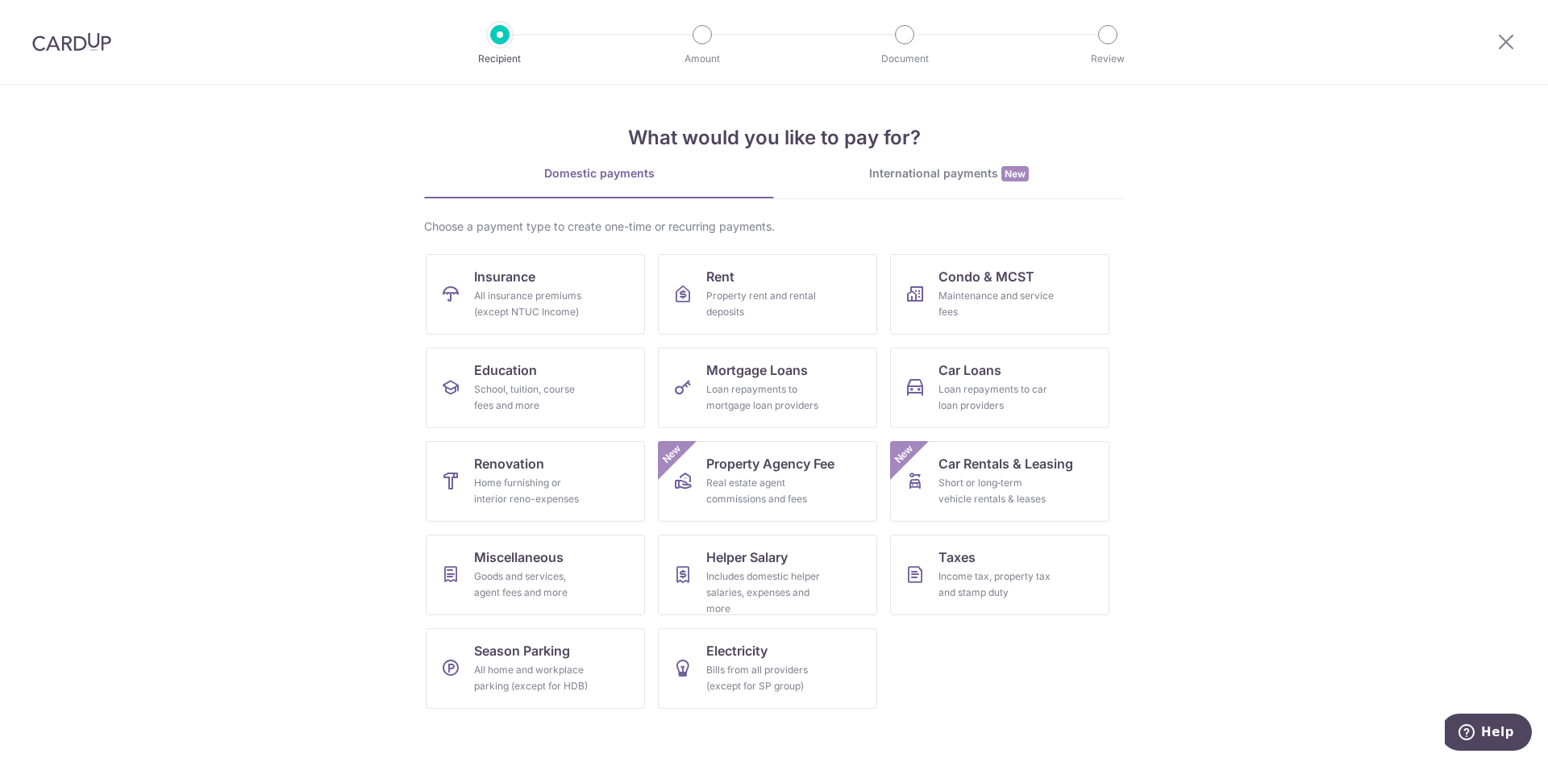
click at [275, 561] on section "What would you like to pay for? Domestic payments International payments New Ch…" at bounding box center [774, 423] width 1548 height 677
click at [739, 673] on div "Bills from all providers (except for SP group)" at bounding box center [764, 678] width 116 height 32
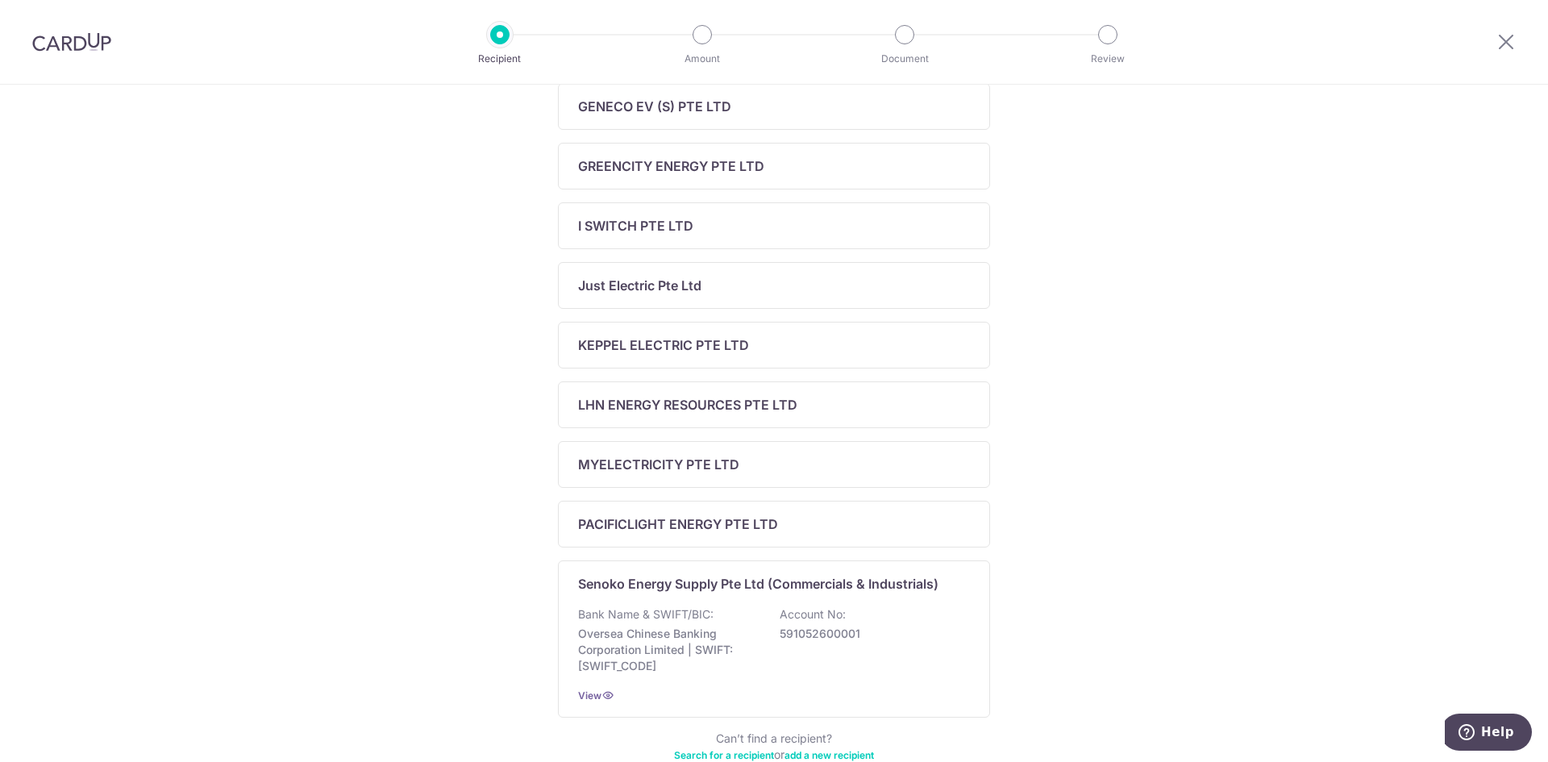
scroll to position [430, 0]
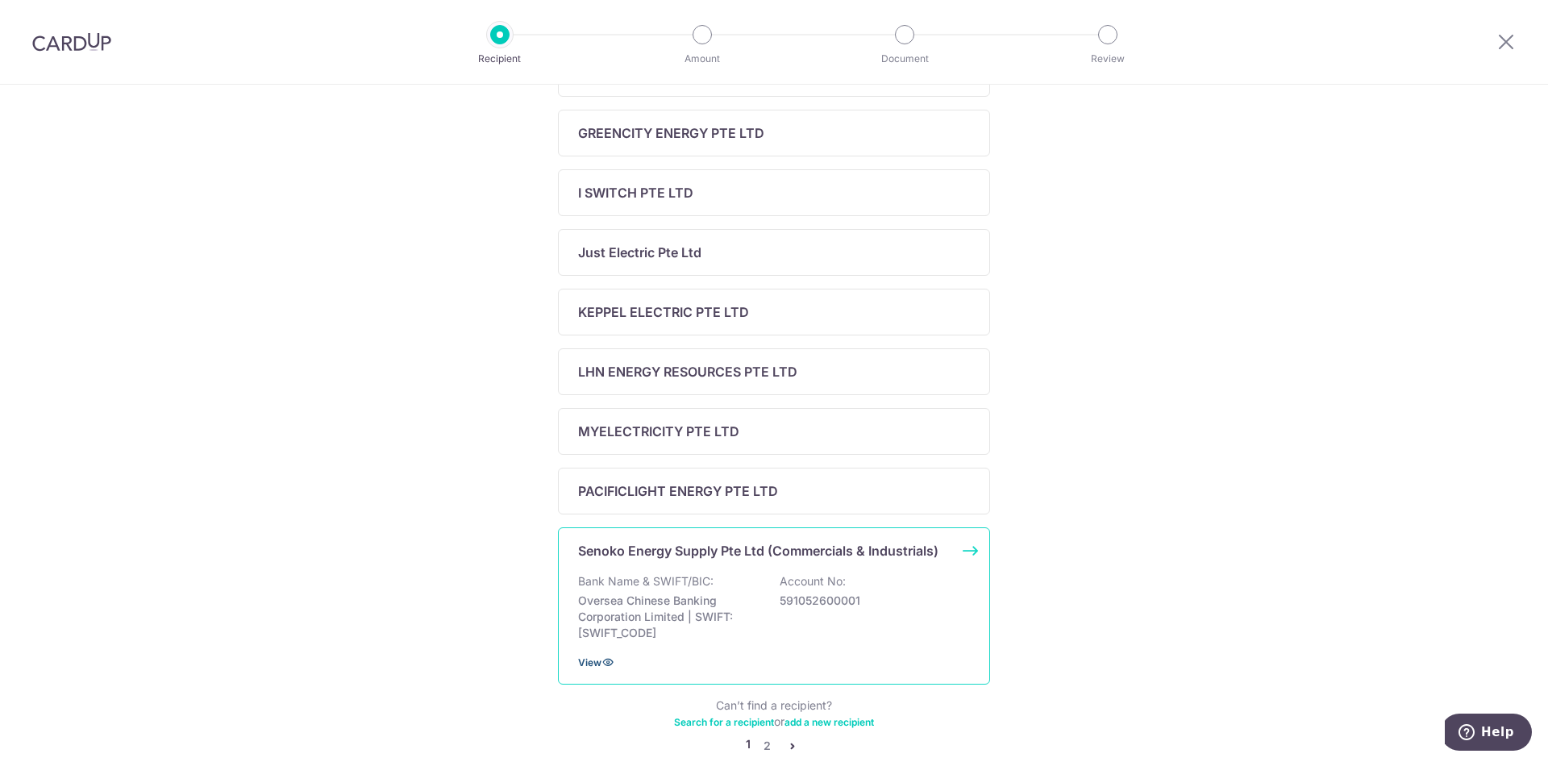
click at [602, 663] on icon at bounding box center [608, 662] width 13 height 13
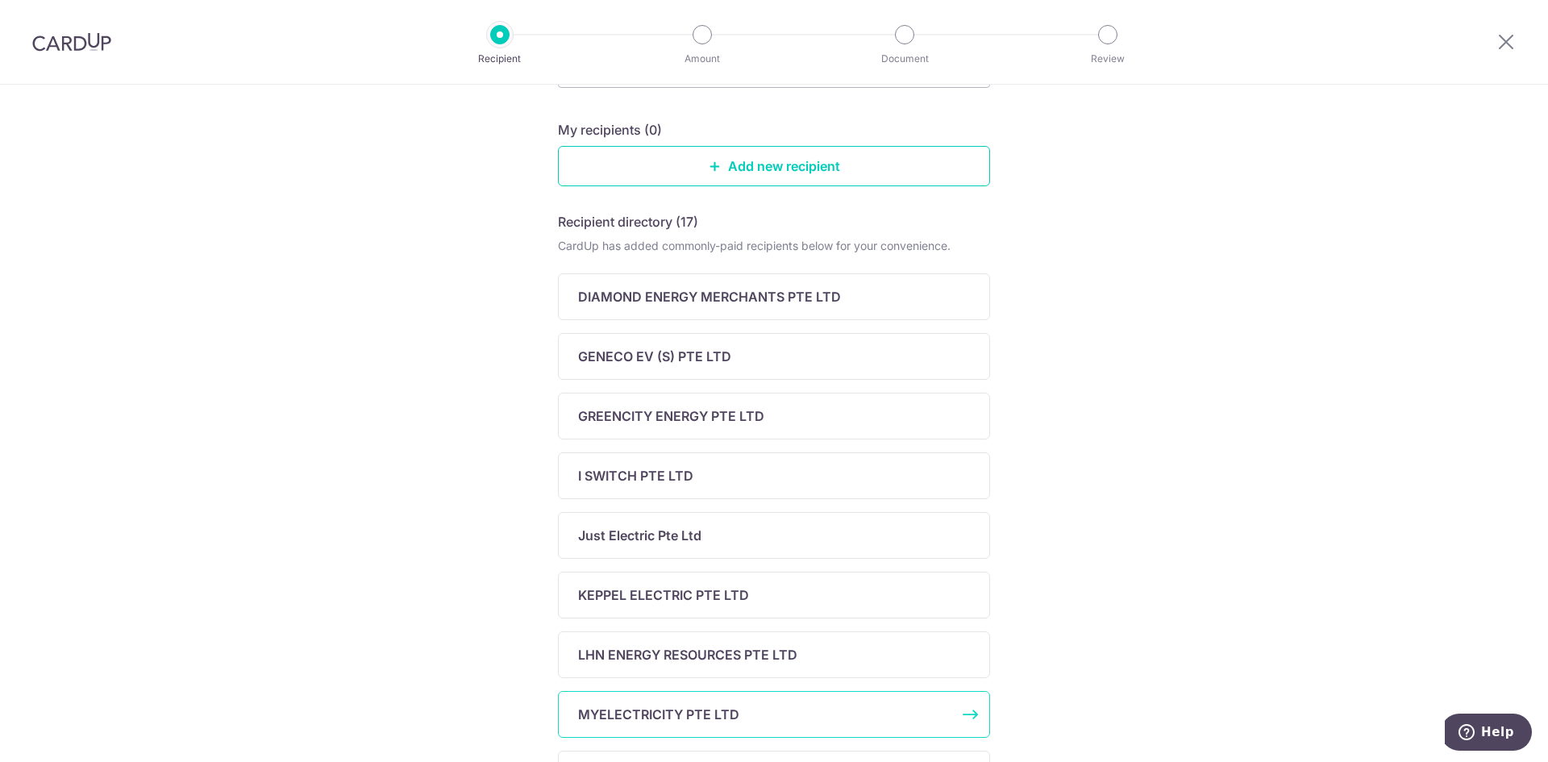
scroll to position [89, 0]
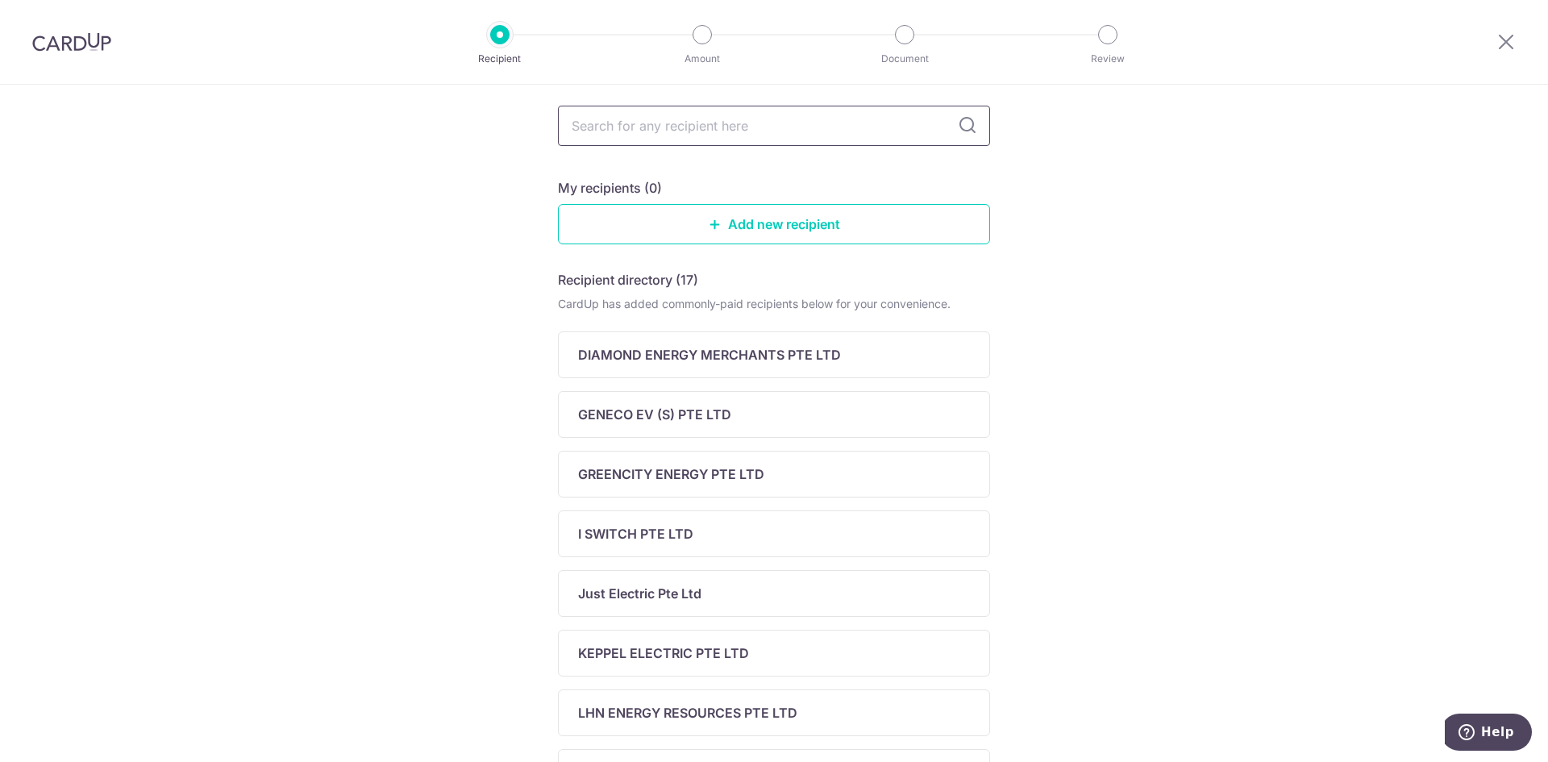
click at [652, 123] on input "text" at bounding box center [774, 126] width 432 height 40
type input "geneco"
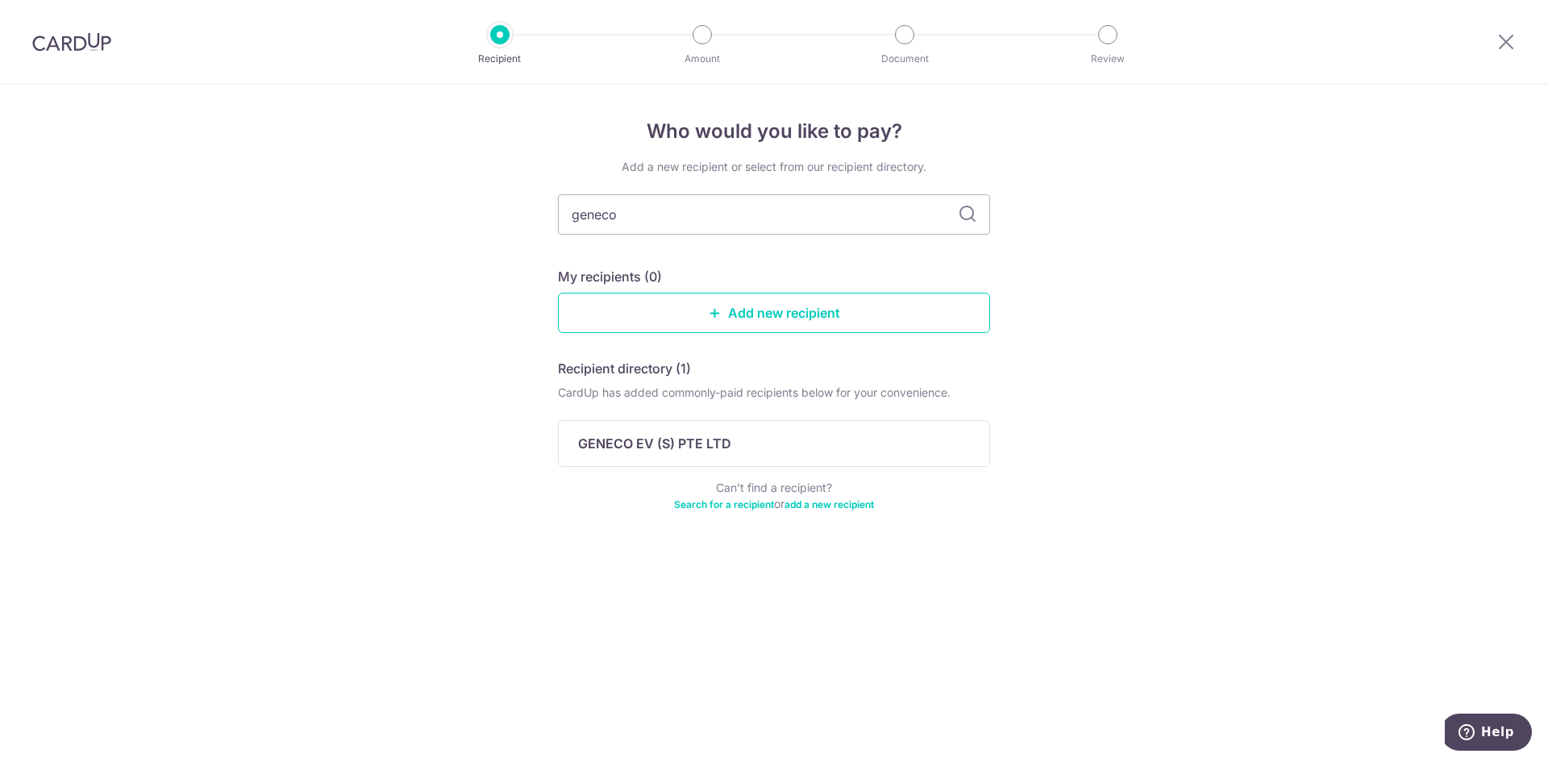
scroll to position [0, 0]
drag, startPoint x: 594, startPoint y: 221, endPoint x: 450, endPoint y: 230, distance: 144.6
click at [450, 230] on div "Who would you like to pay? Add a new recipient or select from our recipient dir…" at bounding box center [774, 423] width 1548 height 677
type input "ytl"
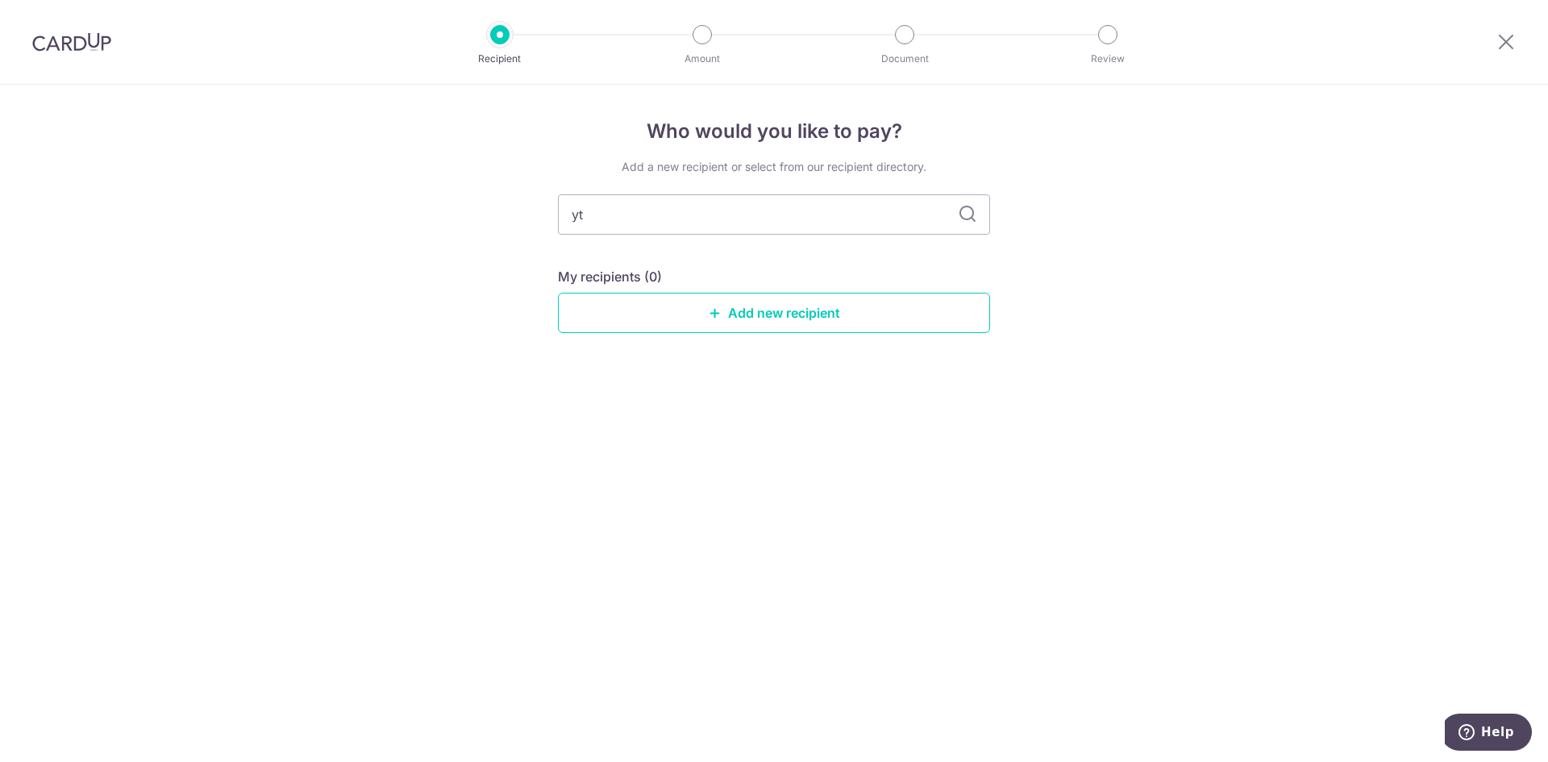
type input "y"
type input "ge"
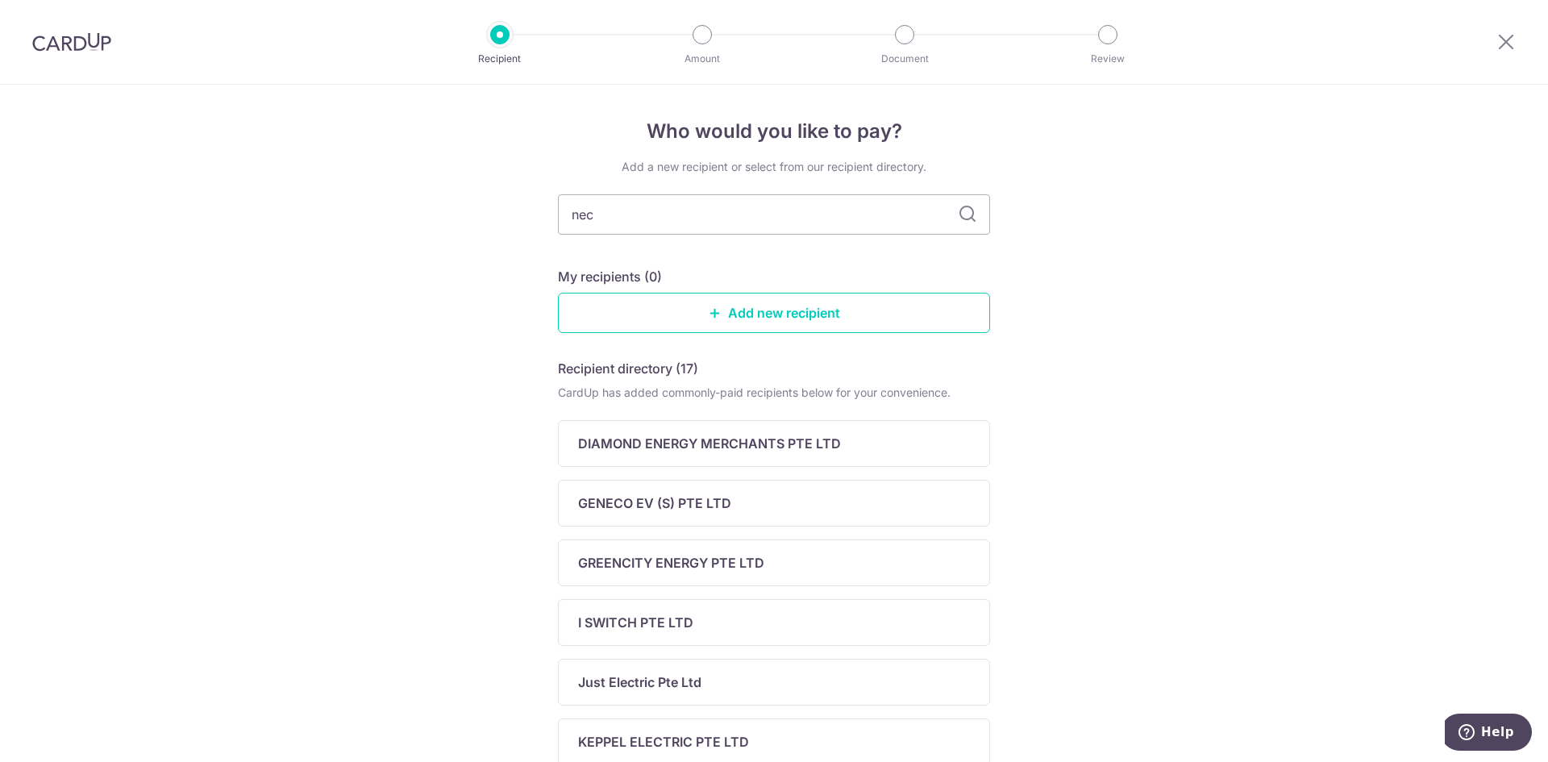
type input "neco"
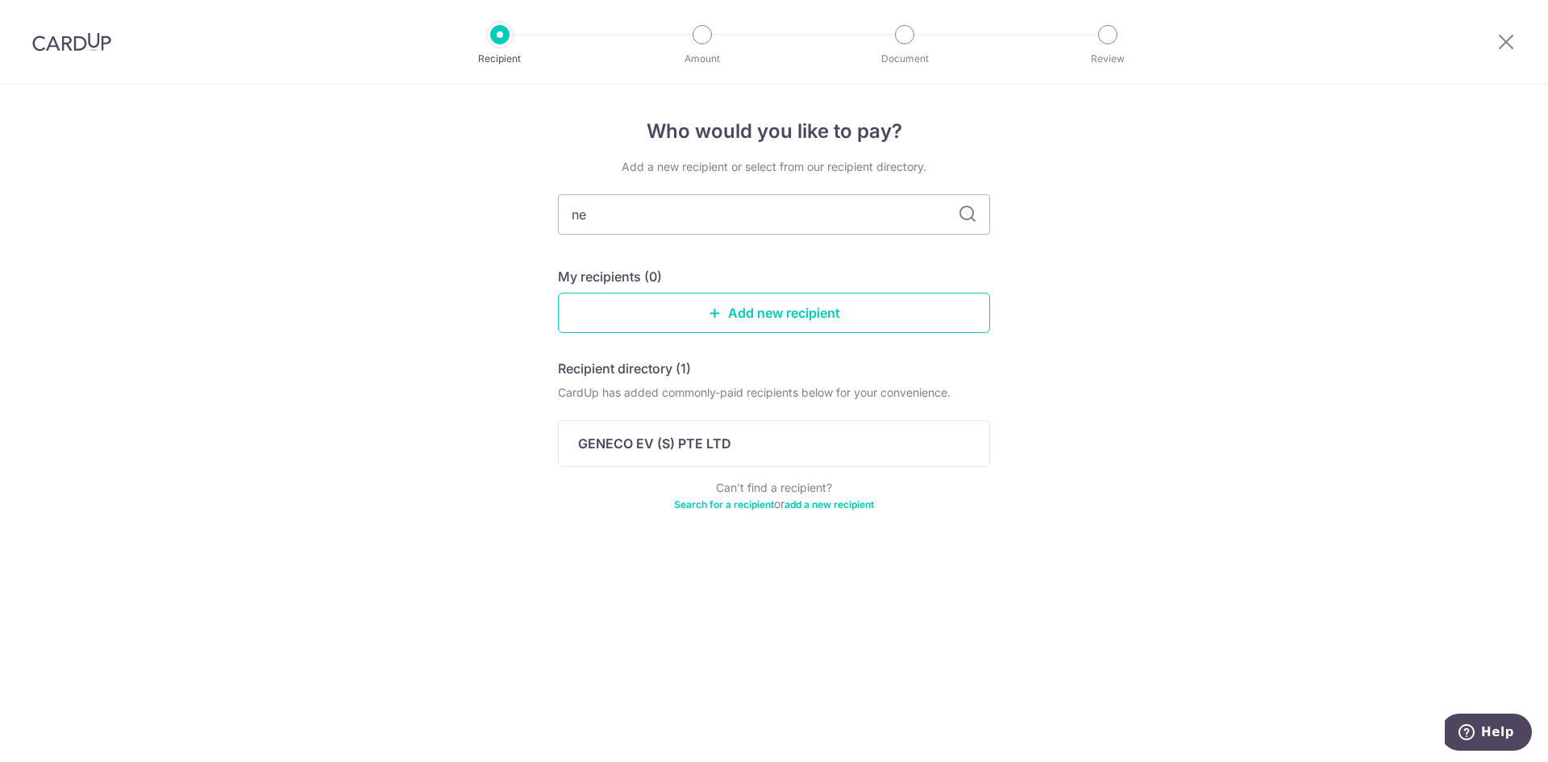
type input "n"
type input "geneco"
click at [647, 449] on p "GENECO EV (S) PTE LTD" at bounding box center [654, 443] width 153 height 19
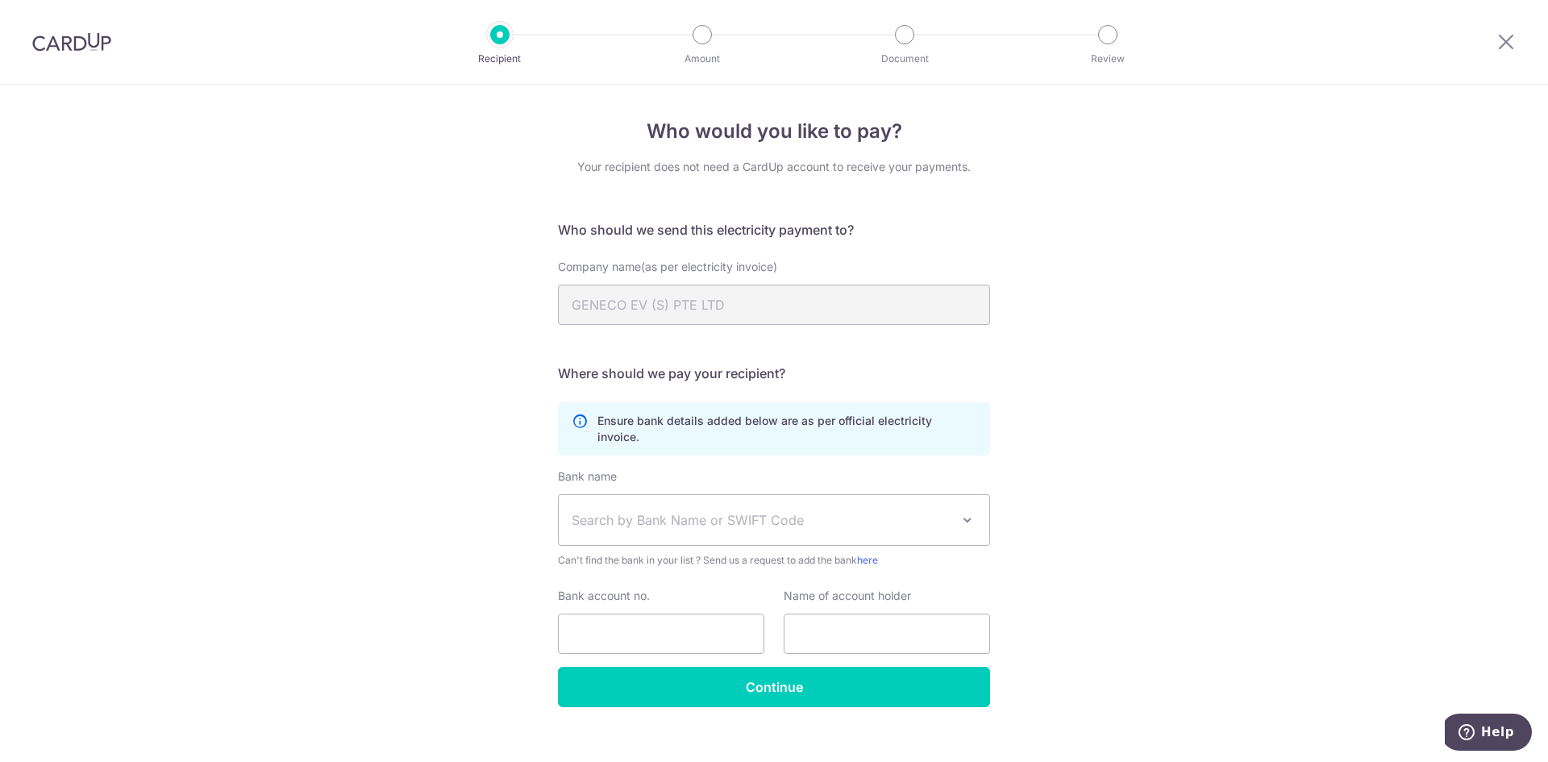
click at [612, 510] on span "Search by Bank Name or SWIFT Code" at bounding box center [761, 519] width 379 height 19
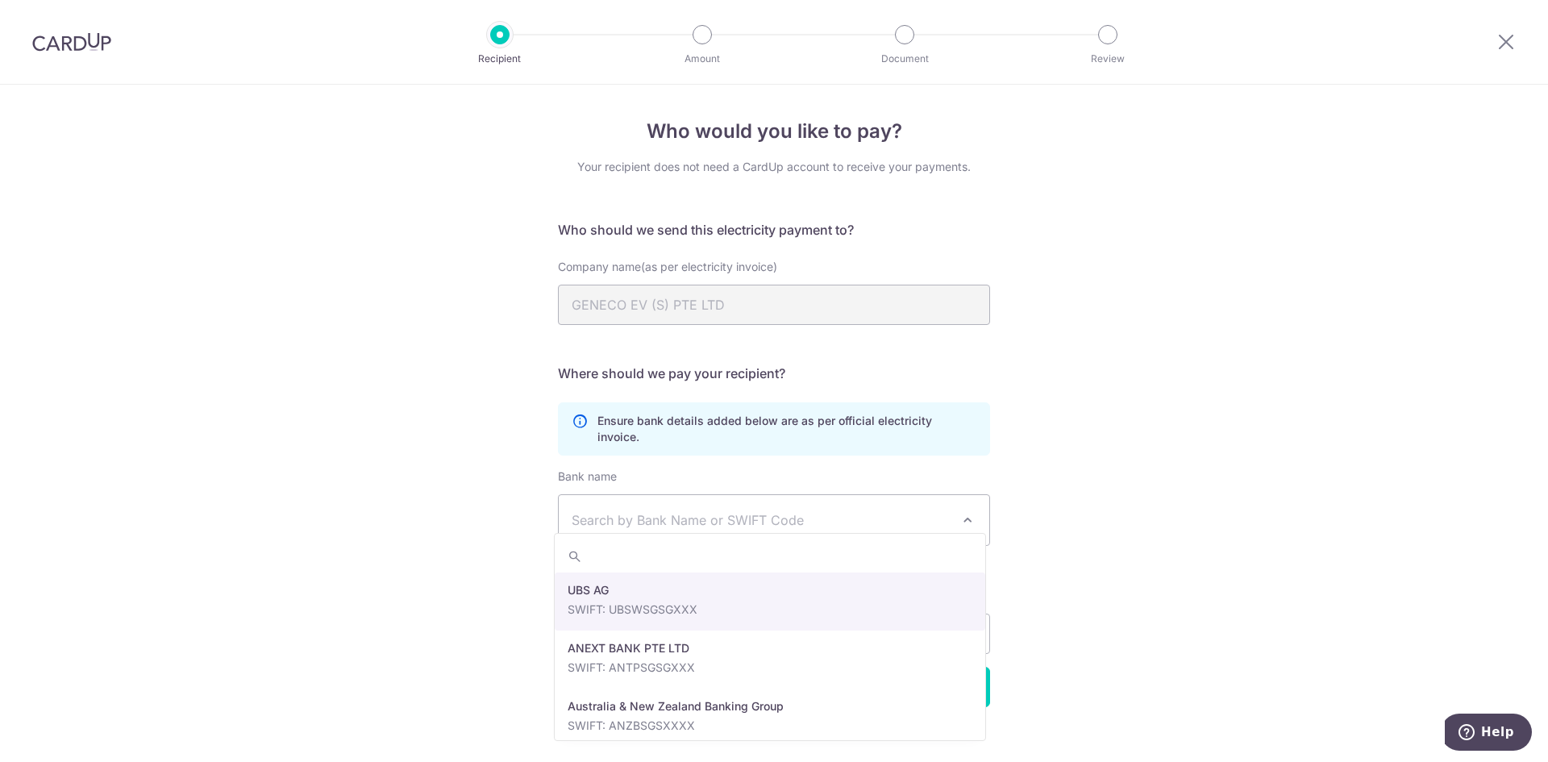
click at [448, 464] on div "Who would you like to pay? Your recipient does not need a CardUp account to rec…" at bounding box center [774, 434] width 1548 height 698
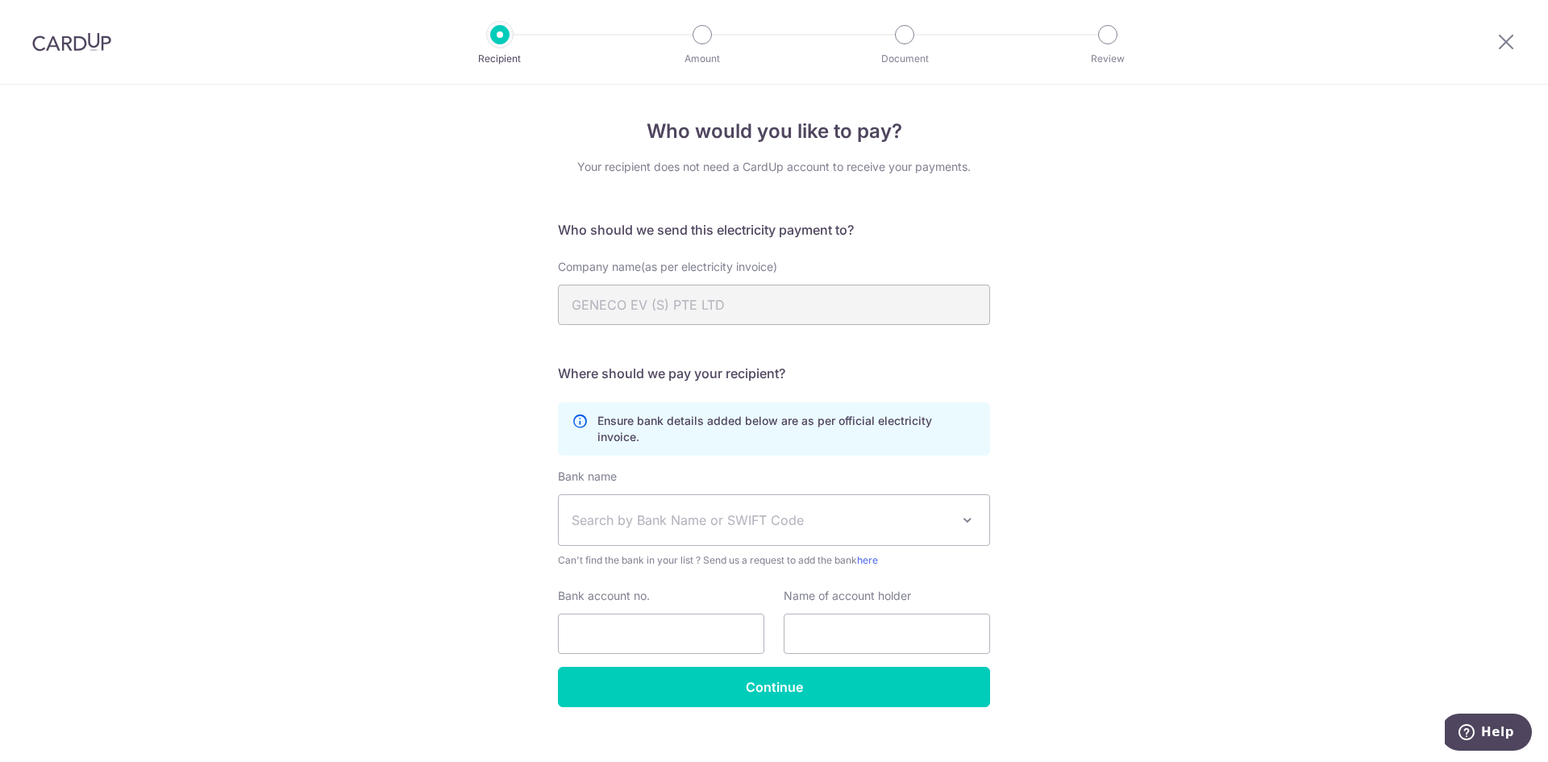
scroll to position [5, 0]
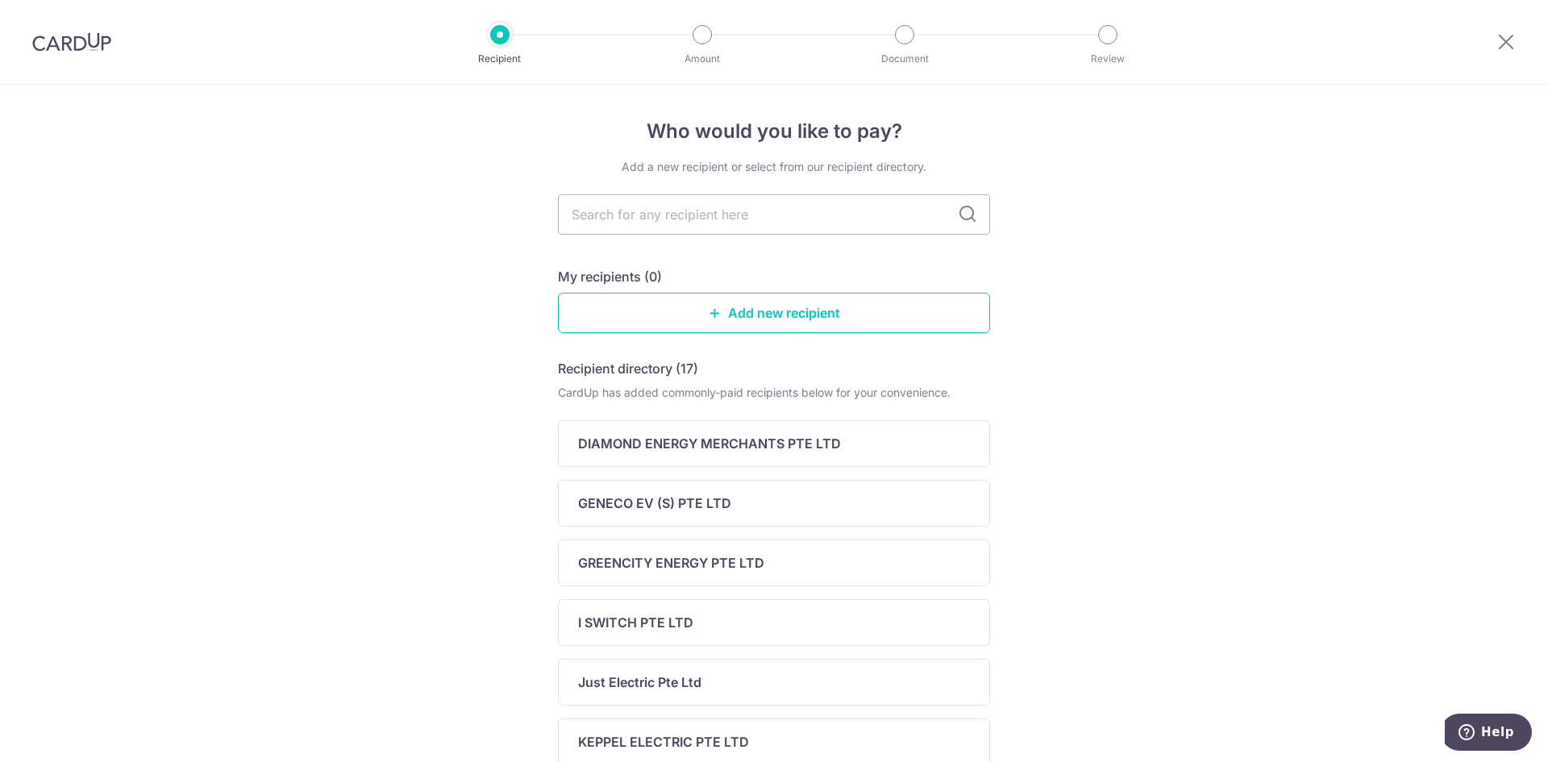
click at [85, 39] on img at bounding box center [71, 41] width 79 height 19
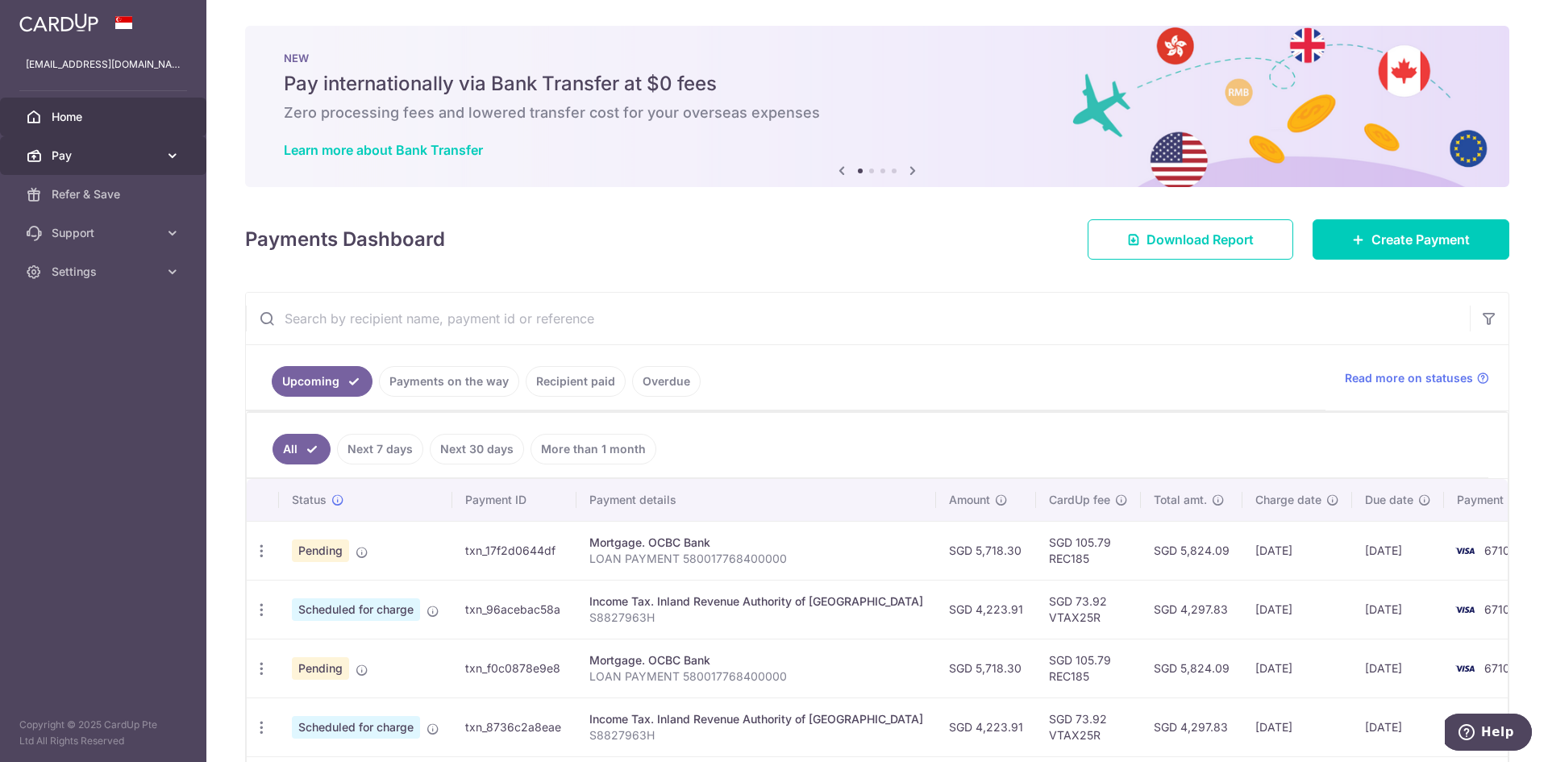
click at [69, 152] on span "Pay" at bounding box center [105, 156] width 106 height 16
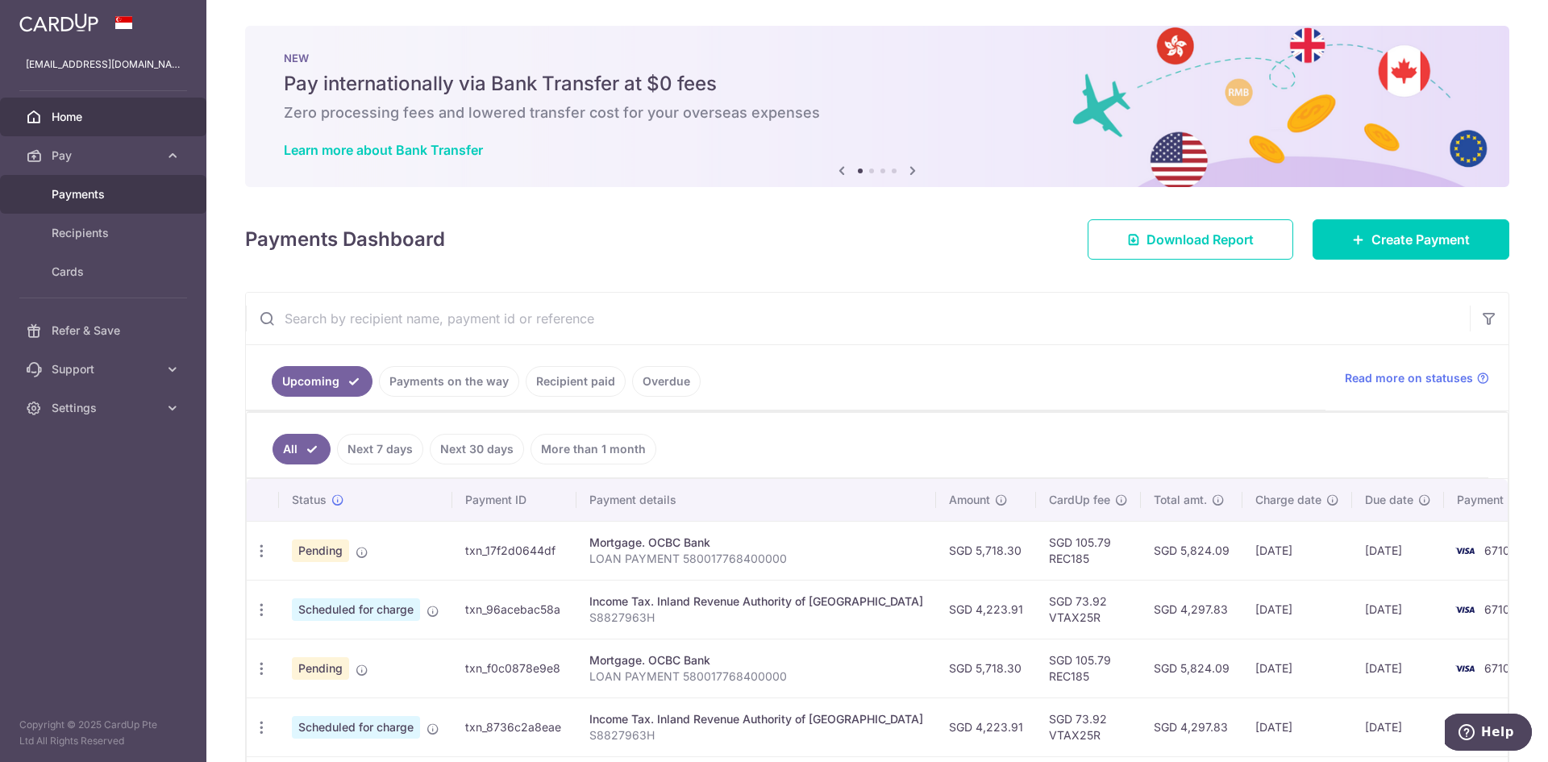
click at [87, 193] on span "Payments" at bounding box center [105, 194] width 106 height 16
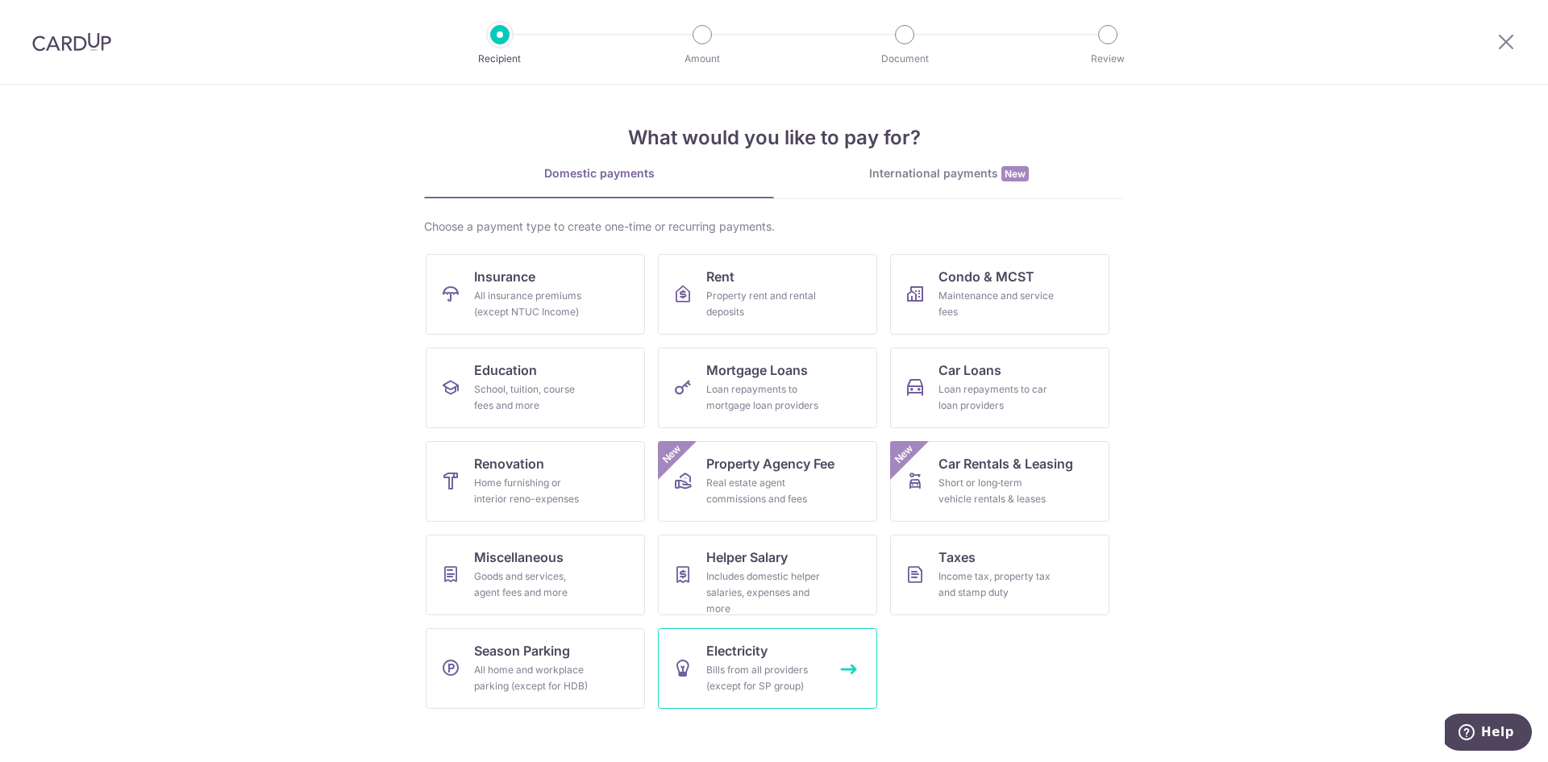
click at [768, 668] on div "Bills from all providers (except for SP group)" at bounding box center [764, 678] width 116 height 32
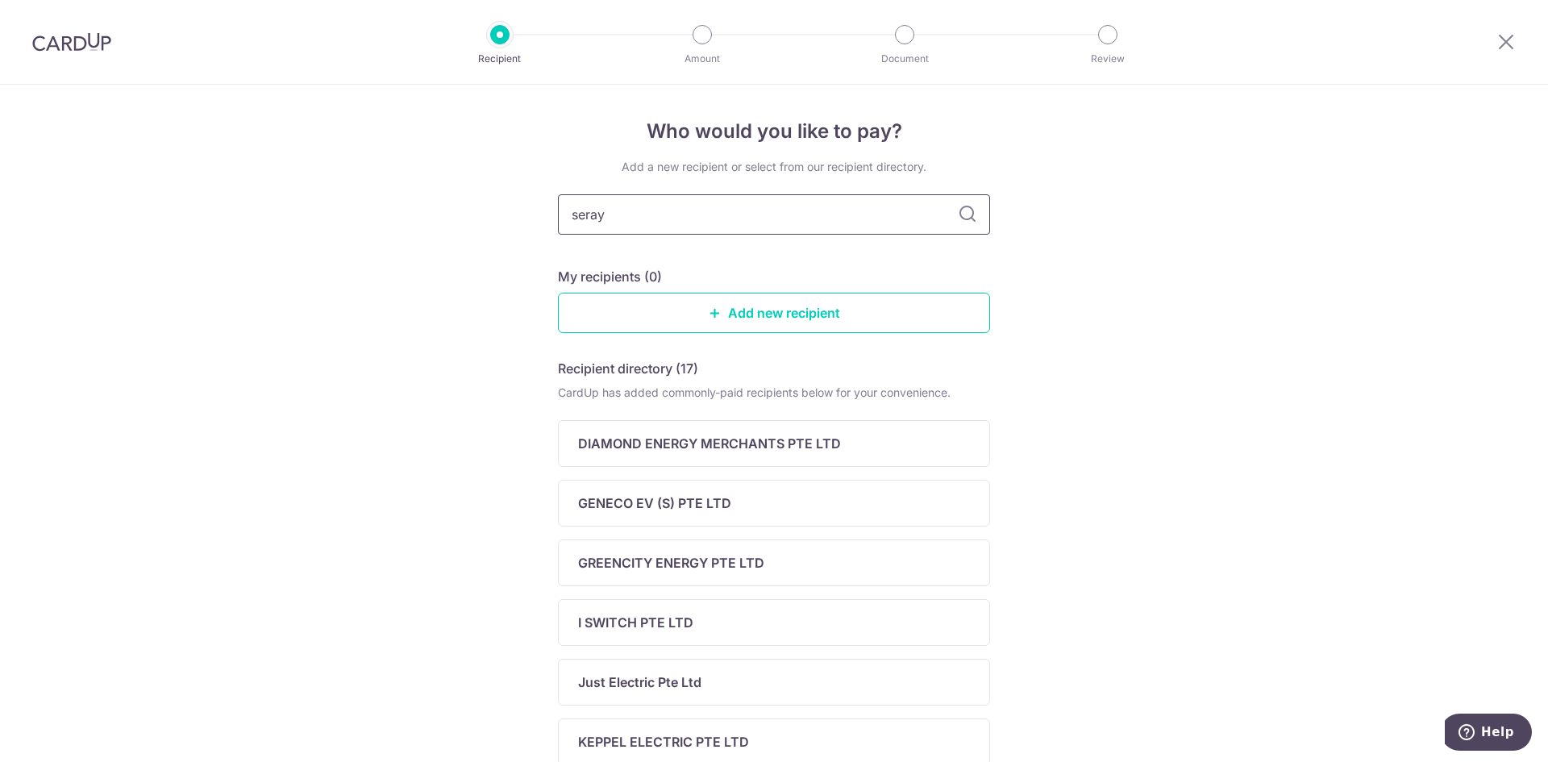
type input "seraya"
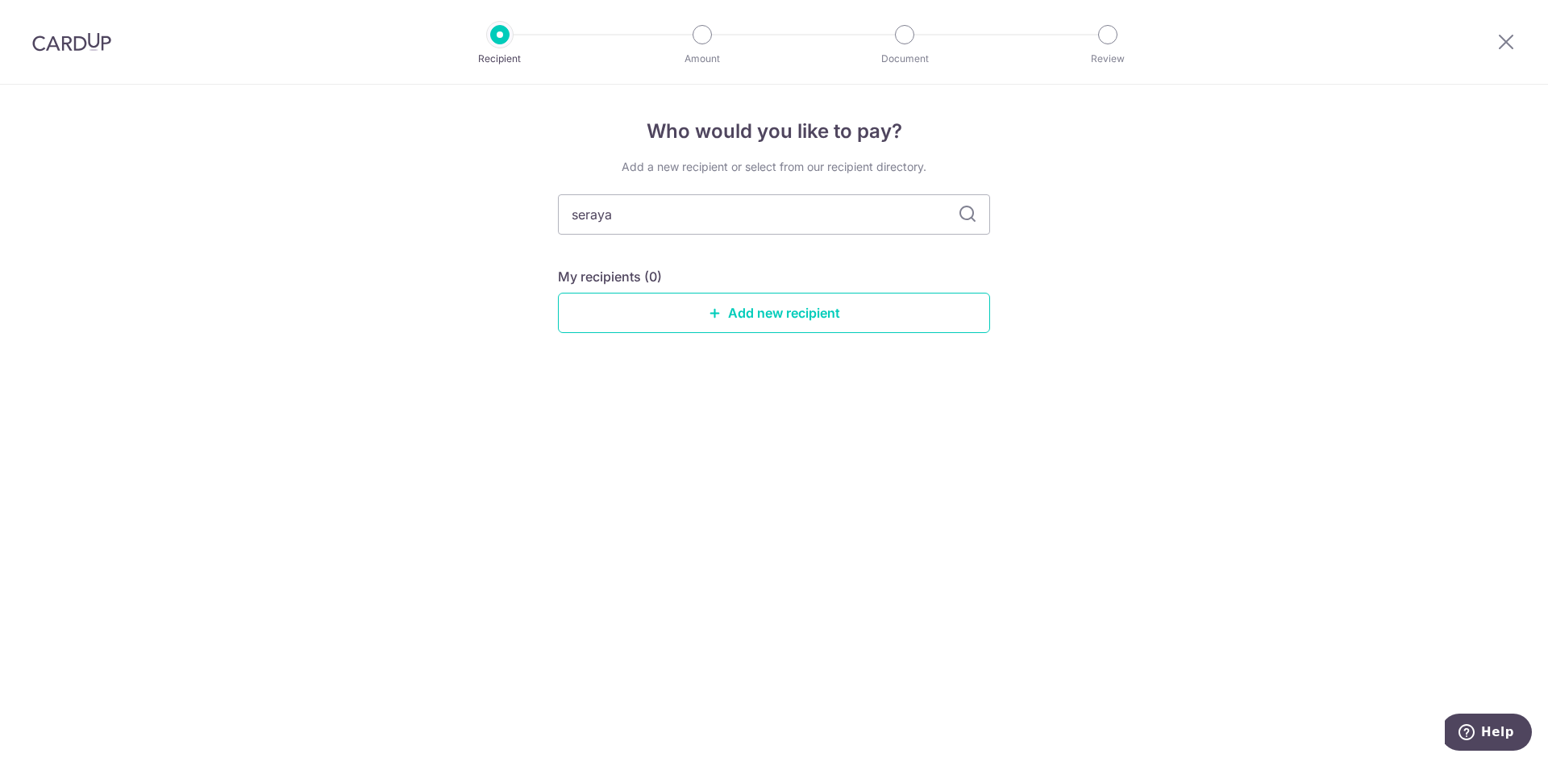
drag, startPoint x: 649, startPoint y: 213, endPoint x: 505, endPoint y: 220, distance: 144.5
click at [505, 220] on div "Who would you like to pay? Add a new recipient or select from our recipient dir…" at bounding box center [774, 423] width 1548 height 677
